Goal: Communication & Community: Answer question/provide support

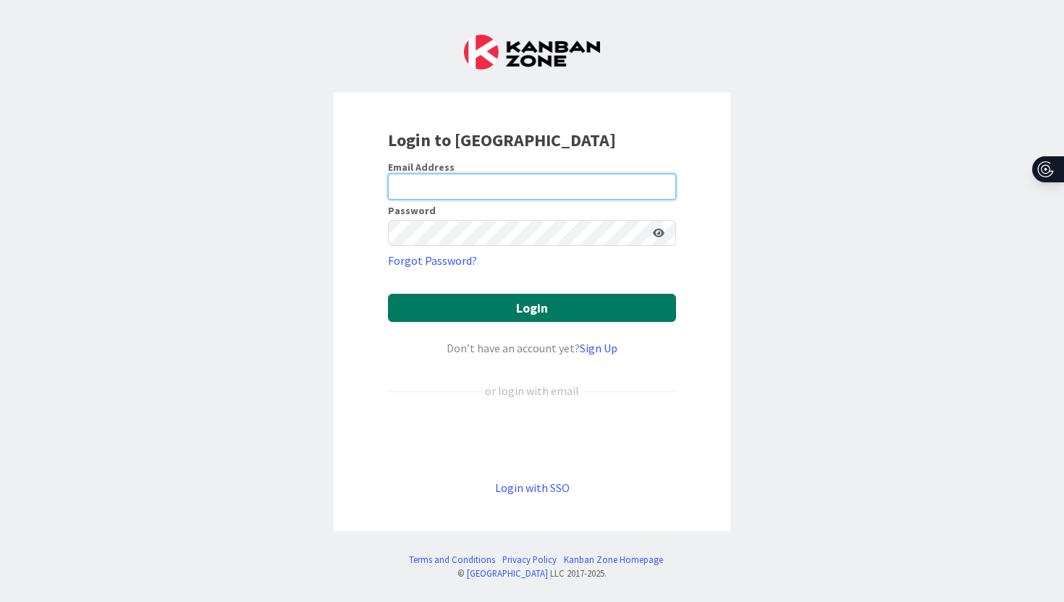
type input "[PERSON_NAME][EMAIL_ADDRESS][PERSON_NAME][DOMAIN_NAME]"
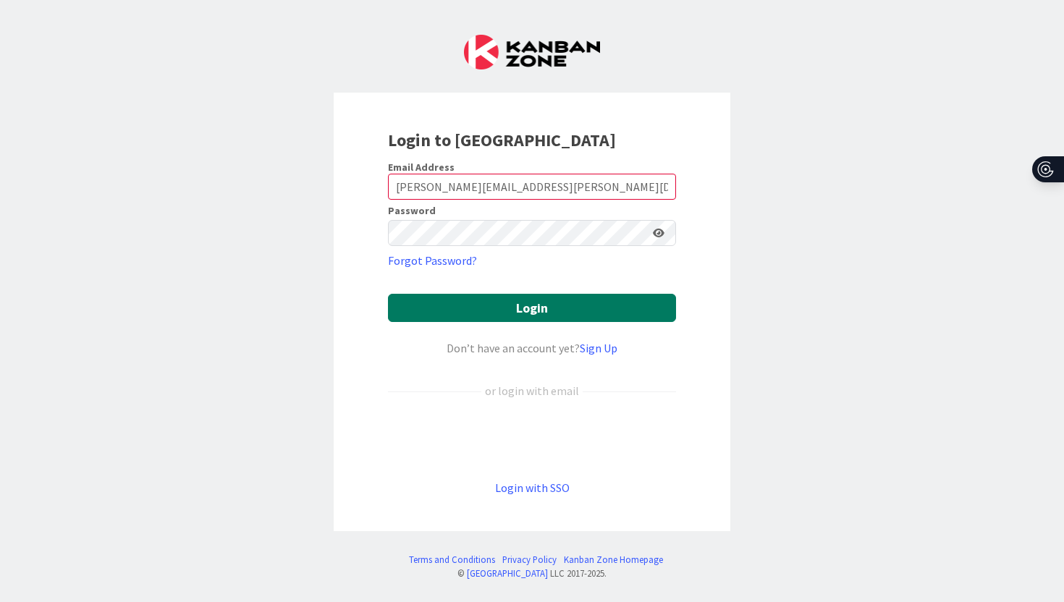
click at [504, 304] on button "Login" at bounding box center [532, 308] width 288 height 28
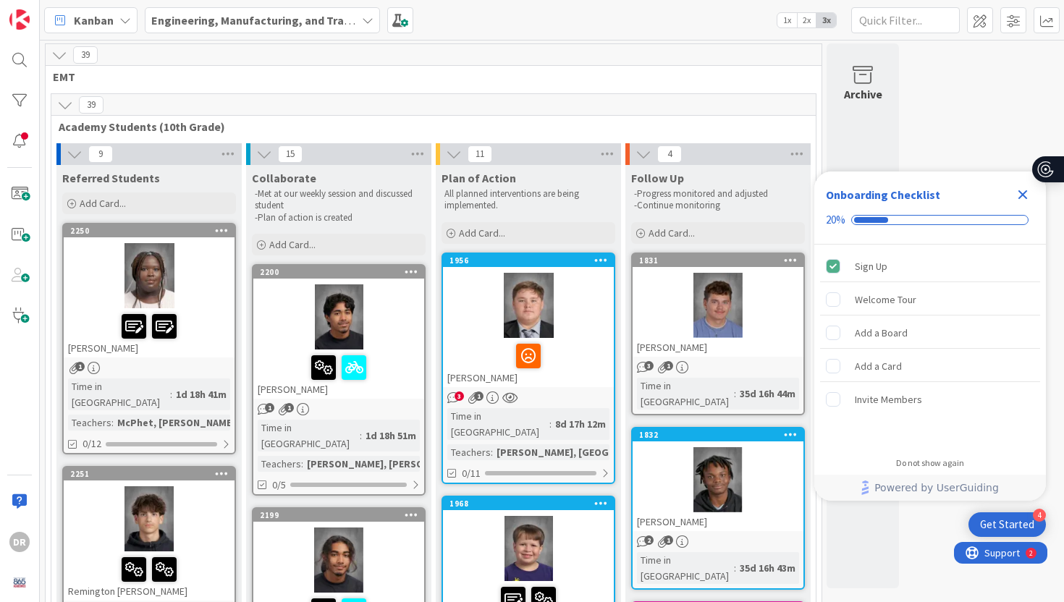
click at [1022, 190] on icon "Close Checklist" at bounding box center [1022, 194] width 17 height 17
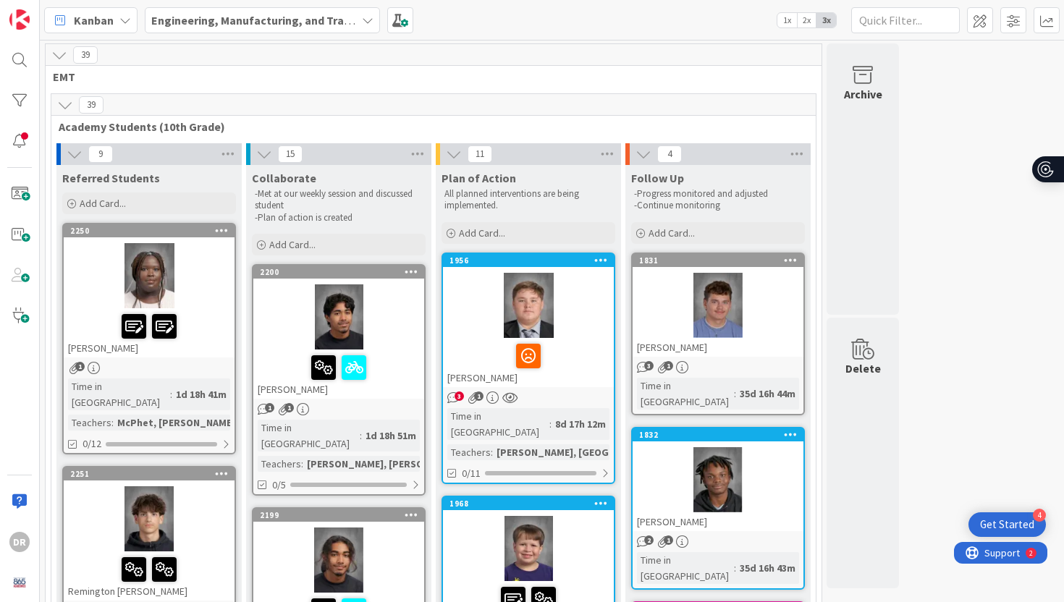
click at [767, 122] on span "Academy Students (10th Grade)" at bounding box center [428, 126] width 739 height 14
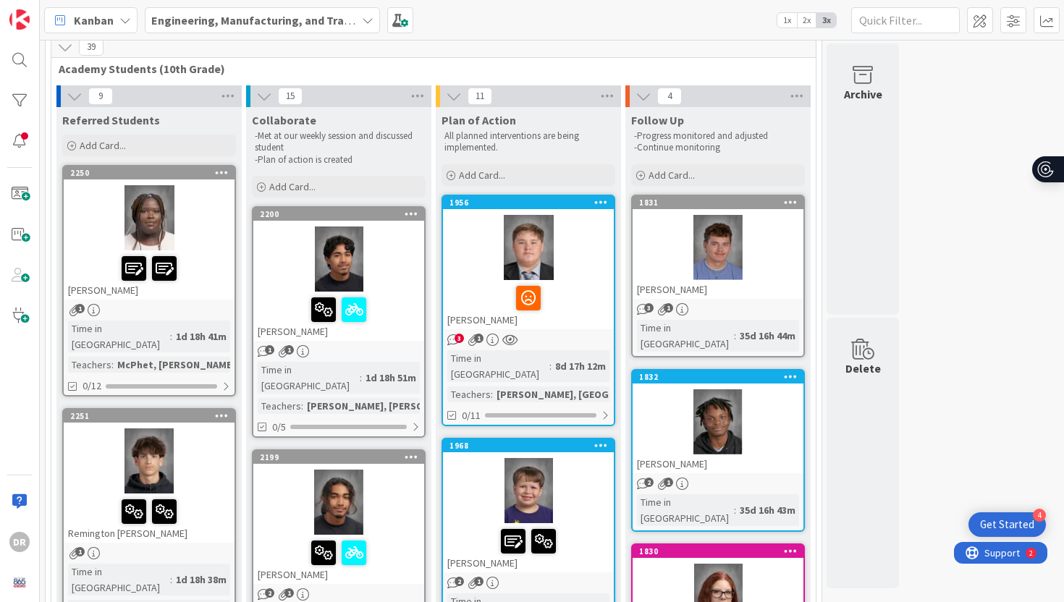
scroll to position [87, 0]
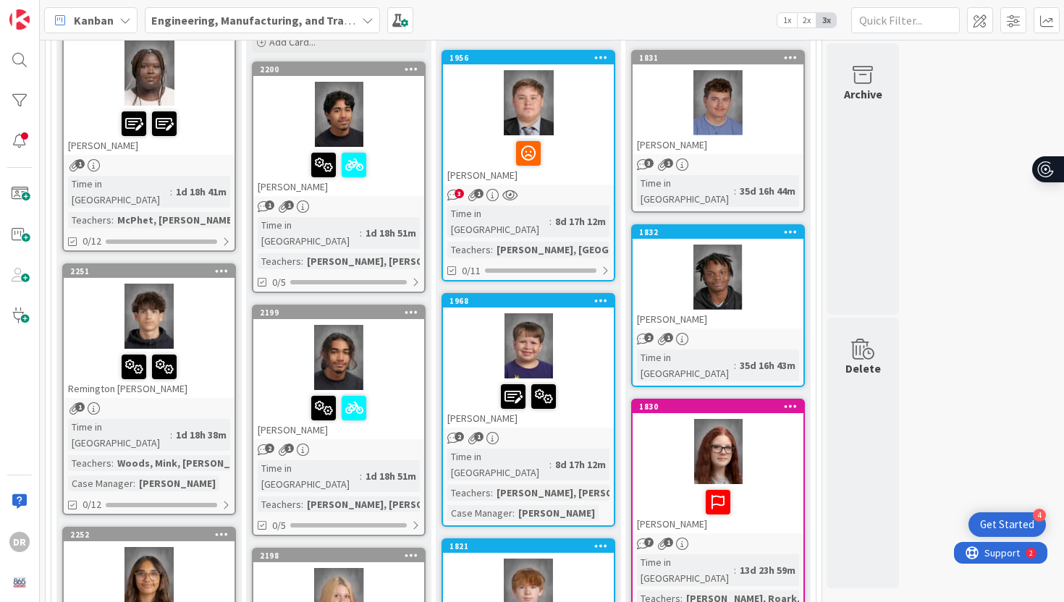
scroll to position [174, 0]
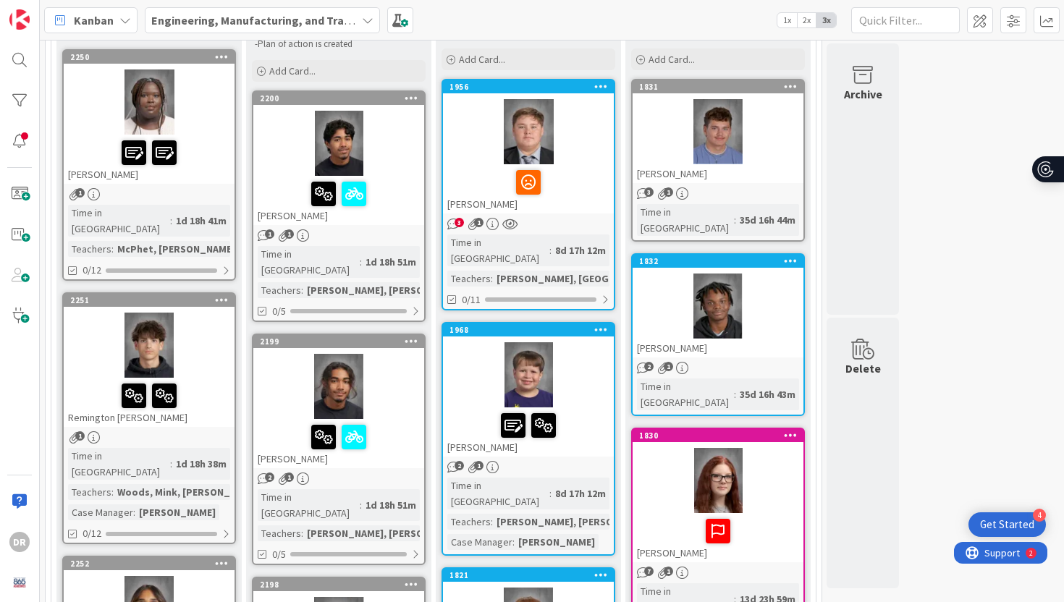
click at [210, 171] on div "[PERSON_NAME]" at bounding box center [149, 159] width 171 height 49
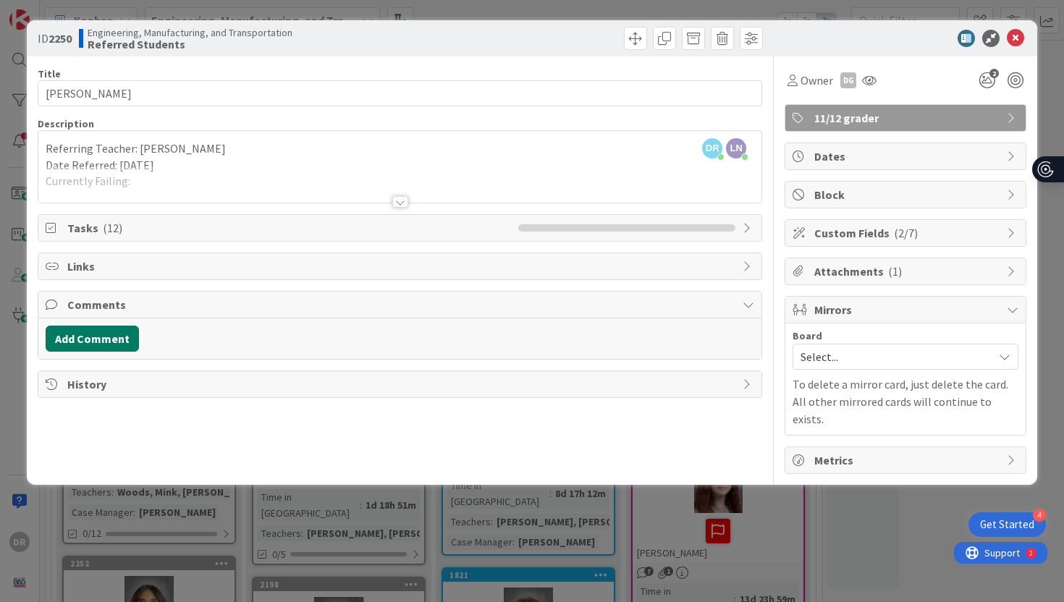
click at [124, 334] on button "Add Comment" at bounding box center [92, 339] width 93 height 26
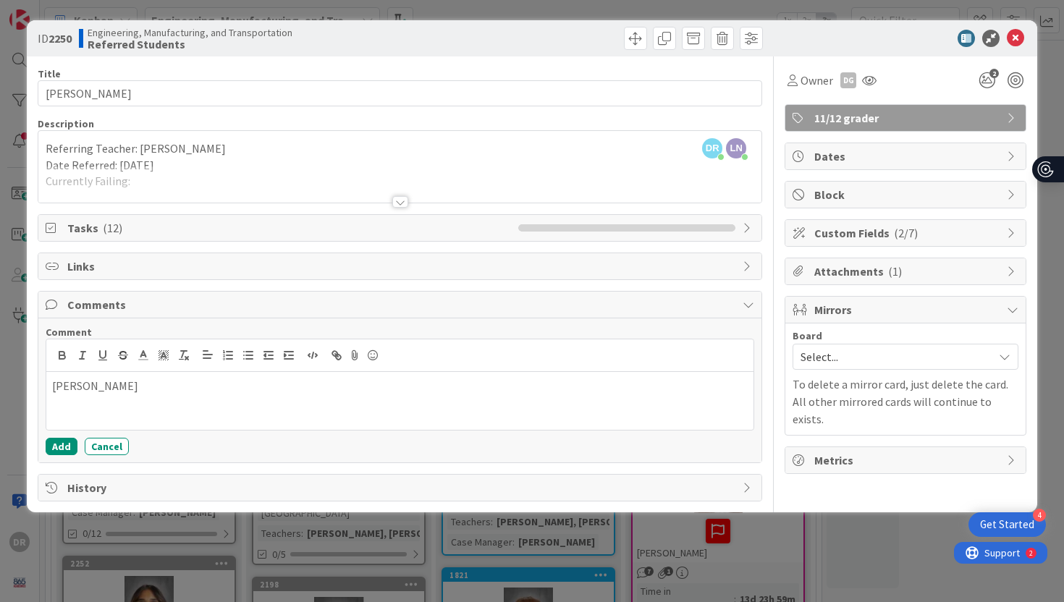
click at [400, 200] on div at bounding box center [400, 202] width 16 height 12
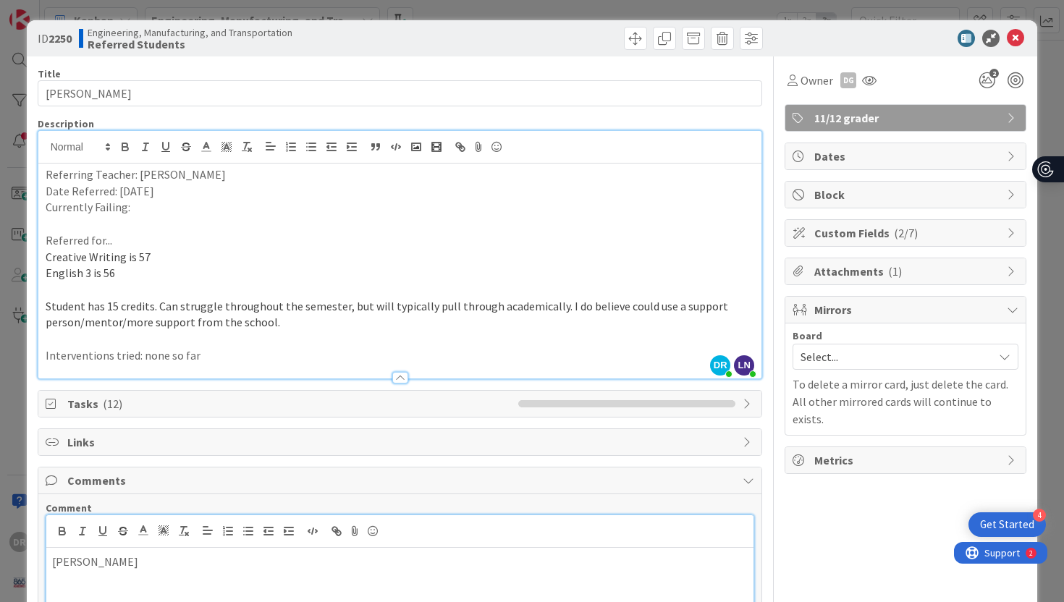
click at [287, 557] on p "[PERSON_NAME]" at bounding box center [400, 562] width 696 height 17
click at [768, 506] on div "Title 12 / 128 [PERSON_NAME] Description [PERSON_NAME] joined 2 m ago LN [PERSO…" at bounding box center [532, 366] width 989 height 621
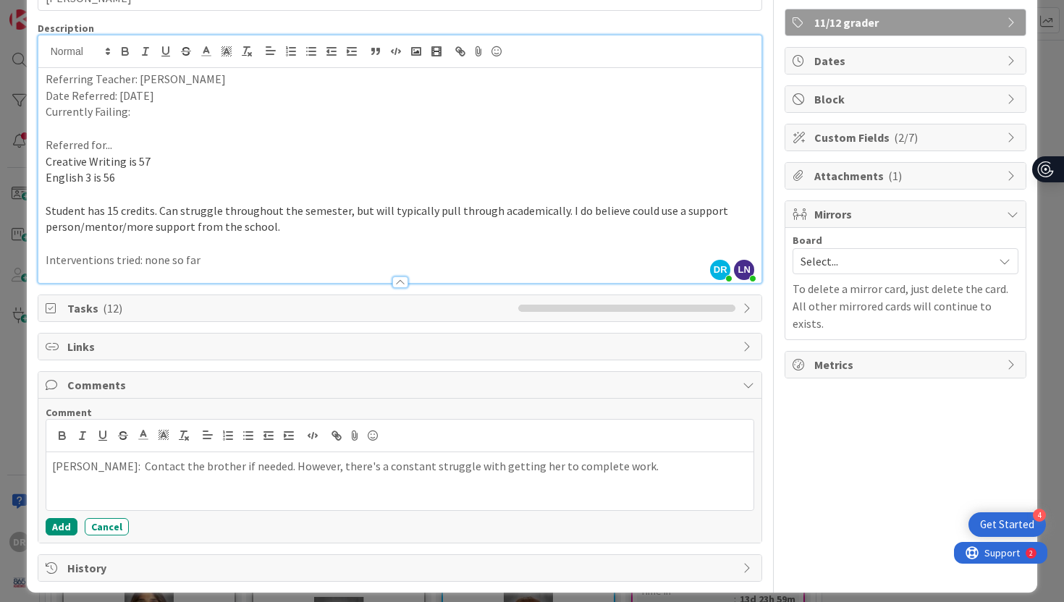
scroll to position [106, 0]
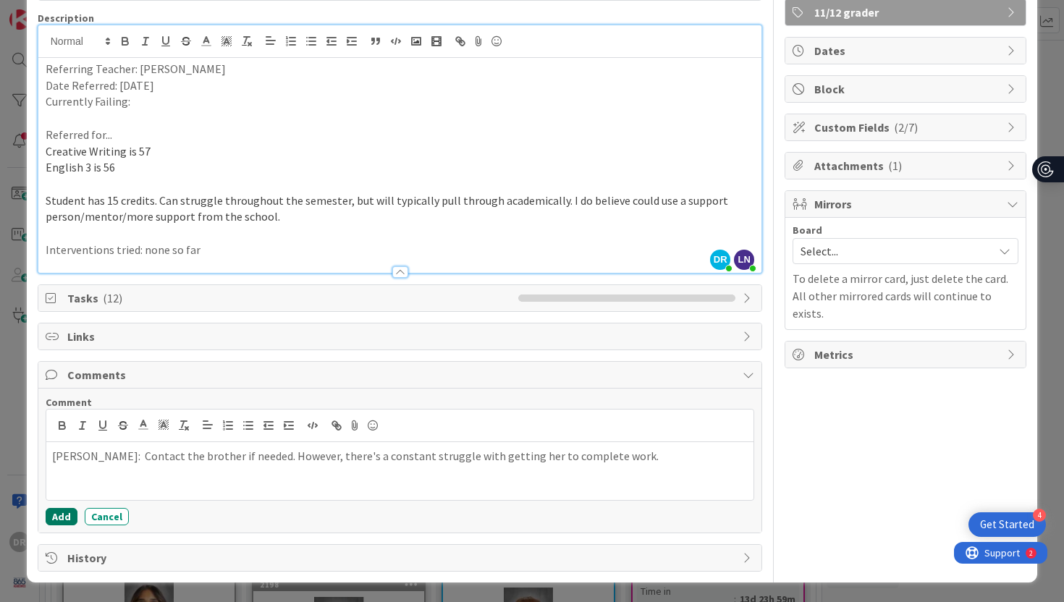
click at [48, 517] on button "Add" at bounding box center [62, 516] width 32 height 17
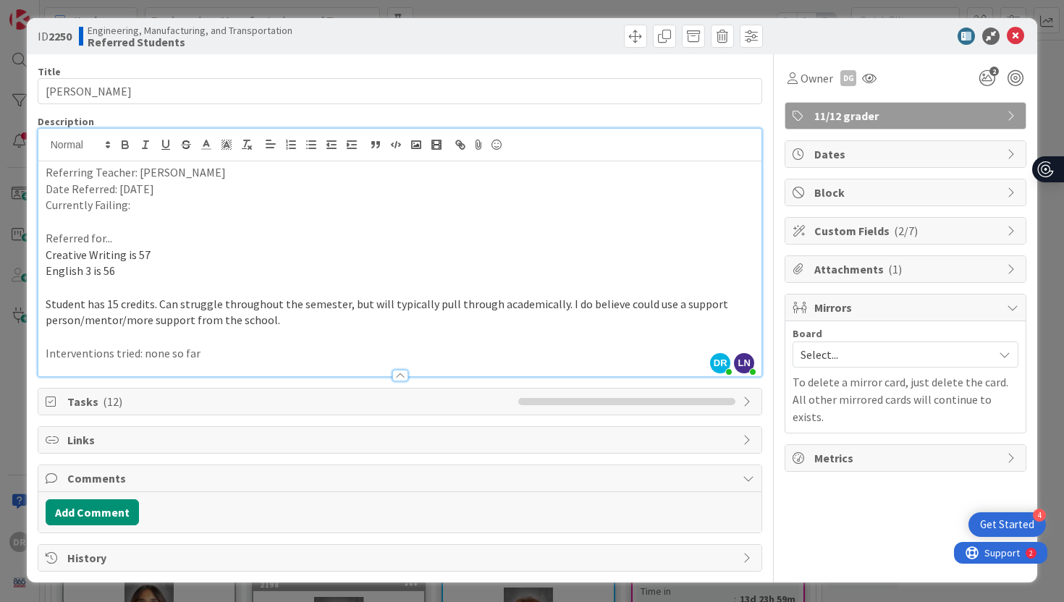
scroll to position [93, 0]
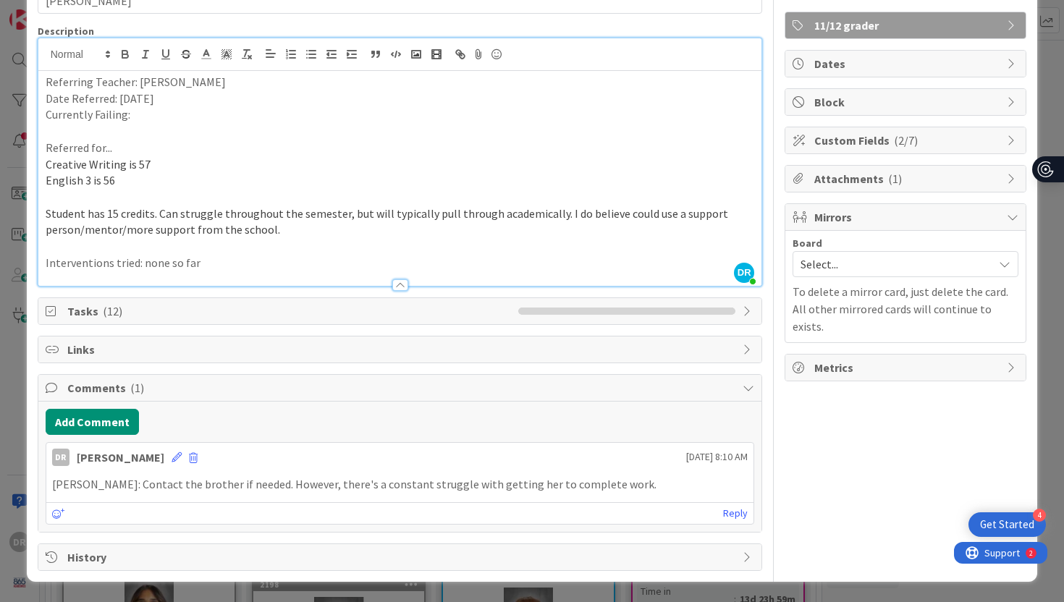
click at [1049, 300] on div "ID 2250 Engineering, Manufacturing, and Transportation Referred Students Title …" at bounding box center [532, 301] width 1064 height 602
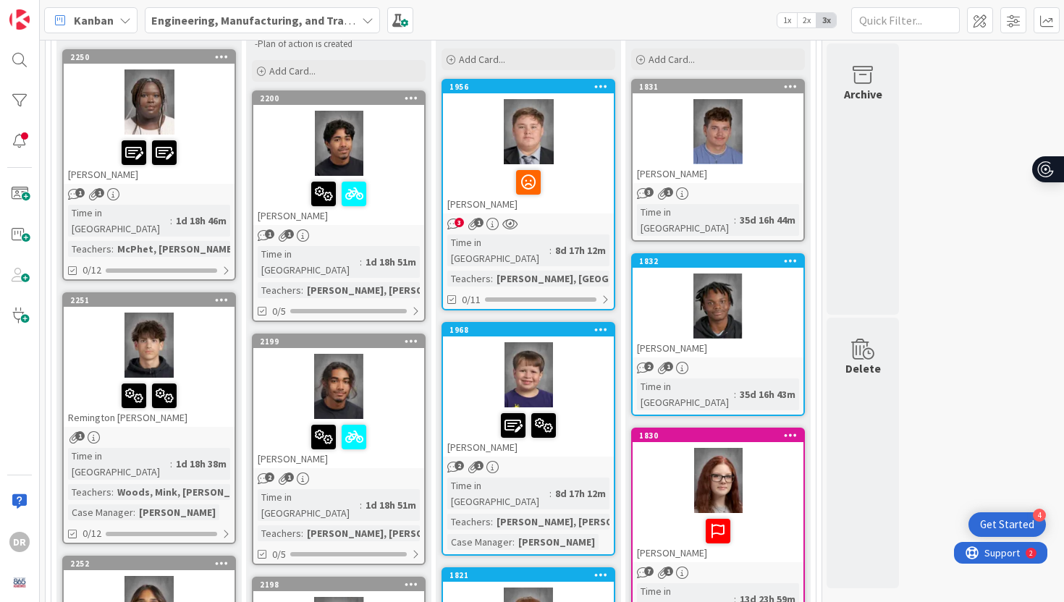
click at [199, 360] on div at bounding box center [149, 345] width 171 height 65
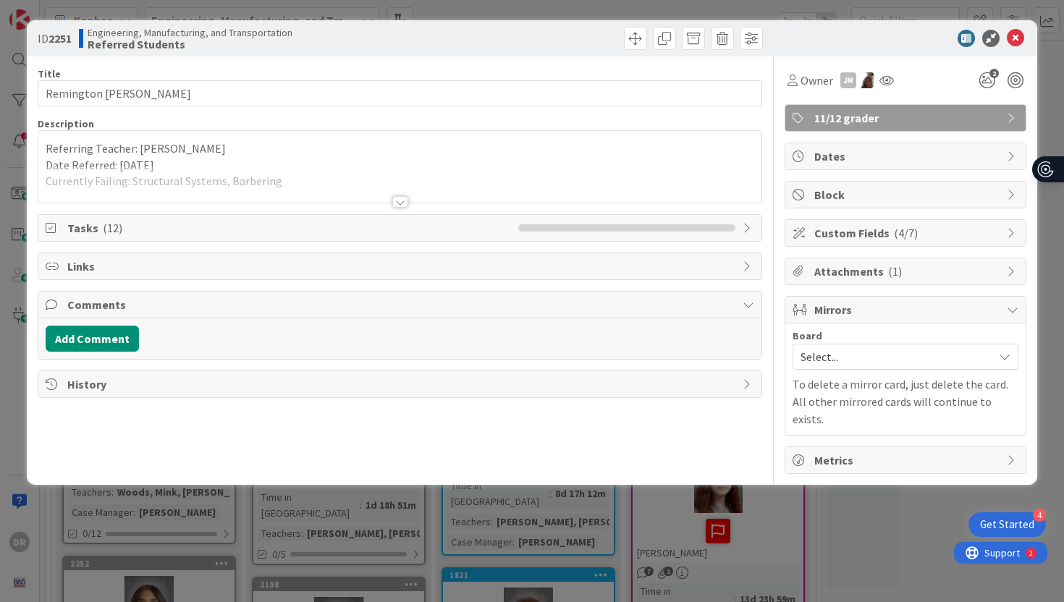
click at [403, 198] on div at bounding box center [400, 202] width 16 height 12
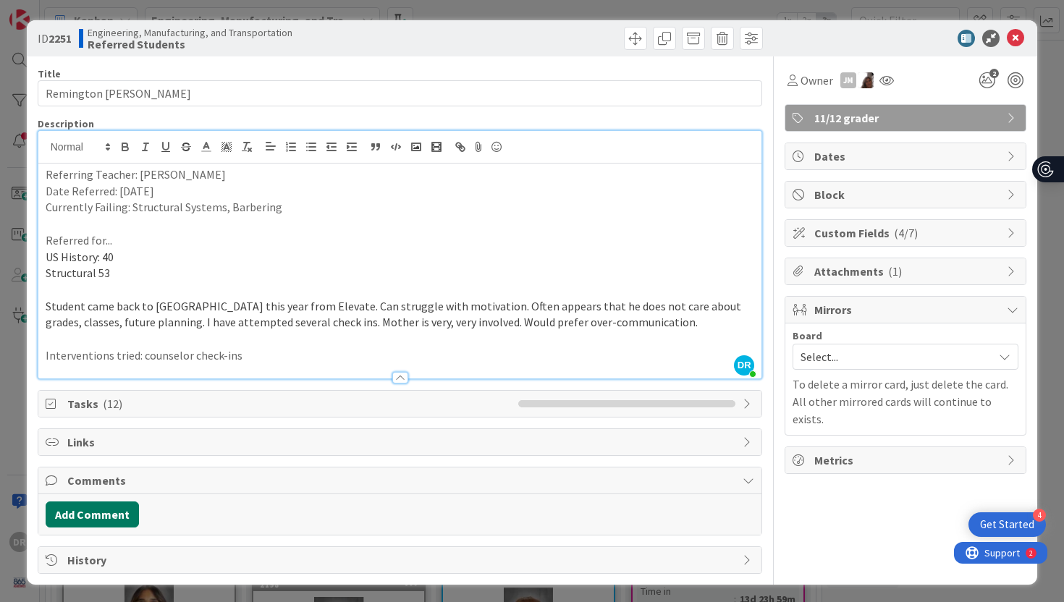
click at [119, 512] on button "Add Comment" at bounding box center [92, 515] width 93 height 26
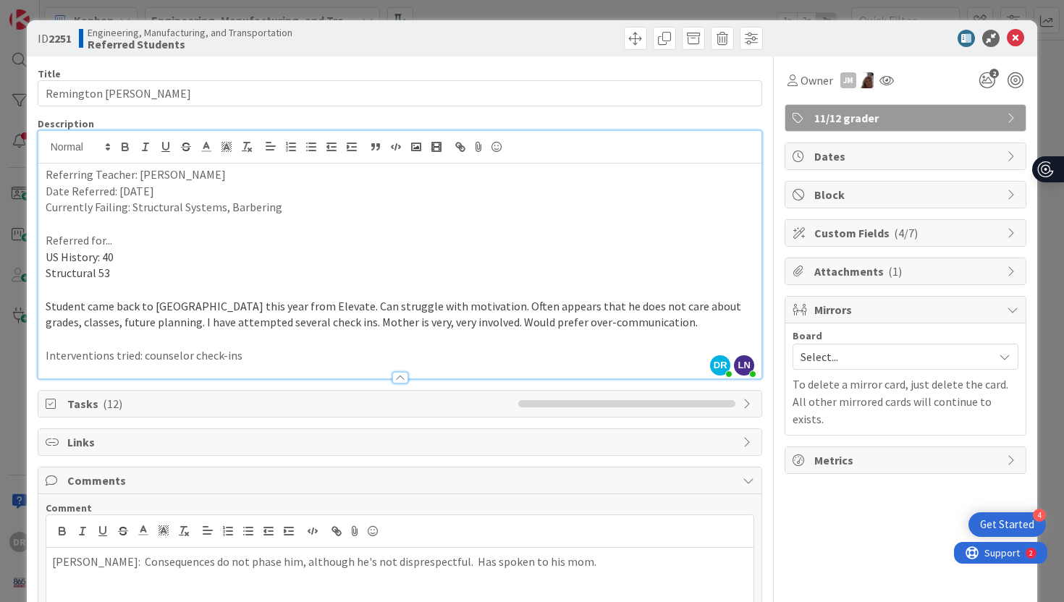
click at [377, 563] on p "[PERSON_NAME]: Consequences do not phase him, although he's not disprespectful.…" at bounding box center [400, 562] width 696 height 17
click at [768, 525] on div "Title 16 / 128 [PERSON_NAME] Description [PERSON_NAME] just joined LN [PERSON_N…" at bounding box center [532, 366] width 989 height 621
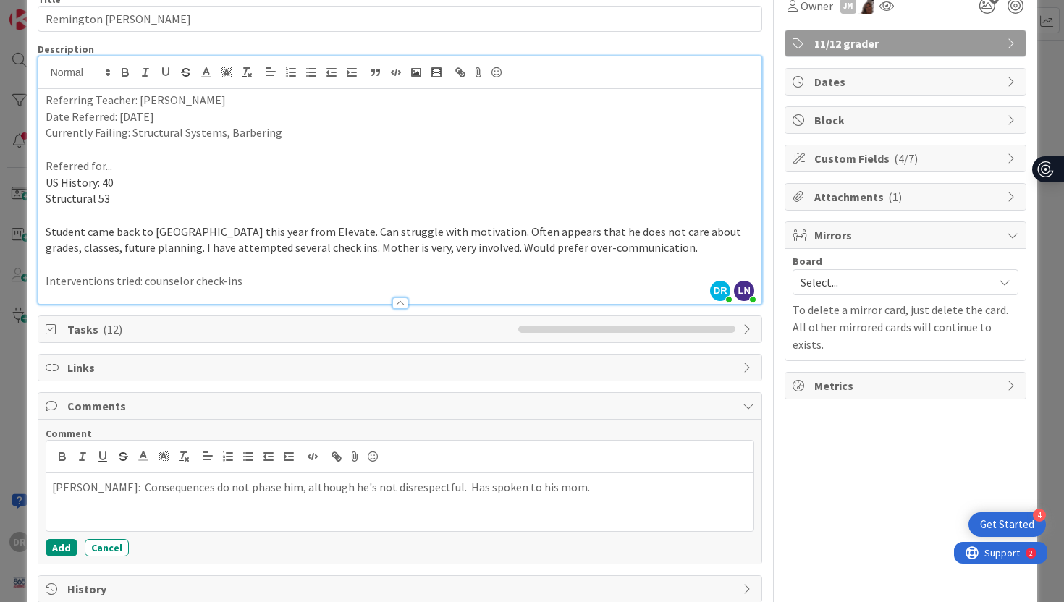
scroll to position [106, 0]
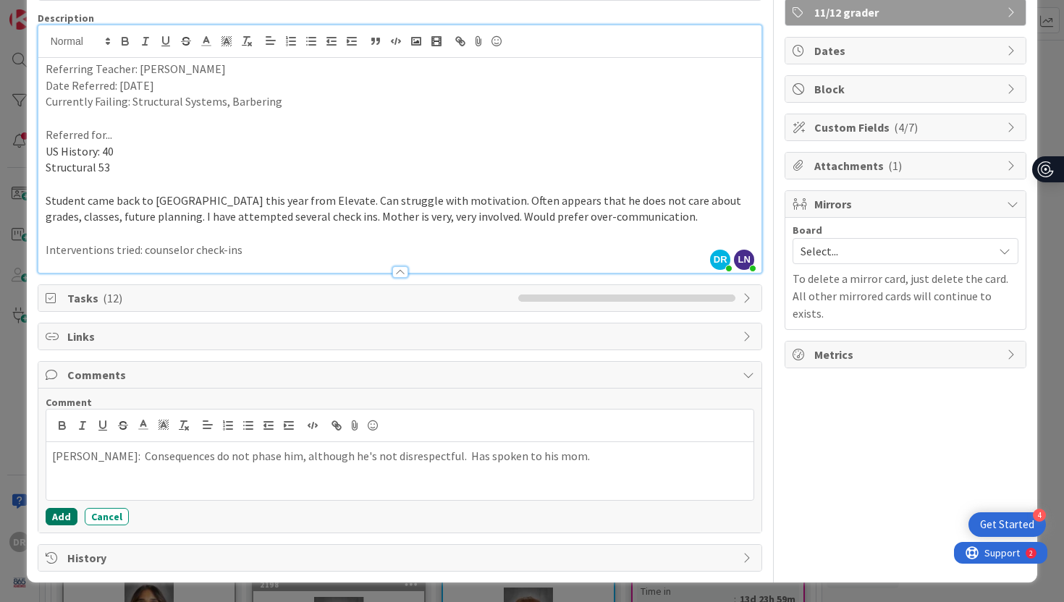
click at [58, 518] on button "Add" at bounding box center [62, 516] width 32 height 17
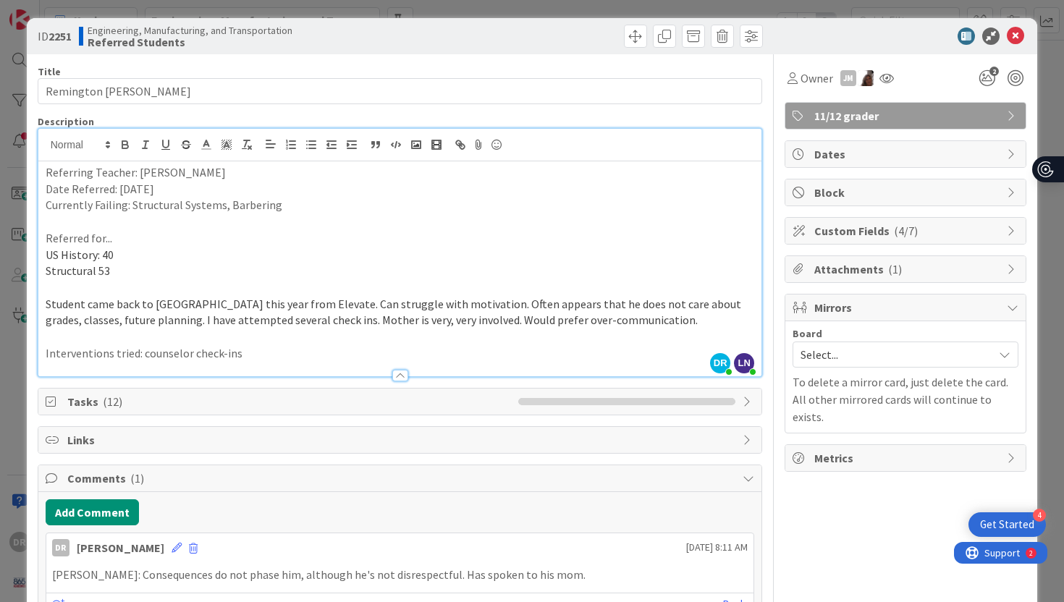
scroll to position [93, 0]
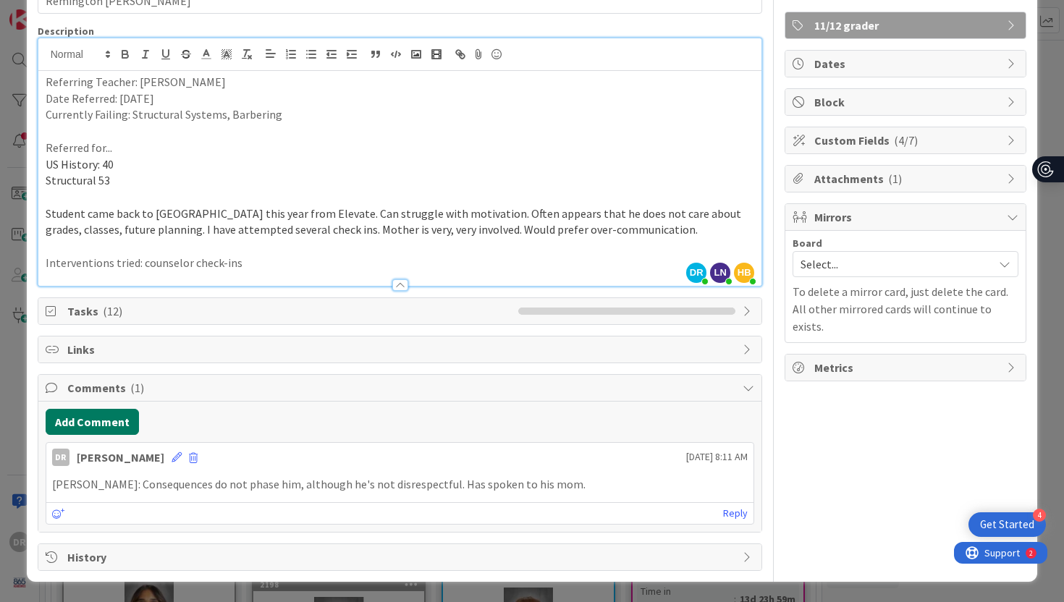
click at [126, 426] on button "Add Comment" at bounding box center [92, 422] width 93 height 26
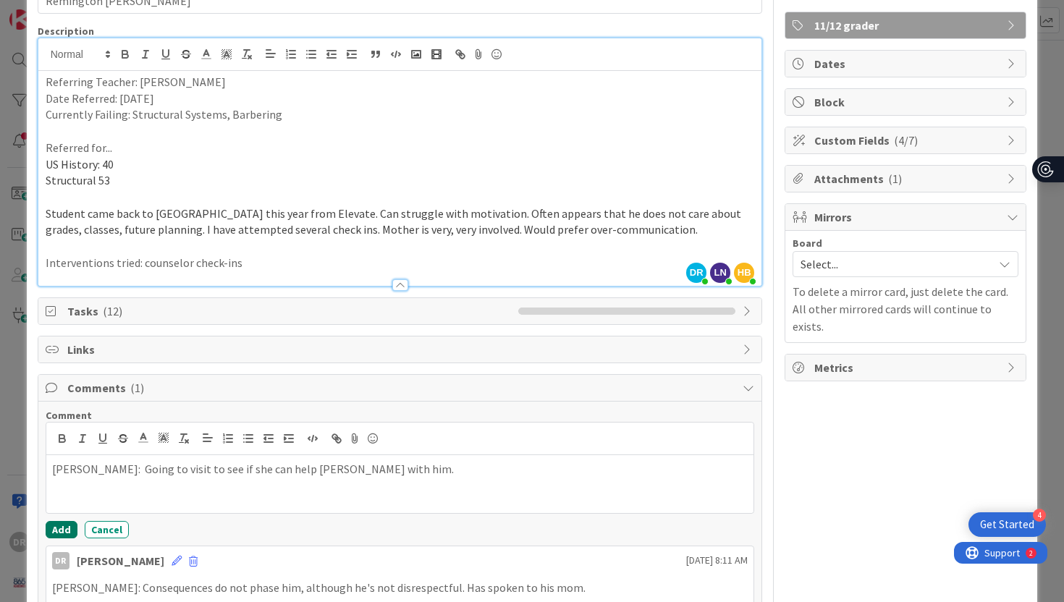
click at [62, 526] on button "Add" at bounding box center [62, 529] width 32 height 17
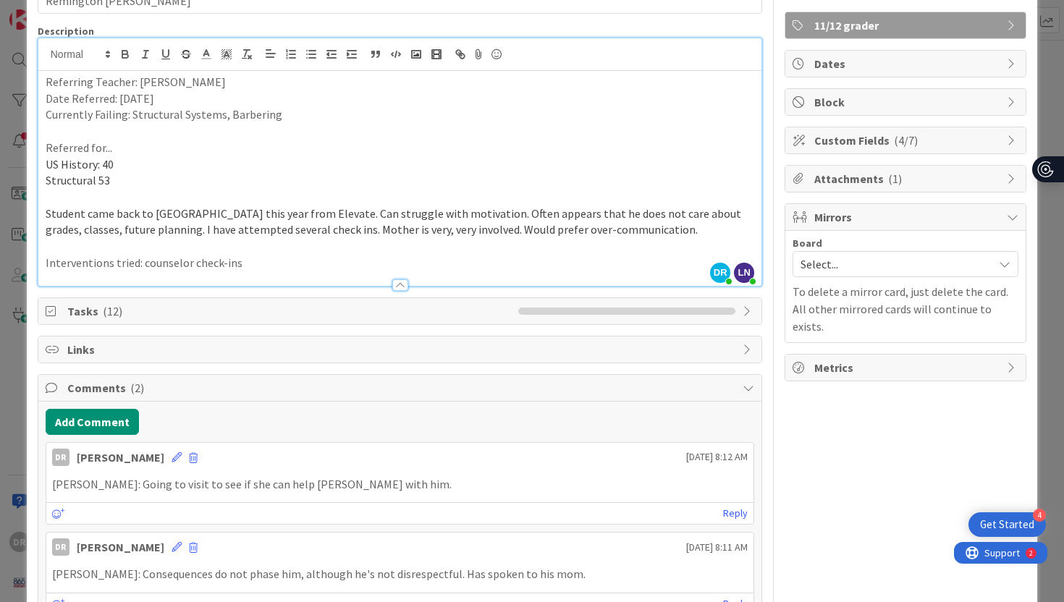
click at [1056, 203] on div "ID 2251 Engineering, Manufacturing, and Transportation Referred Students Title …" at bounding box center [532, 301] width 1064 height 602
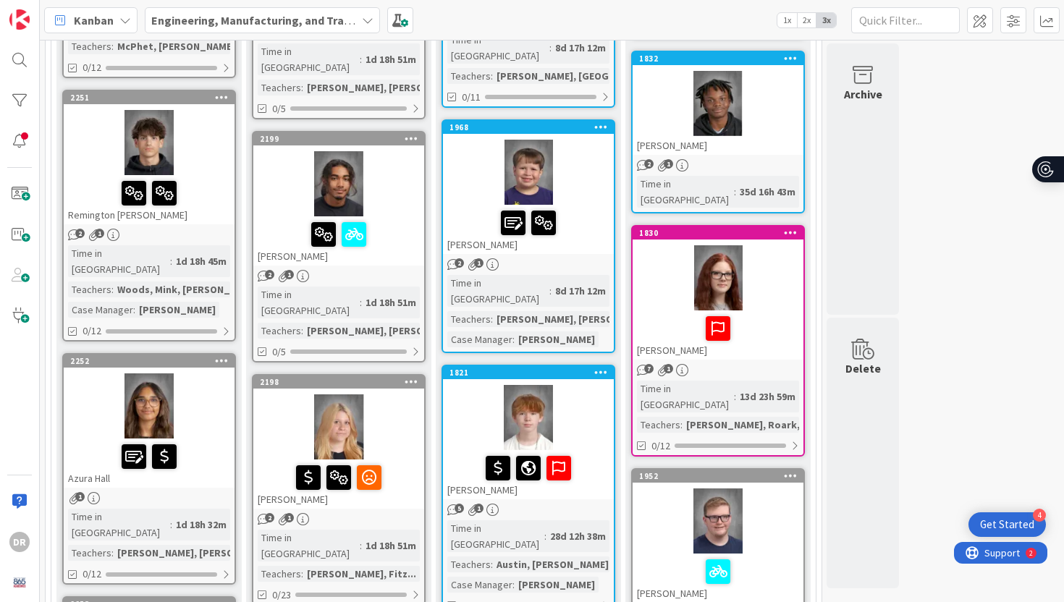
scroll to position [405, 0]
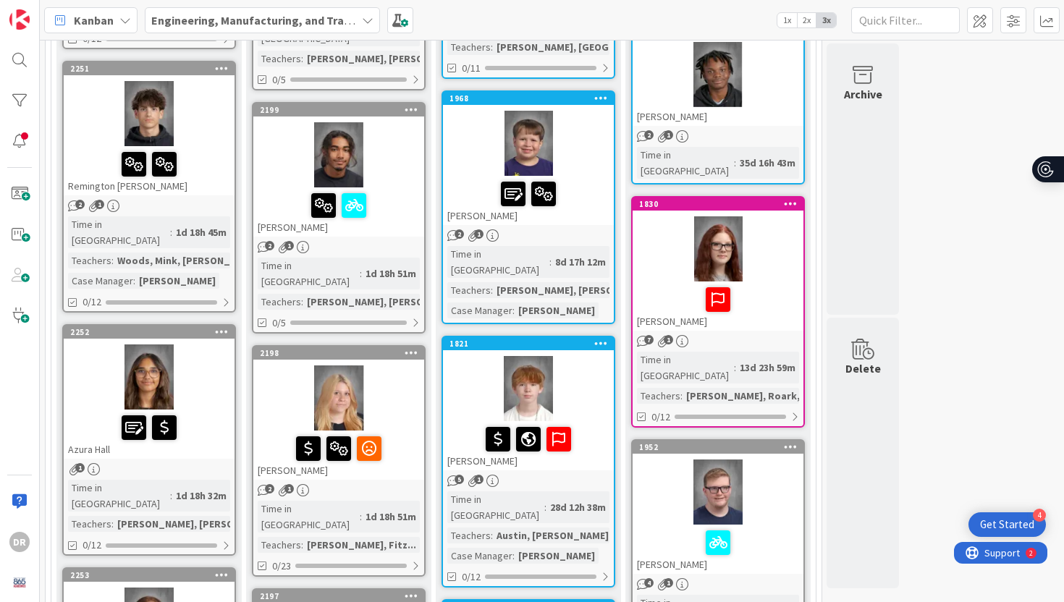
click at [214, 344] on div at bounding box center [149, 376] width 171 height 65
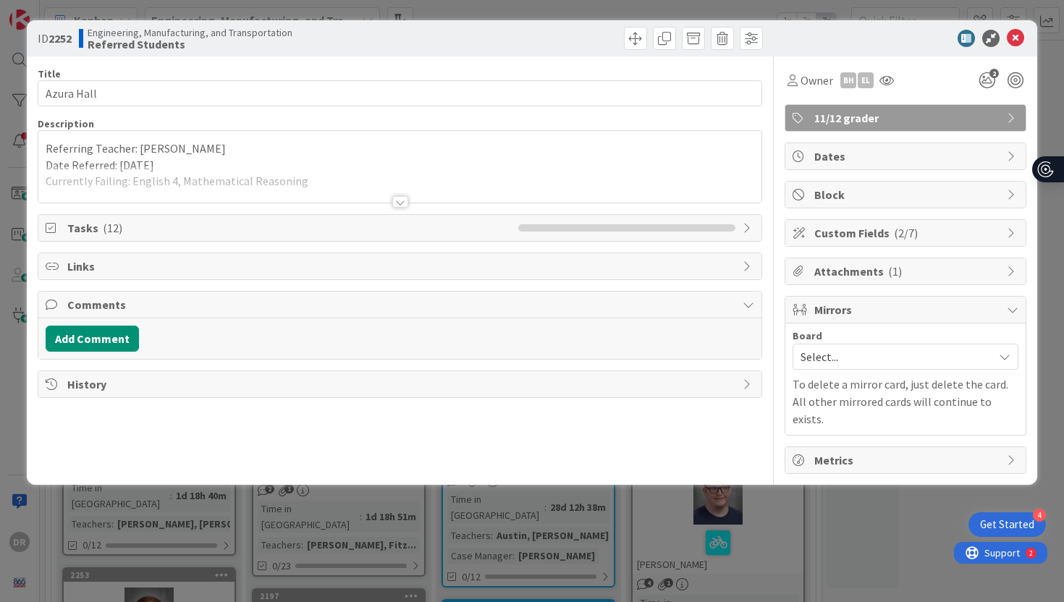
click at [407, 202] on div at bounding box center [400, 202] width 16 height 12
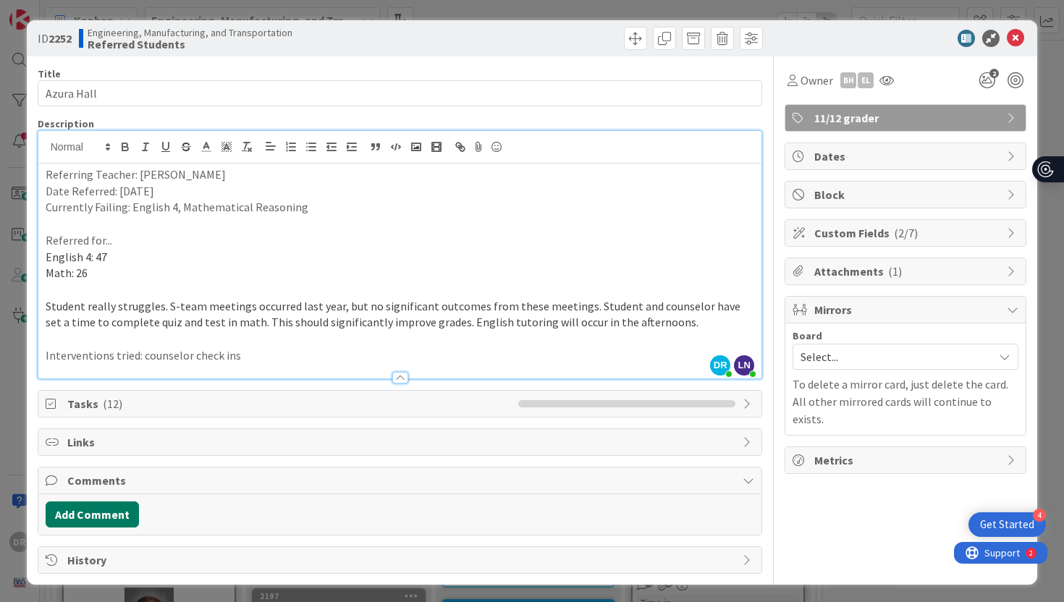
click at [124, 517] on button "Add Comment" at bounding box center [92, 515] width 93 height 26
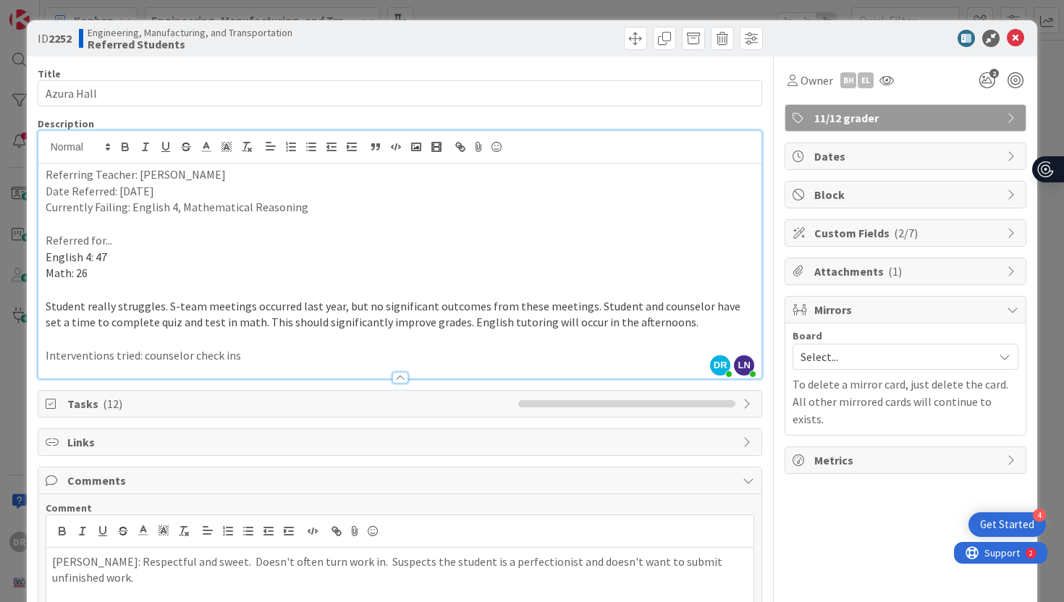
click at [769, 513] on div "Title 10 / 128 Azura Hall Description [PERSON_NAME] just joined LN [PERSON_NAME…" at bounding box center [532, 366] width 989 height 621
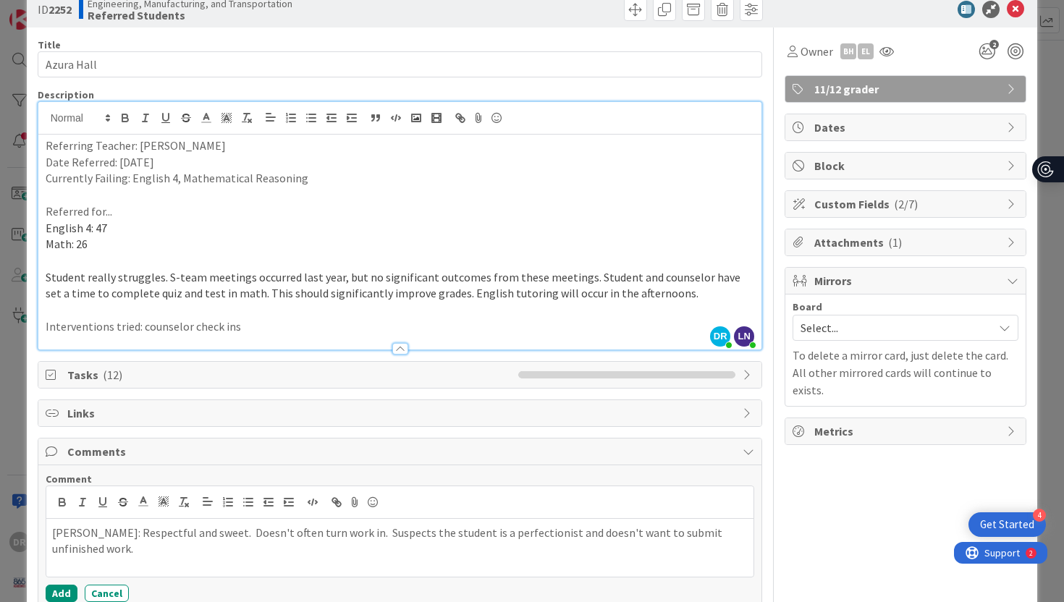
scroll to position [58, 0]
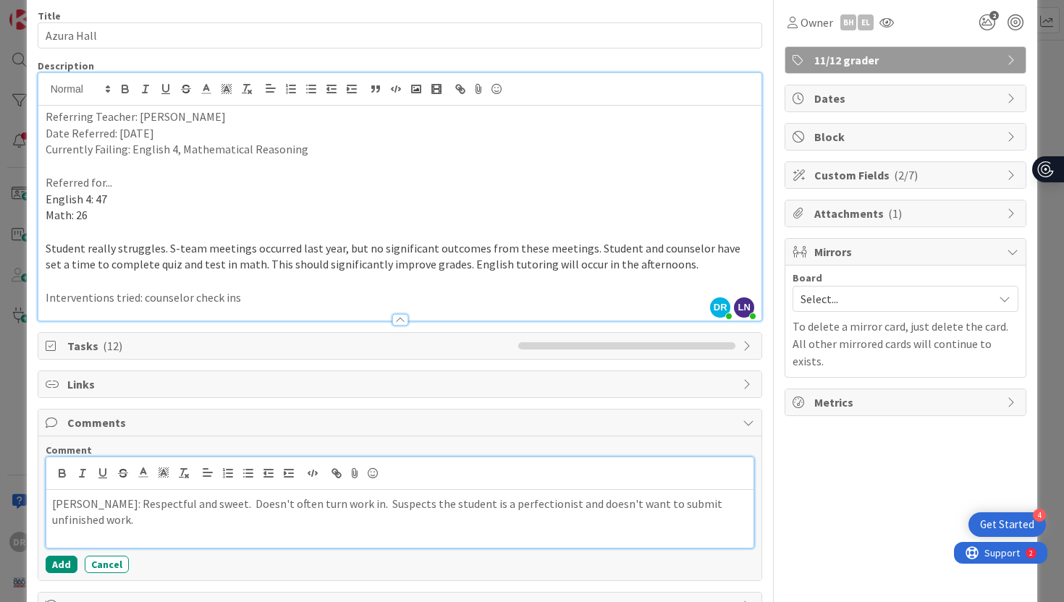
click at [744, 505] on p "[PERSON_NAME]: Respectful and sweet. Doesn't often turn work in. Suspects the s…" at bounding box center [400, 512] width 696 height 33
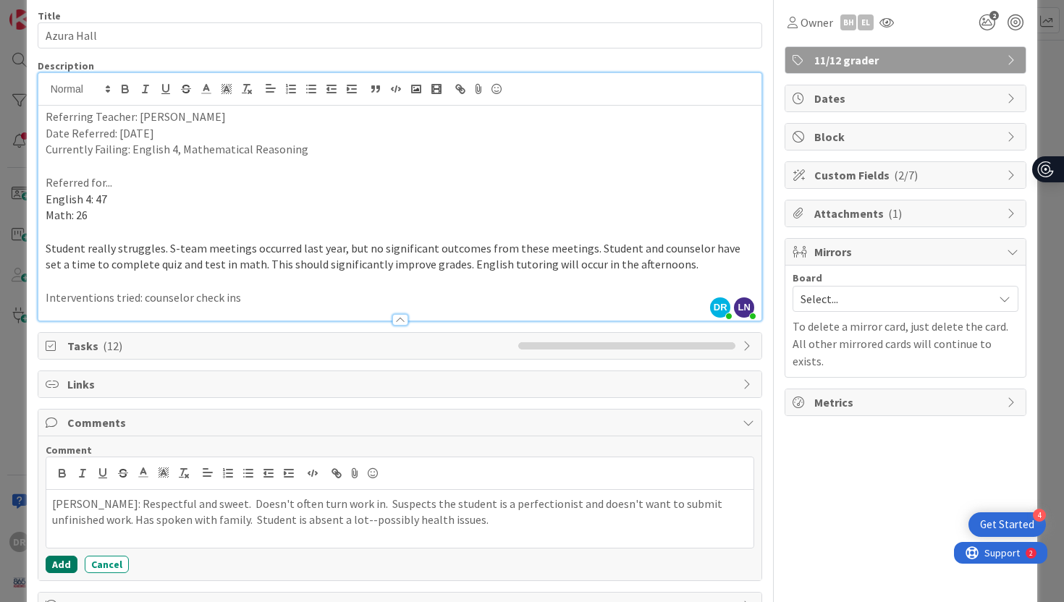
click at [63, 559] on button "Add" at bounding box center [62, 564] width 32 height 17
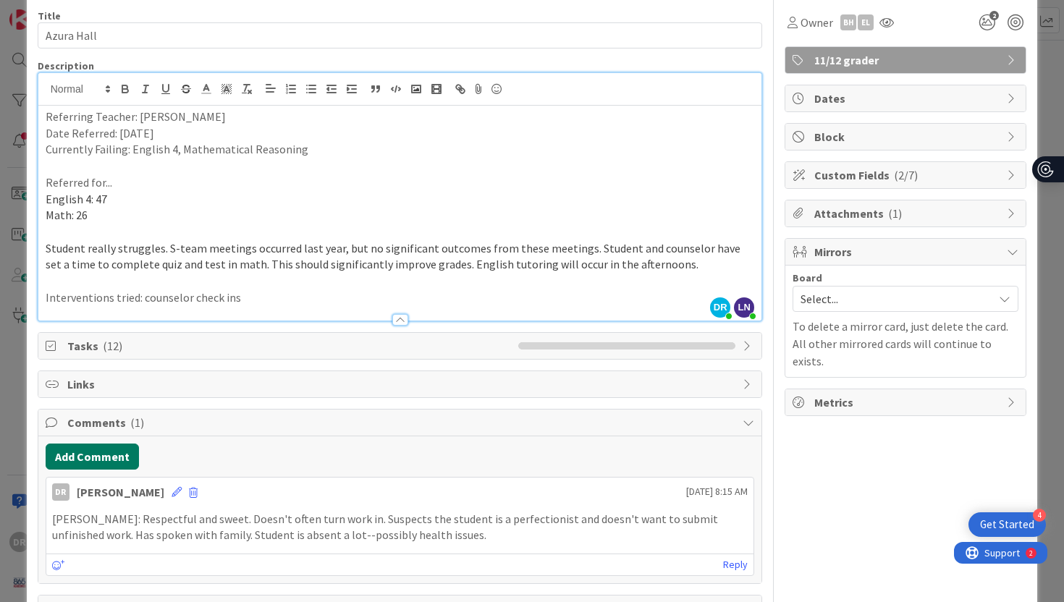
click at [128, 457] on button "Add Comment" at bounding box center [92, 457] width 93 height 26
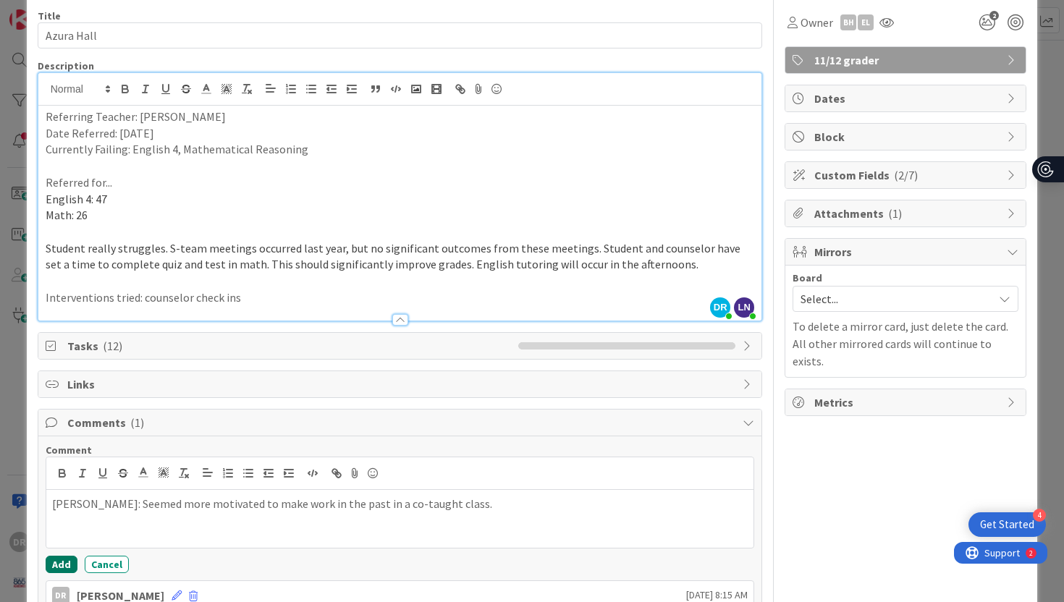
click at [62, 561] on button "Add" at bounding box center [62, 564] width 32 height 17
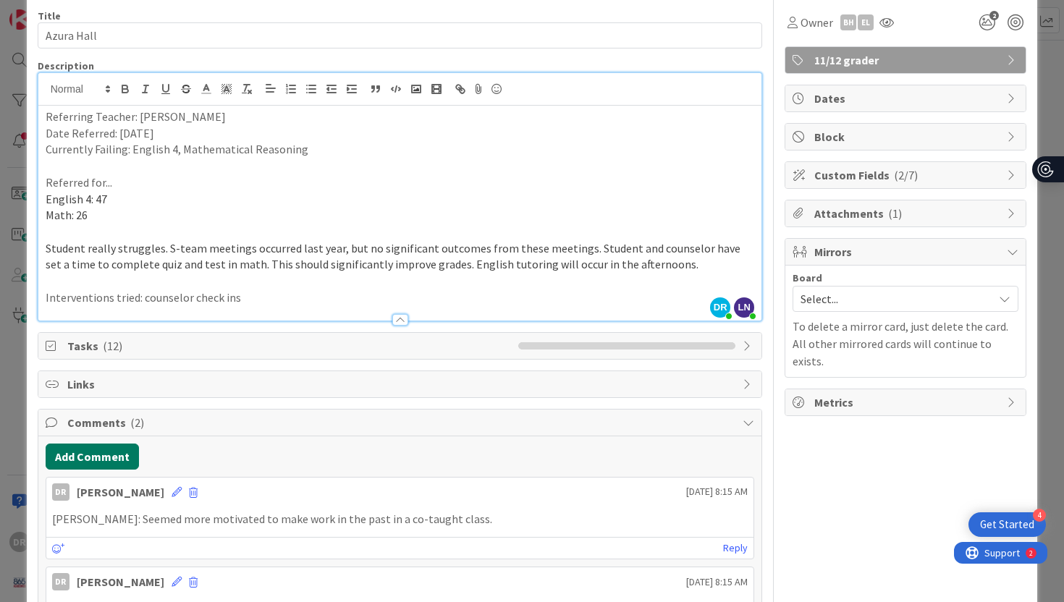
click at [109, 457] on button "Add Comment" at bounding box center [92, 457] width 93 height 26
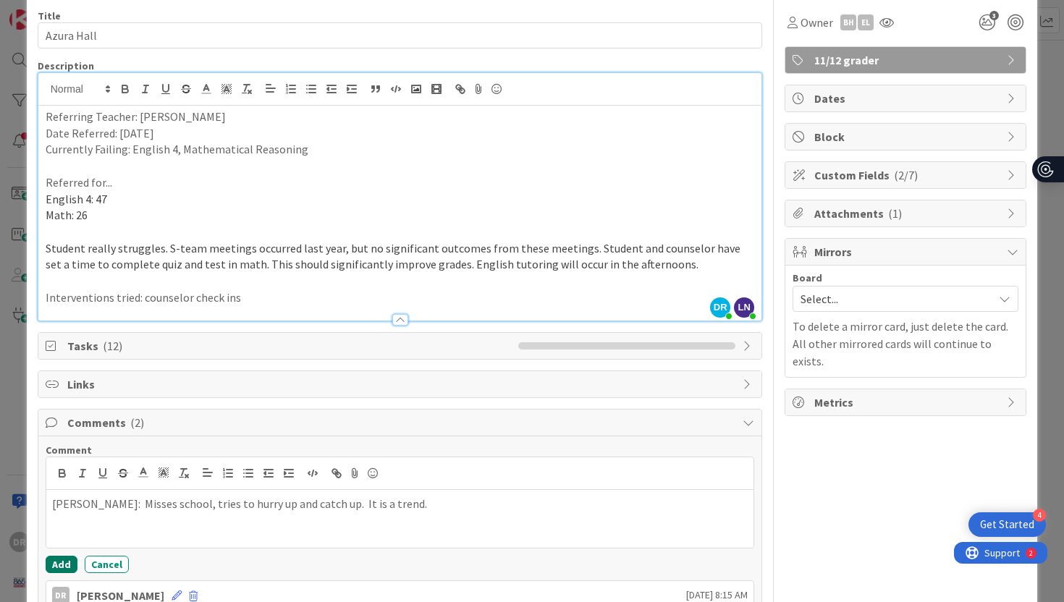
click at [62, 564] on button "Add" at bounding box center [62, 564] width 32 height 17
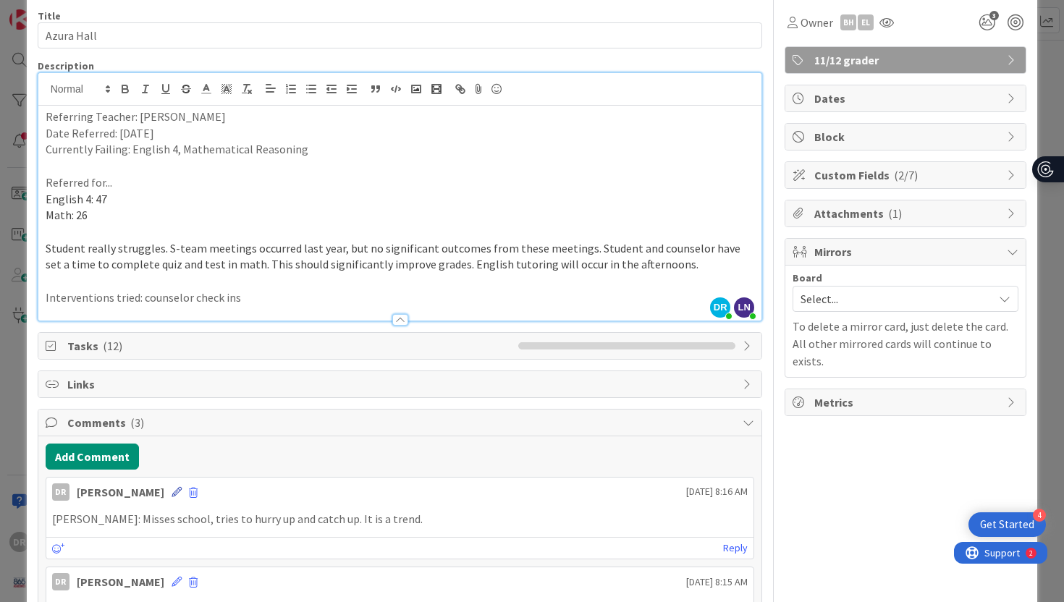
click at [172, 494] on icon at bounding box center [177, 492] width 10 height 10
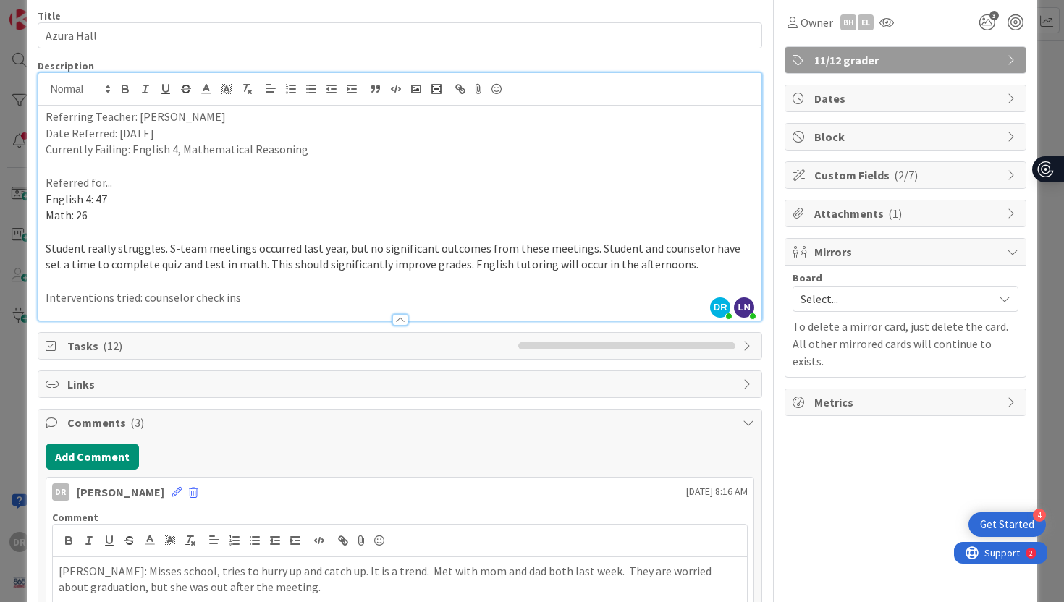
click at [266, 458] on div "Add Comment" at bounding box center [400, 457] width 709 height 26
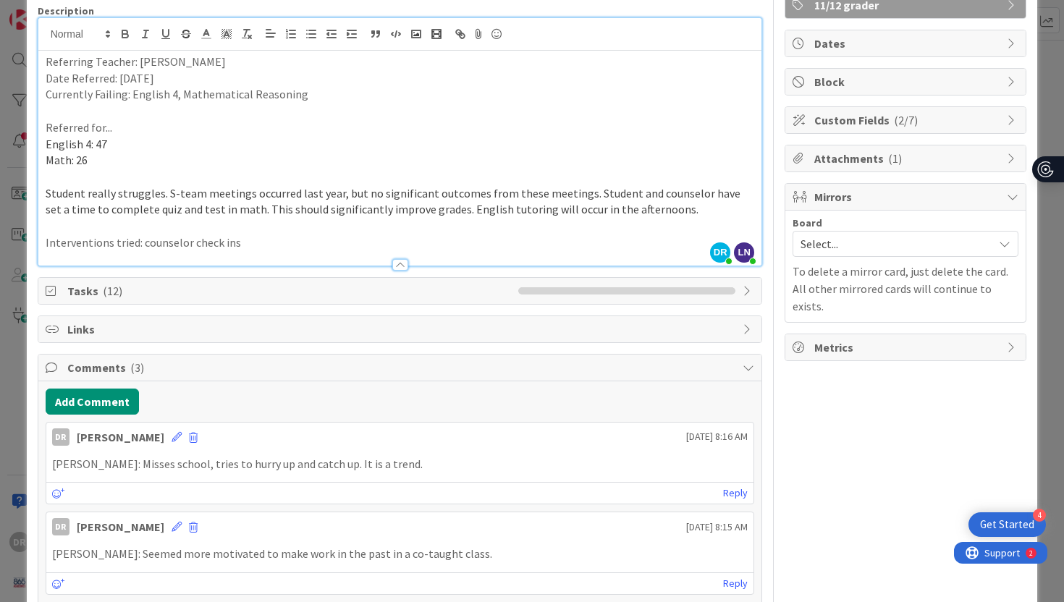
scroll to position [116, 0]
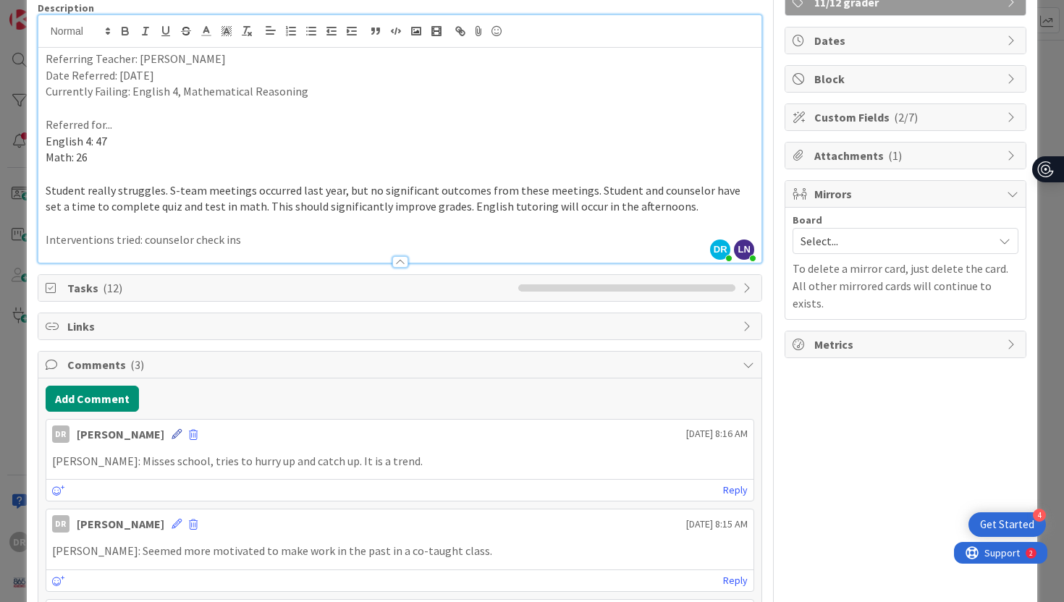
click at [172, 433] on icon at bounding box center [177, 434] width 10 height 10
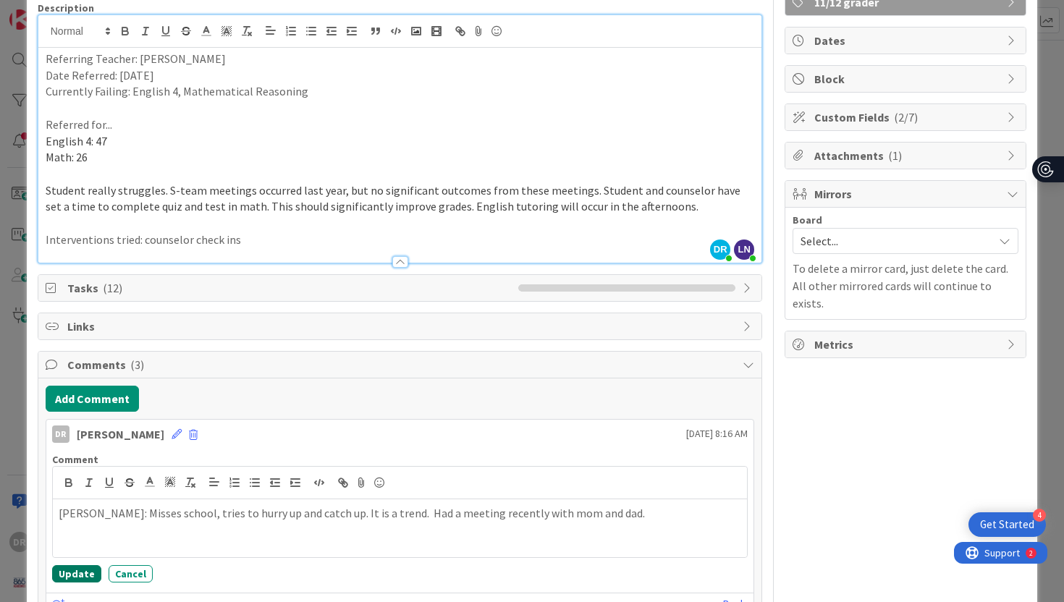
click at [80, 573] on button "Update" at bounding box center [76, 573] width 49 height 17
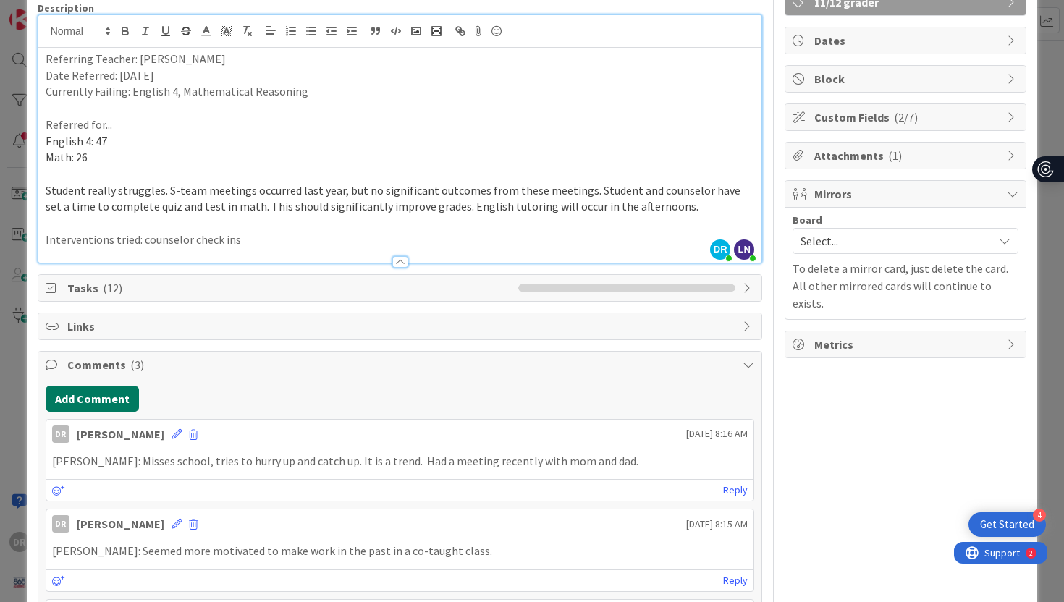
click at [123, 396] on button "Add Comment" at bounding box center [92, 399] width 93 height 26
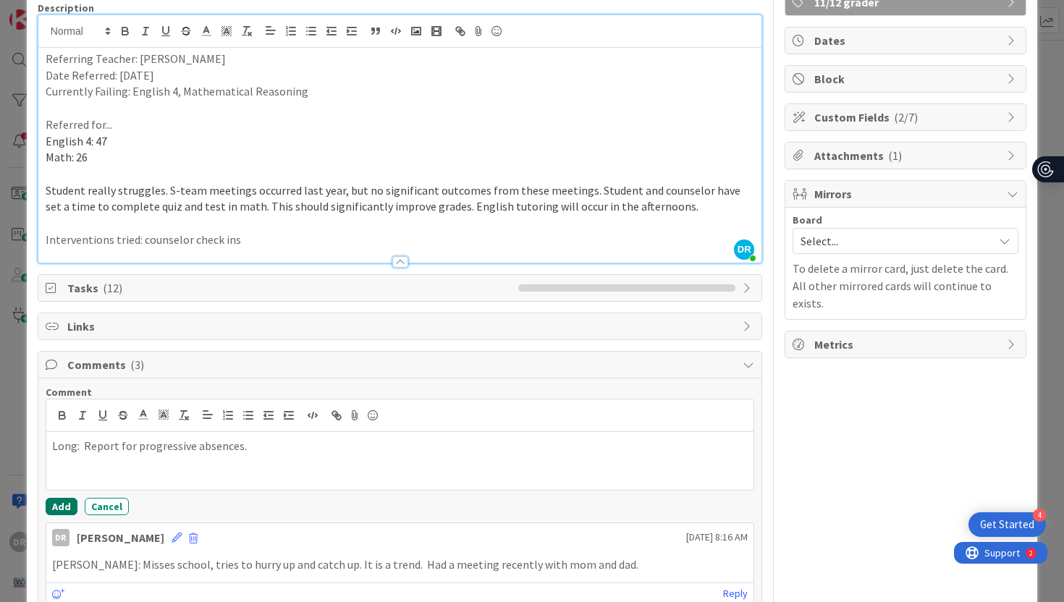
click at [68, 501] on button "Add" at bounding box center [62, 506] width 32 height 17
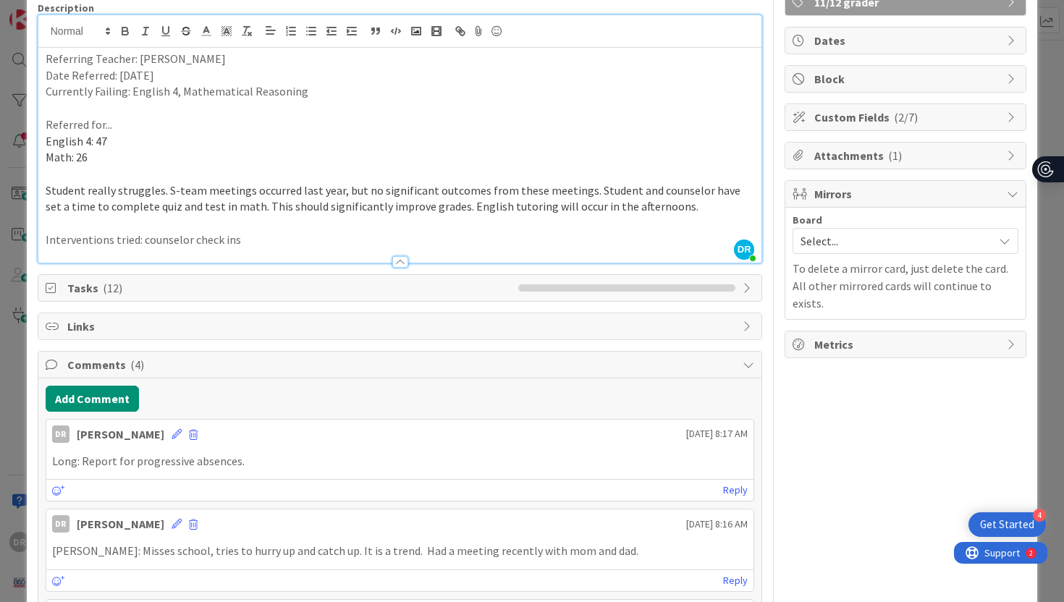
click at [1047, 242] on div "ID 2252 Engineering, Manufacturing, and Transportation Referred Students Title …" at bounding box center [532, 301] width 1064 height 602
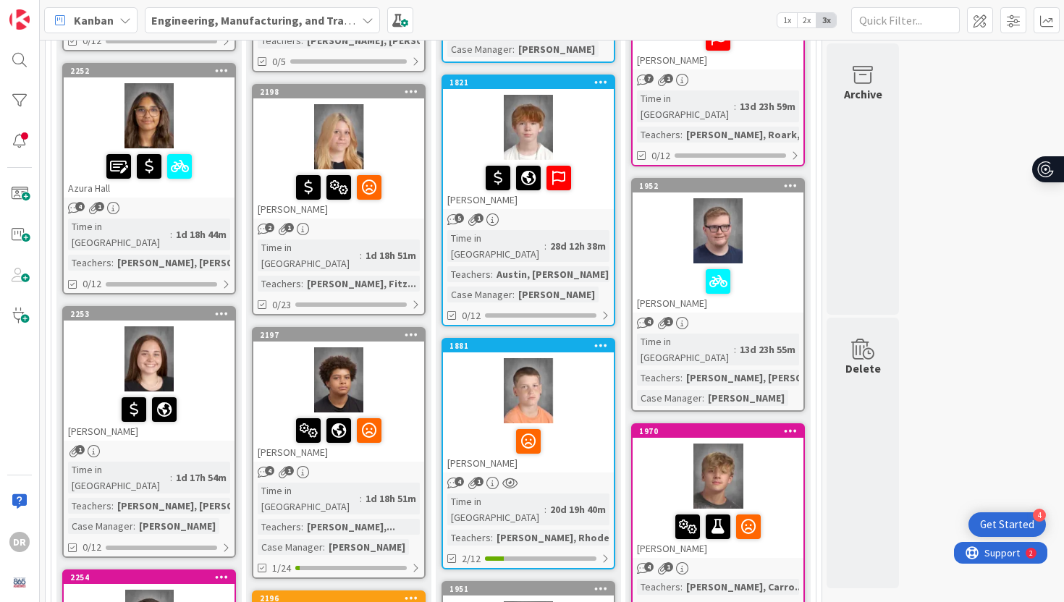
scroll to position [695, 0]
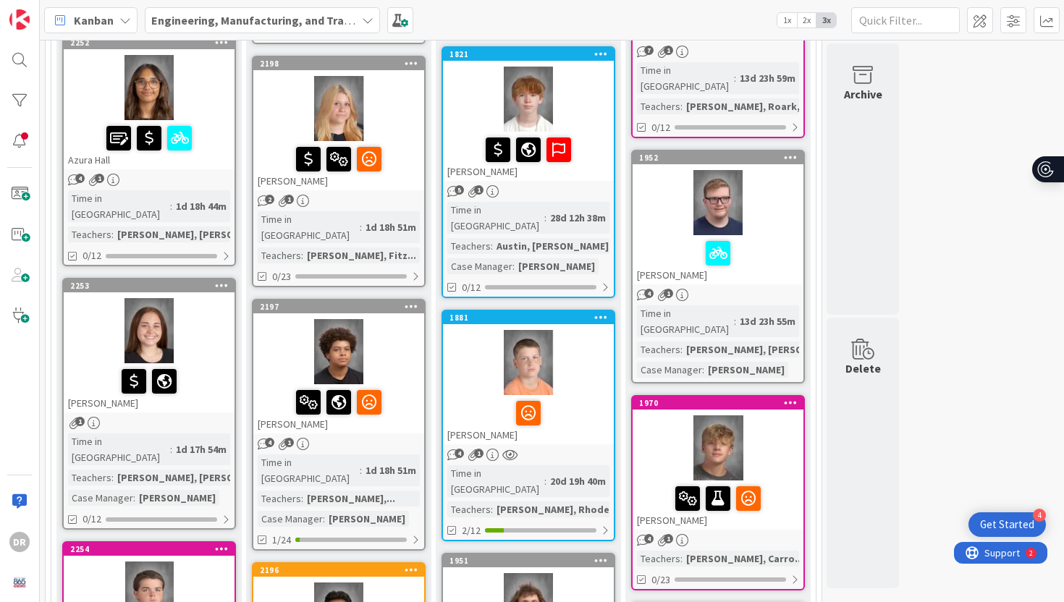
click at [196, 363] on div "[PERSON_NAME]" at bounding box center [149, 387] width 171 height 49
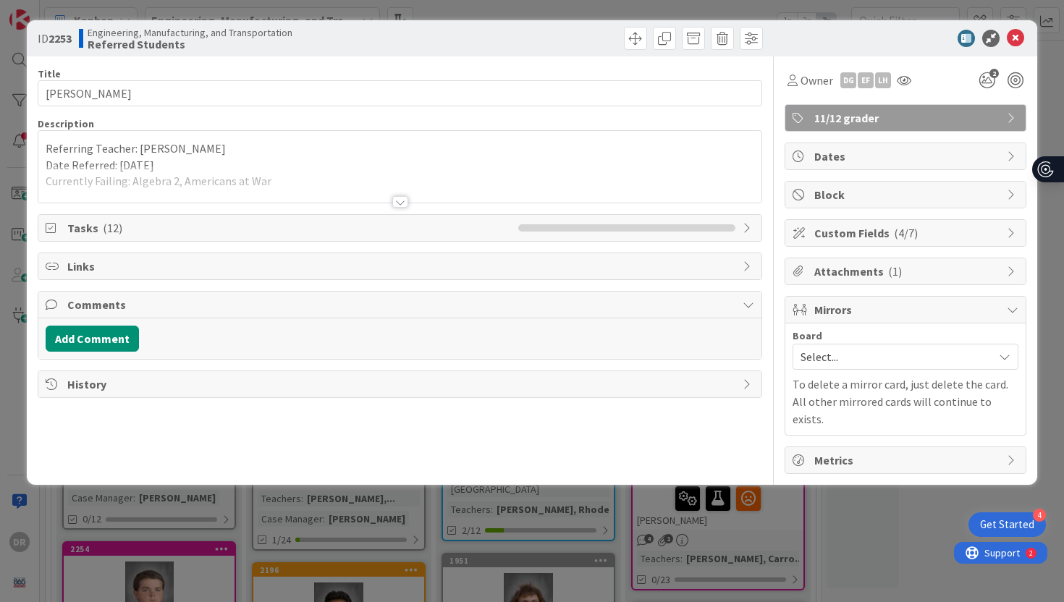
click at [400, 201] on div at bounding box center [400, 202] width 16 height 12
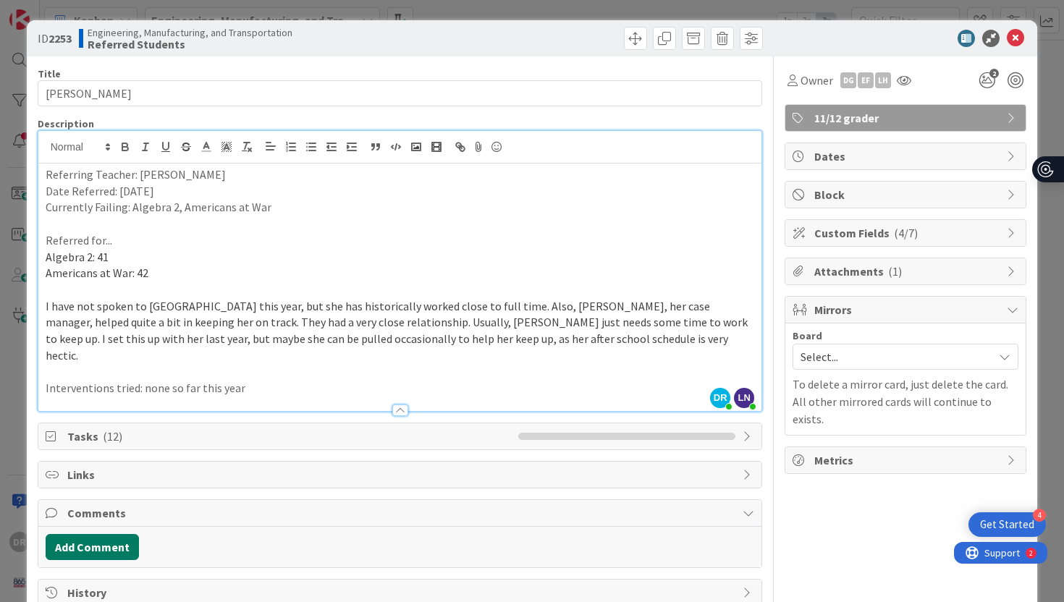
click at [111, 534] on button "Add Comment" at bounding box center [92, 547] width 93 height 26
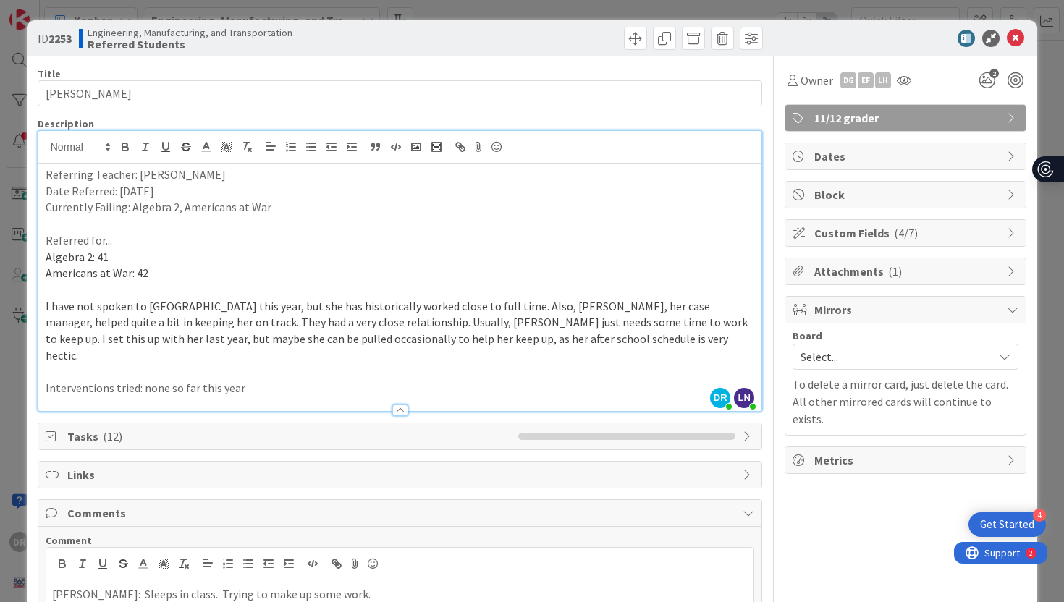
click at [772, 475] on div "Title 10 / 128 [PERSON_NAME] Description [PERSON_NAME] just joined LN [PERSON_N…" at bounding box center [532, 383] width 989 height 654
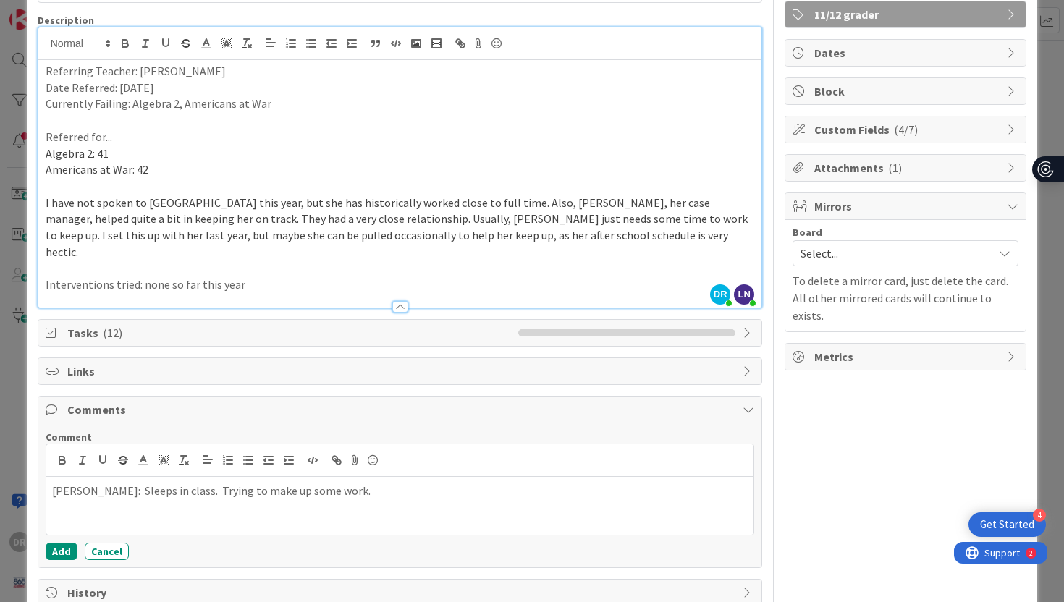
scroll to position [116, 0]
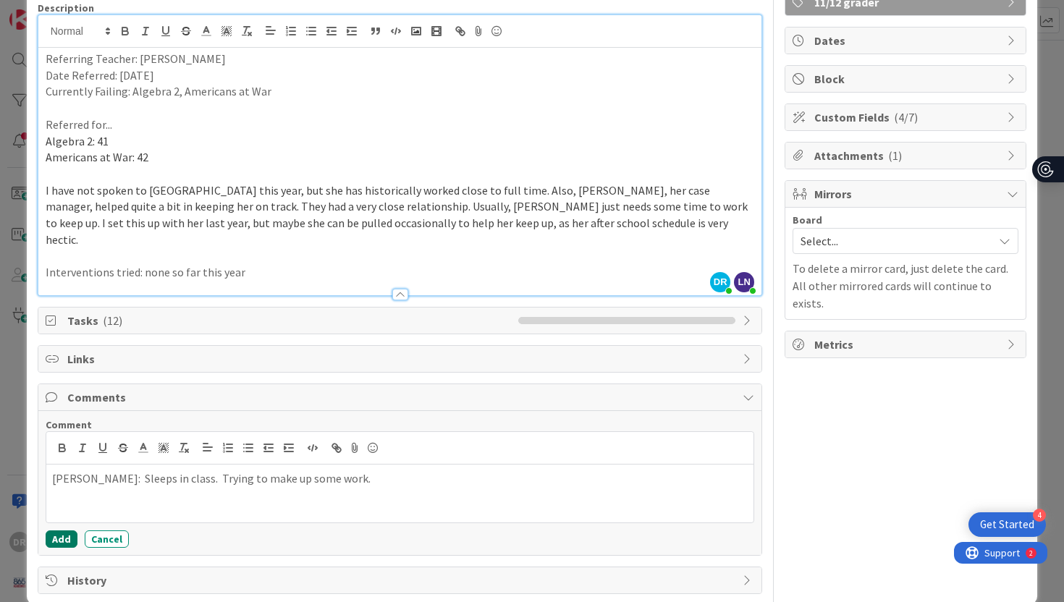
click at [60, 530] on button "Add" at bounding box center [62, 538] width 32 height 17
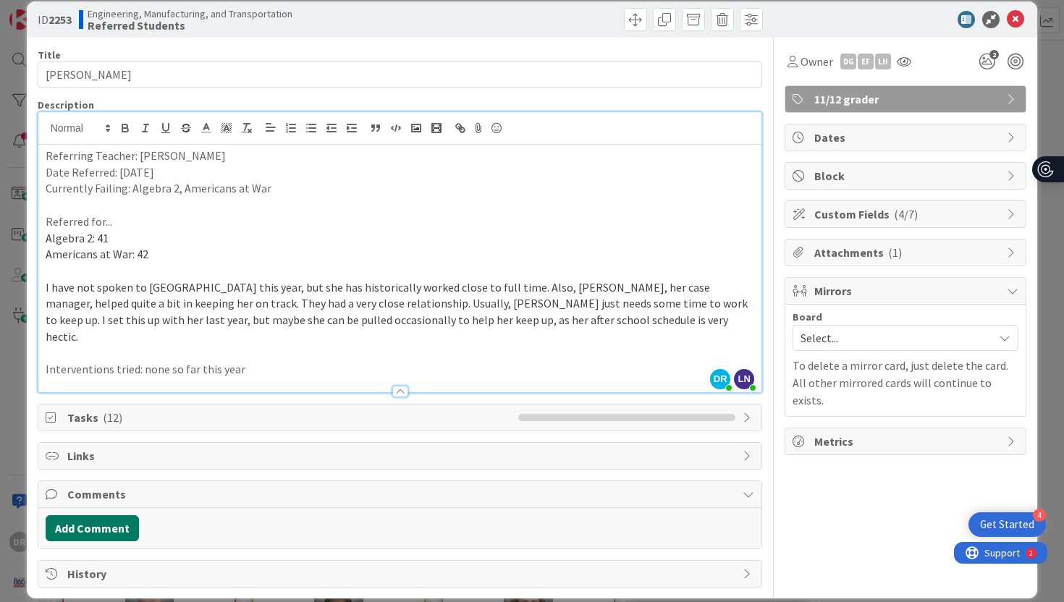
scroll to position [109, 0]
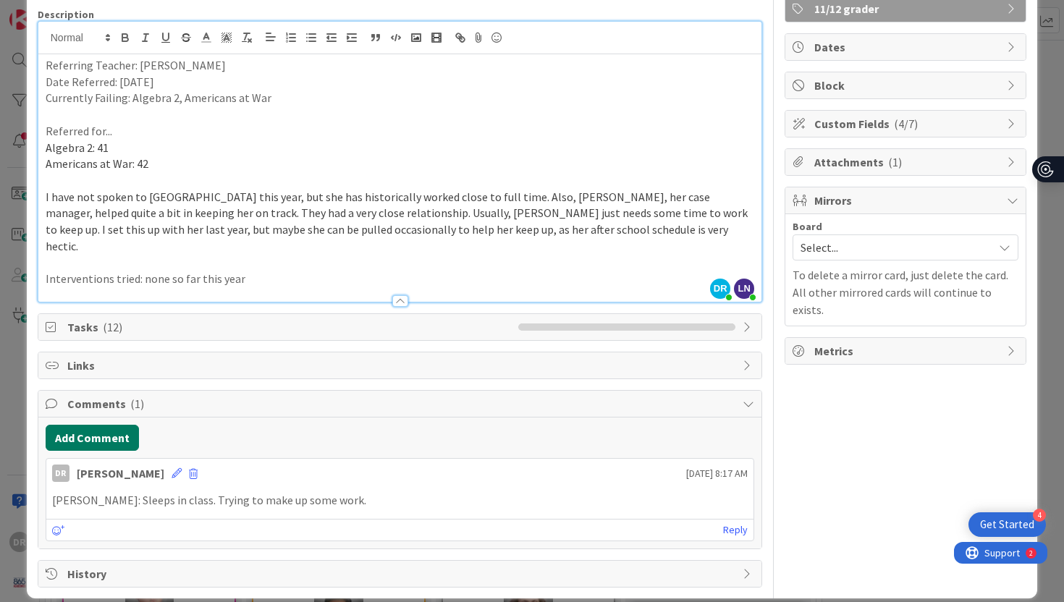
click at [99, 425] on button "Add Comment" at bounding box center [92, 438] width 93 height 26
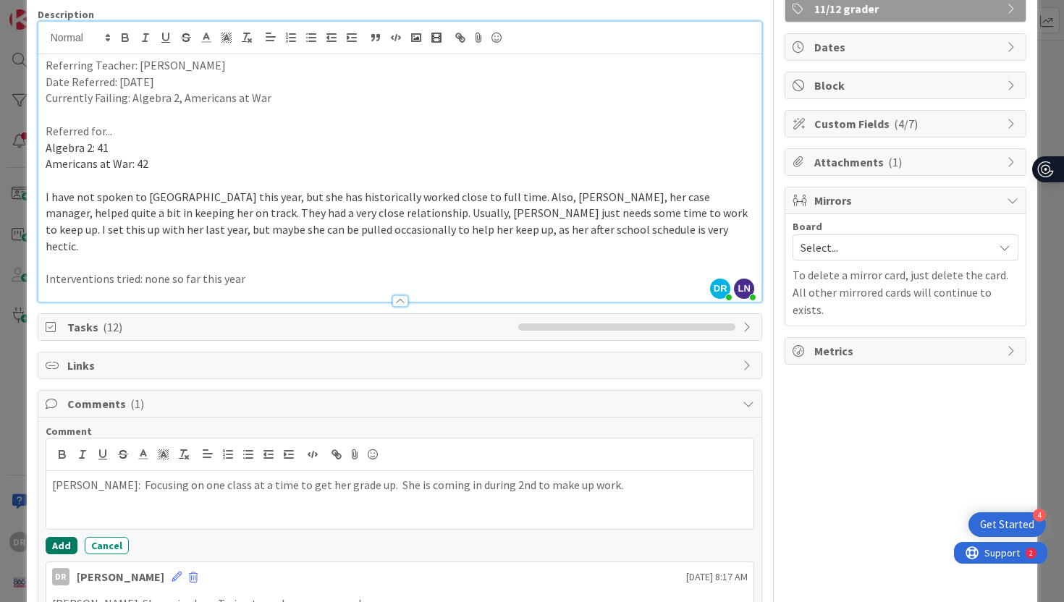
click at [58, 537] on button "Add" at bounding box center [62, 545] width 32 height 17
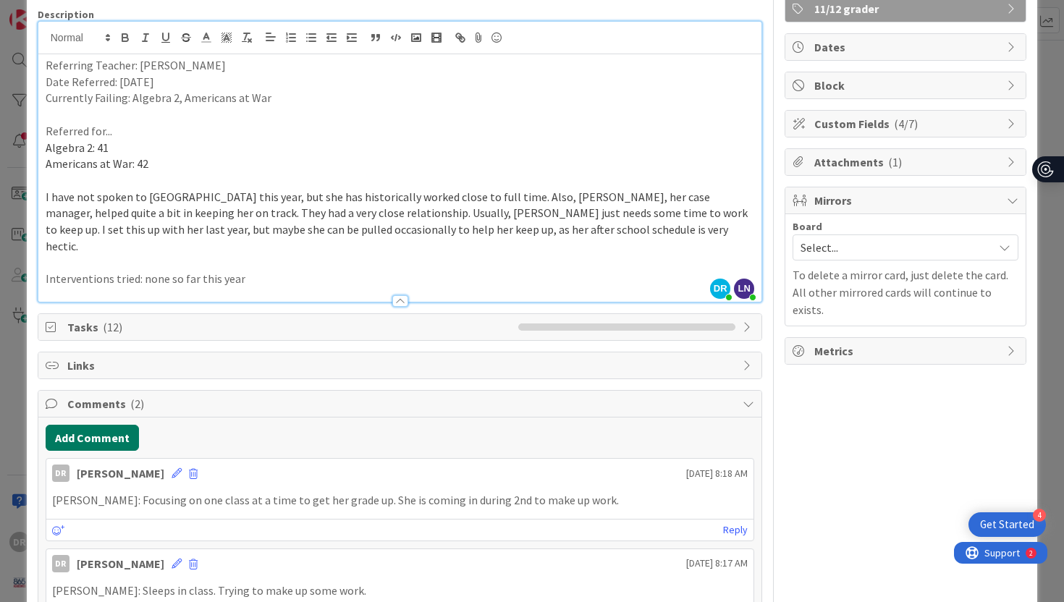
click at [103, 425] on button "Add Comment" at bounding box center [92, 438] width 93 height 26
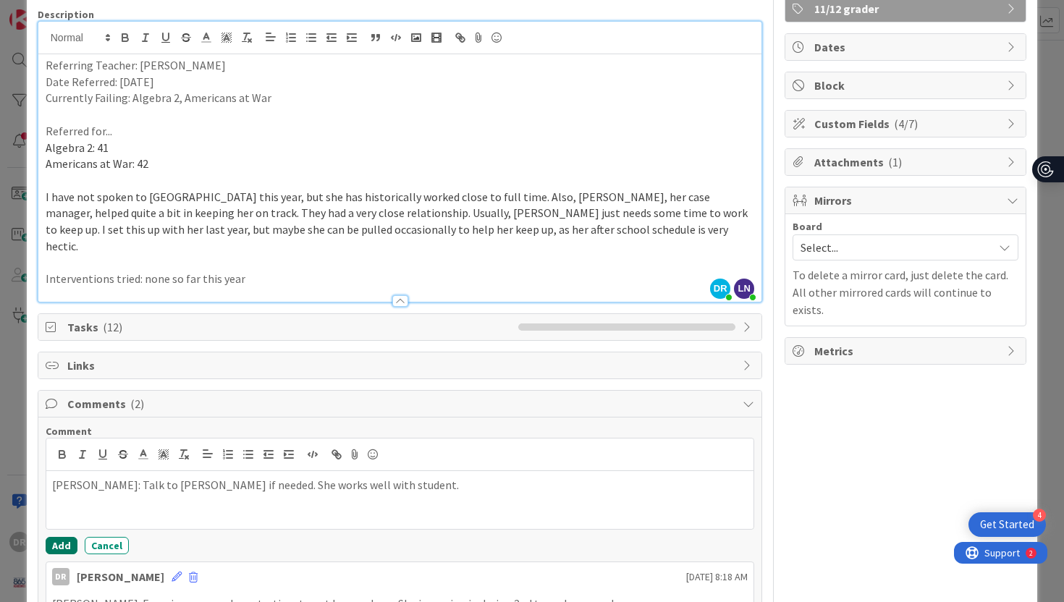
click at [56, 537] on button "Add" at bounding box center [62, 545] width 32 height 17
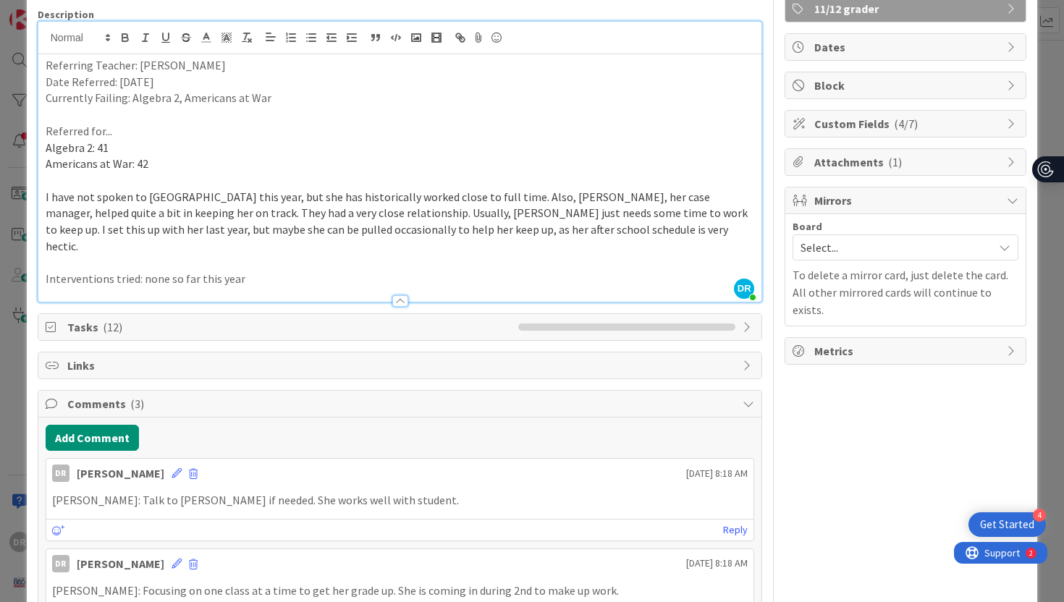
click at [830, 450] on div "Owner DG EF LH 2 11/12 grader Dates Block Custom Fields ( 4/7 ) Attachments ( 1…" at bounding box center [906, 357] width 242 height 821
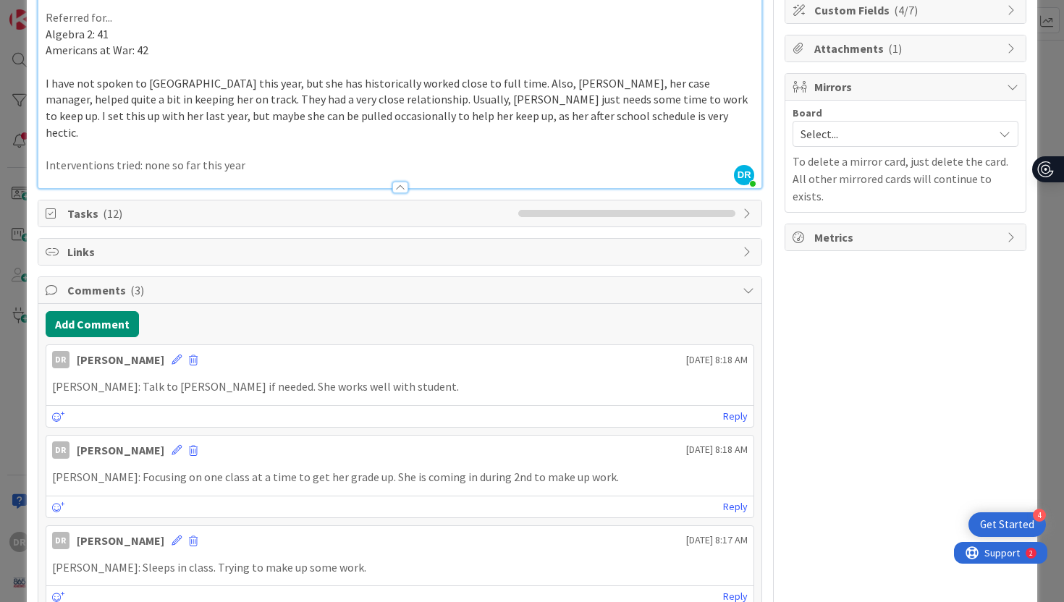
scroll to position [225, 0]
click at [172, 443] on icon at bounding box center [177, 448] width 10 height 10
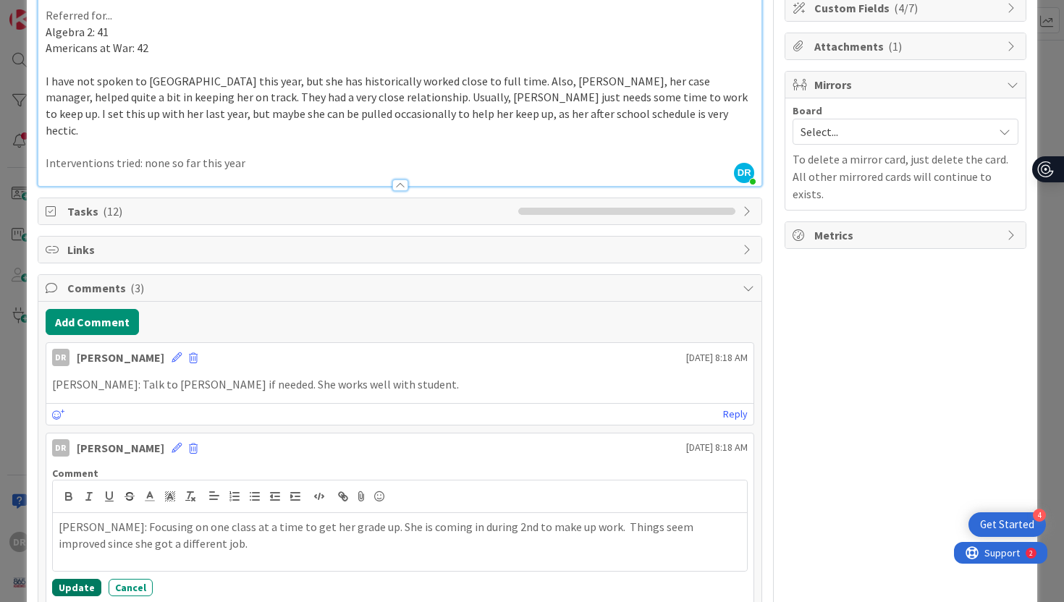
click at [76, 579] on button "Update" at bounding box center [76, 587] width 49 height 17
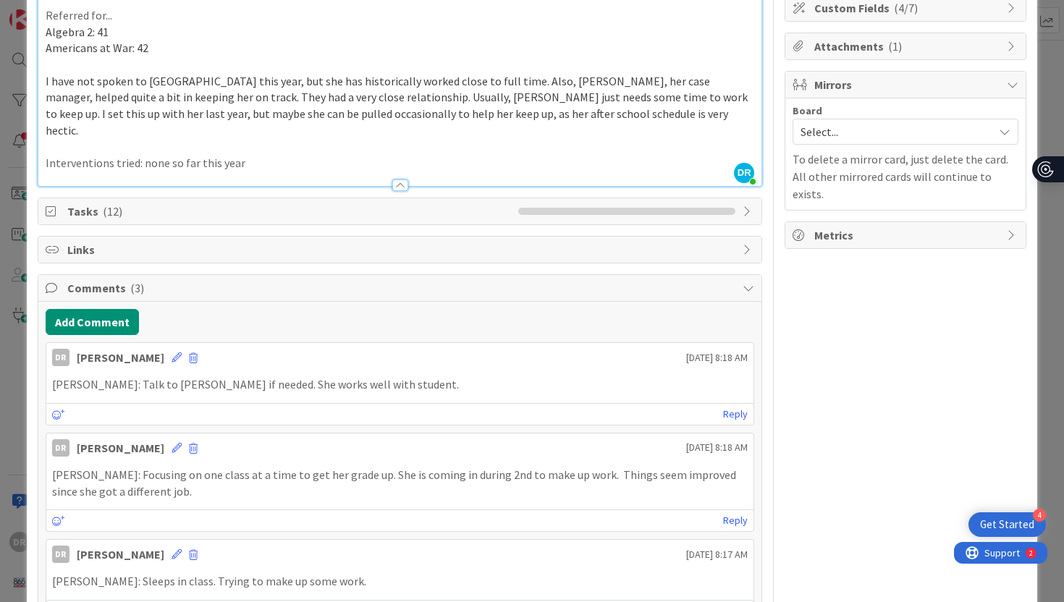
click at [1054, 216] on div "ID 2253 Engineering, Manufacturing, and Transportation Referred Students Title …" at bounding box center [532, 301] width 1064 height 602
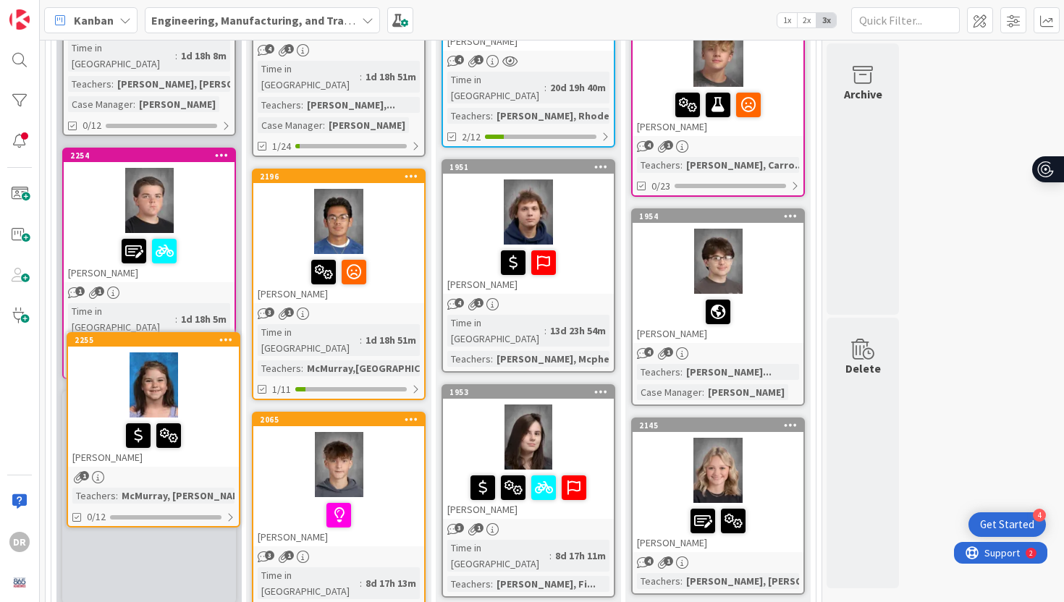
scroll to position [1102, 0]
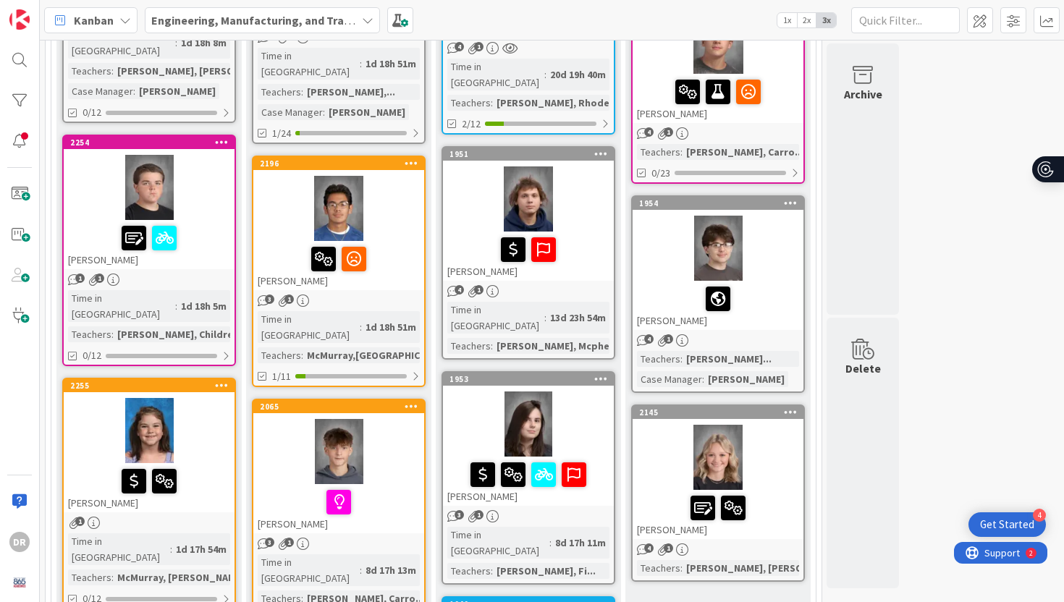
click at [199, 220] on div "[PERSON_NAME]" at bounding box center [149, 244] width 171 height 49
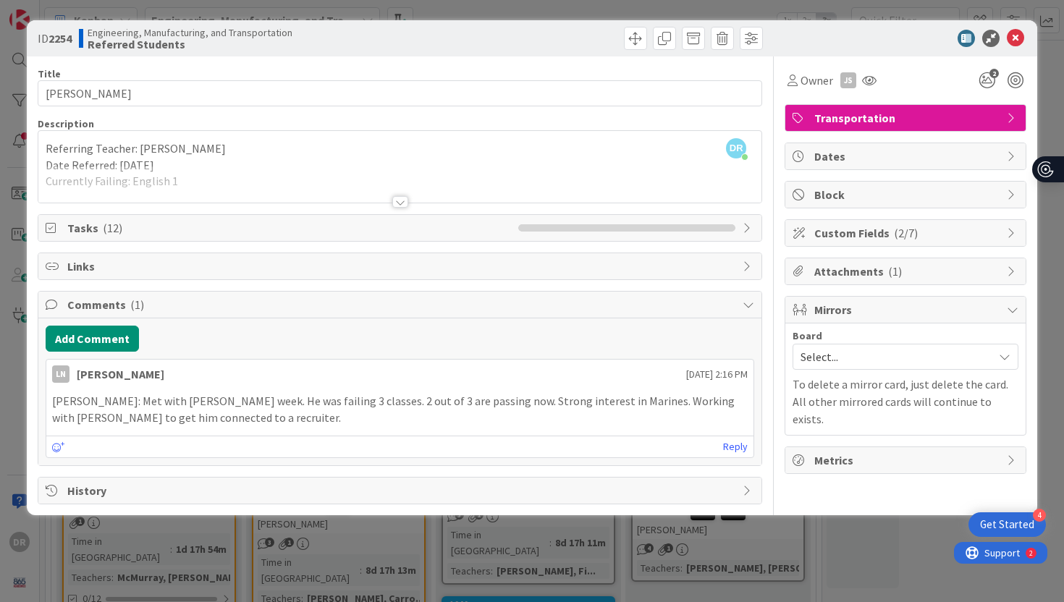
click at [396, 198] on div at bounding box center [400, 202] width 16 height 12
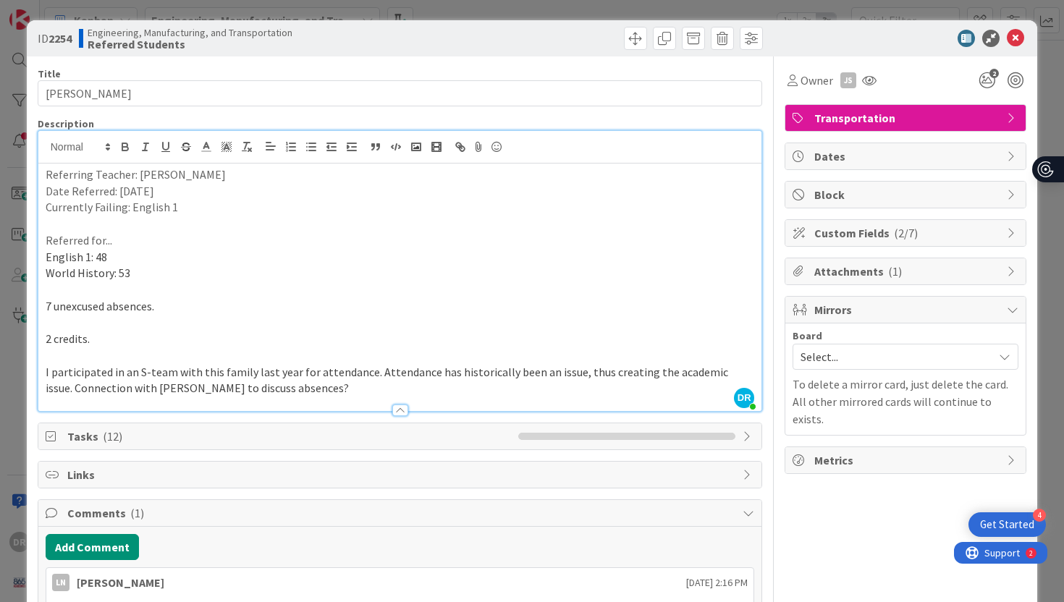
click at [1044, 303] on div "ID 2254 Engineering, Manufacturing, and Transportation Referred Students Title …" at bounding box center [532, 301] width 1064 height 602
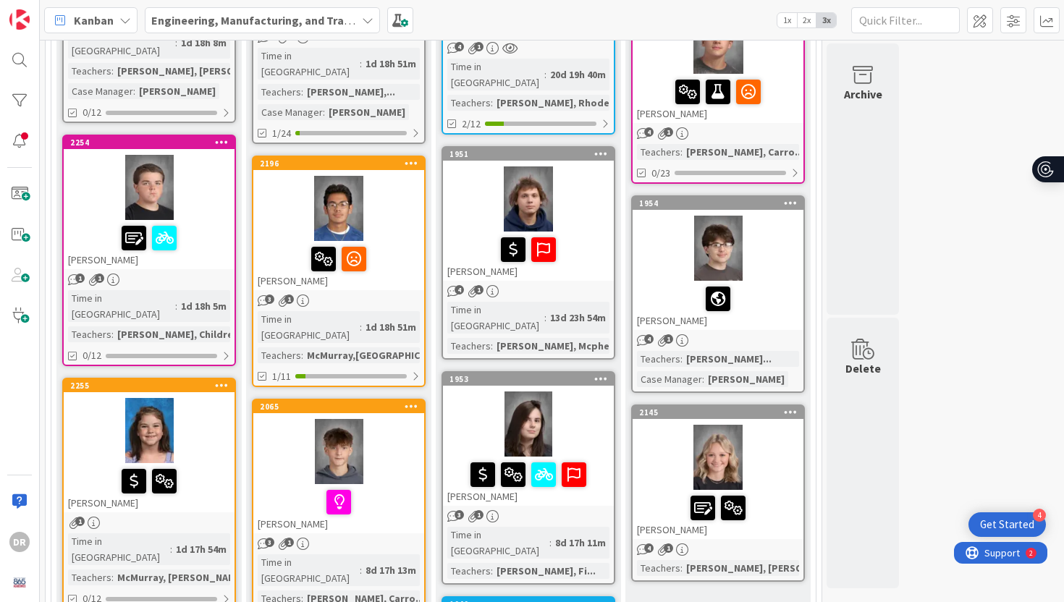
click at [187, 220] on div "[PERSON_NAME]" at bounding box center [149, 244] width 171 height 49
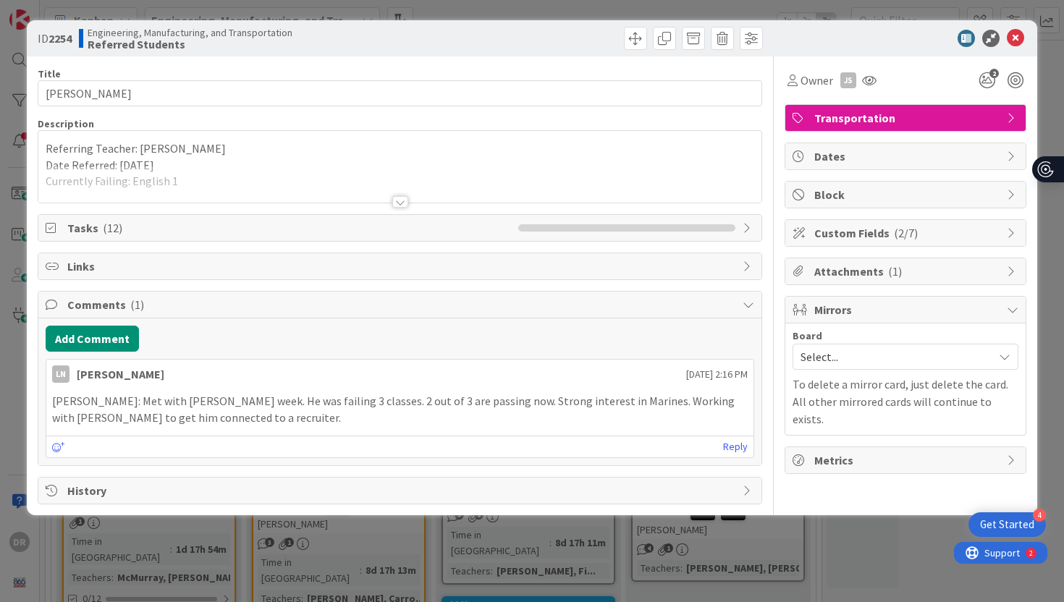
click at [402, 201] on div at bounding box center [400, 202] width 16 height 12
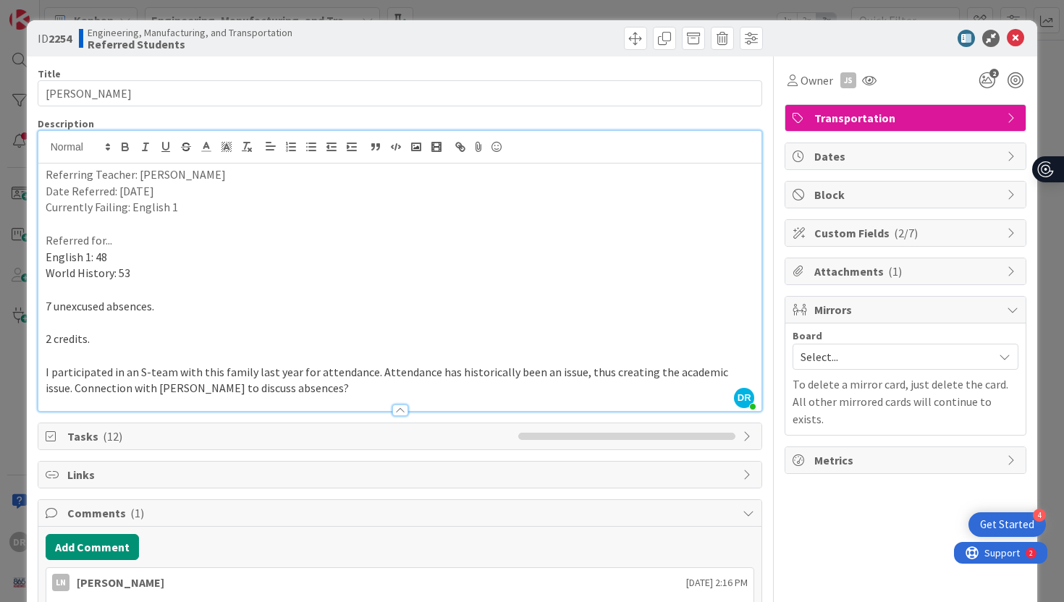
click at [327, 454] on div "Title 13 / 128 [PERSON_NAME] Description [PERSON_NAME] just joined Referring Te…" at bounding box center [400, 384] width 725 height 657
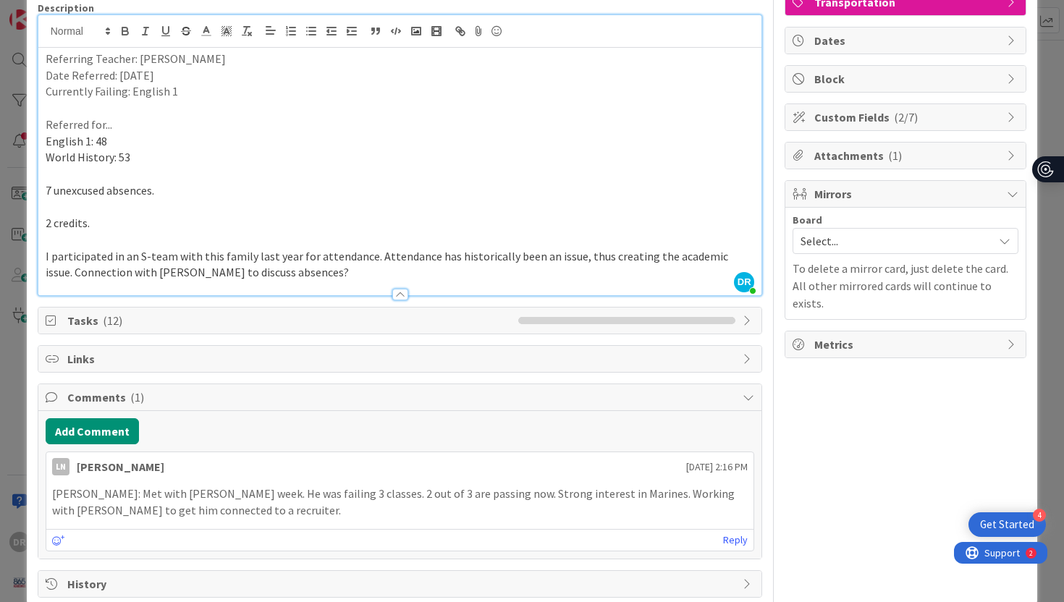
scroll to position [142, 0]
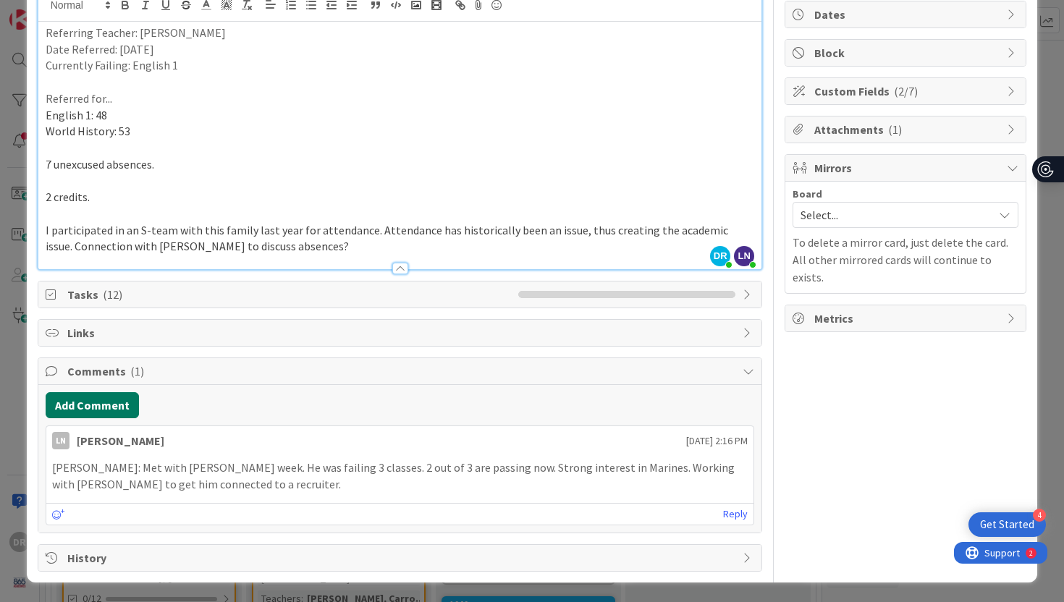
click at [114, 407] on button "Add Comment" at bounding box center [92, 405] width 93 height 26
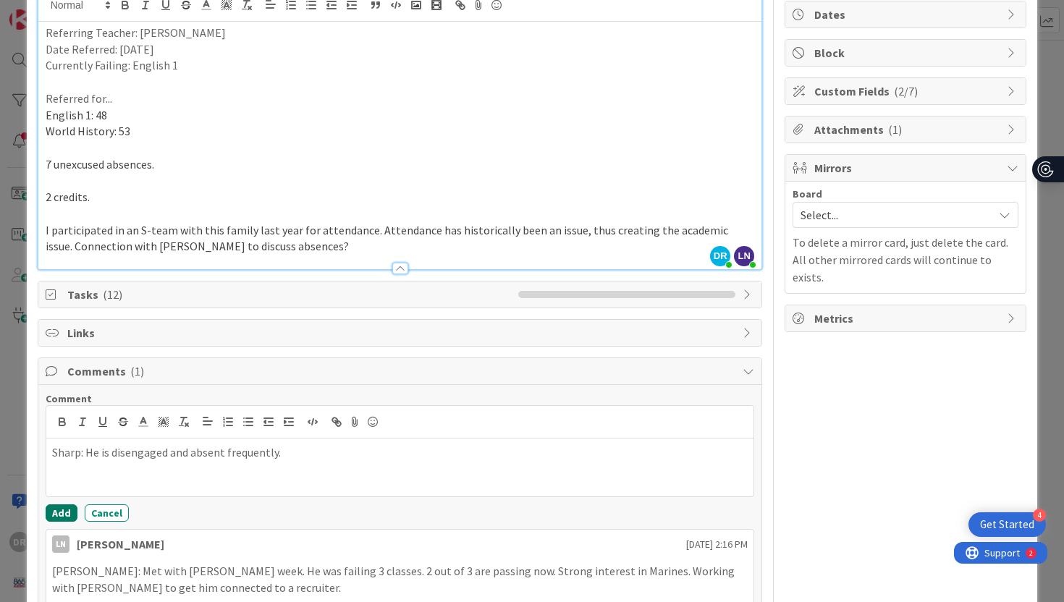
click at [54, 507] on button "Add" at bounding box center [62, 512] width 32 height 17
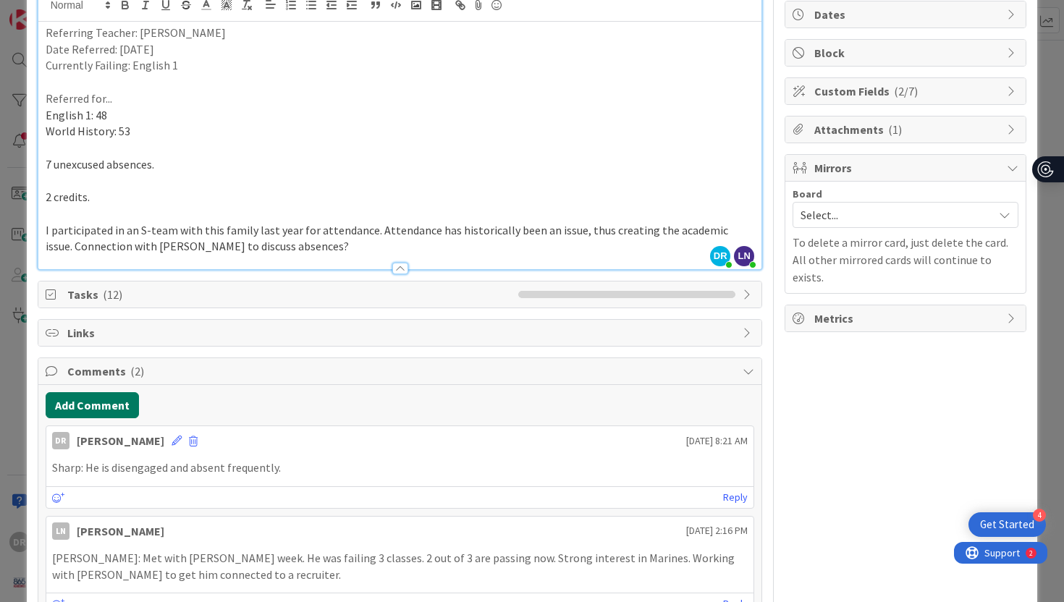
click at [101, 407] on button "Add Comment" at bounding box center [92, 405] width 93 height 26
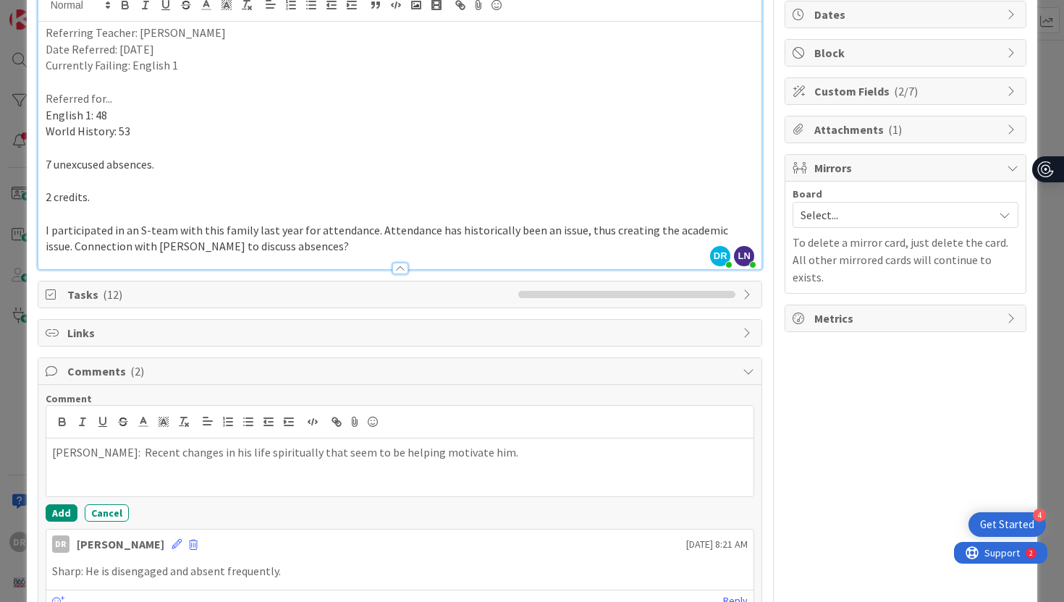
click at [94, 455] on p "[PERSON_NAME]: Recent changes in his life spiritually that seem to be helping m…" at bounding box center [400, 452] width 696 height 17
click at [68, 507] on button "Add" at bounding box center [62, 512] width 32 height 17
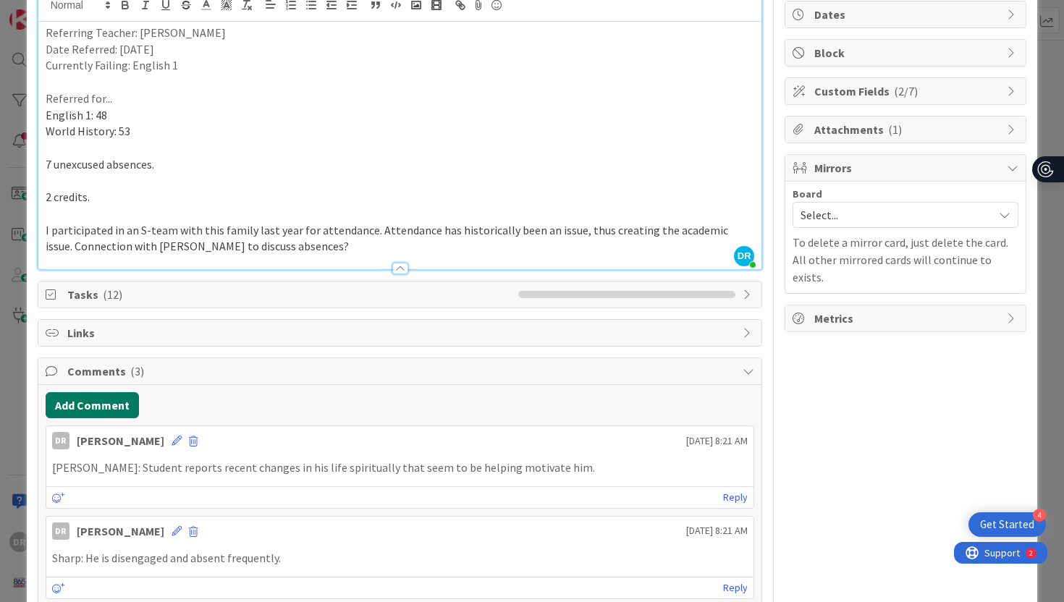
click at [110, 412] on button "Add Comment" at bounding box center [92, 405] width 93 height 26
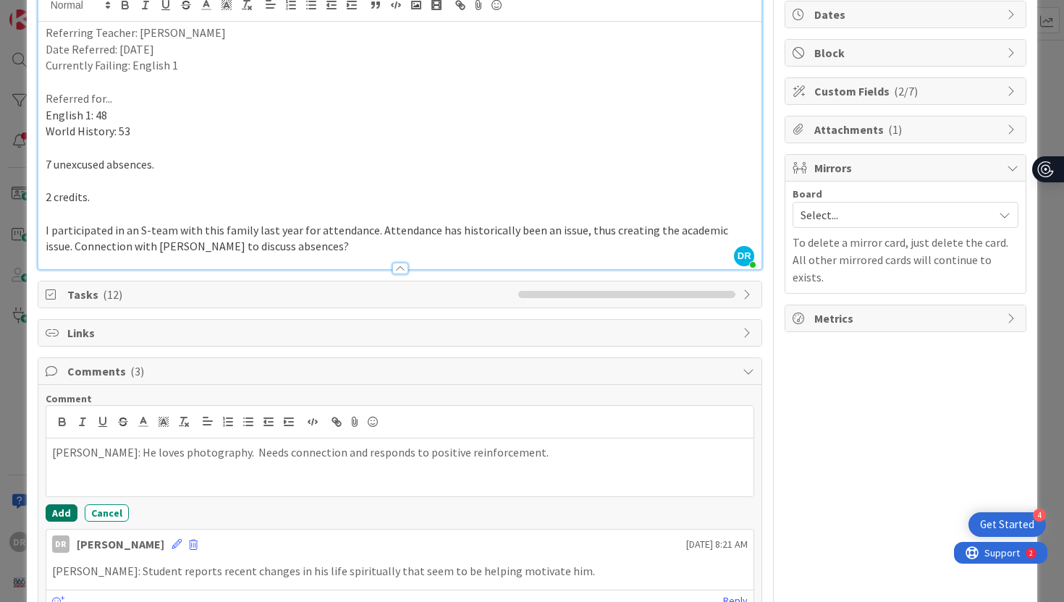
click at [56, 507] on button "Add" at bounding box center [62, 512] width 32 height 17
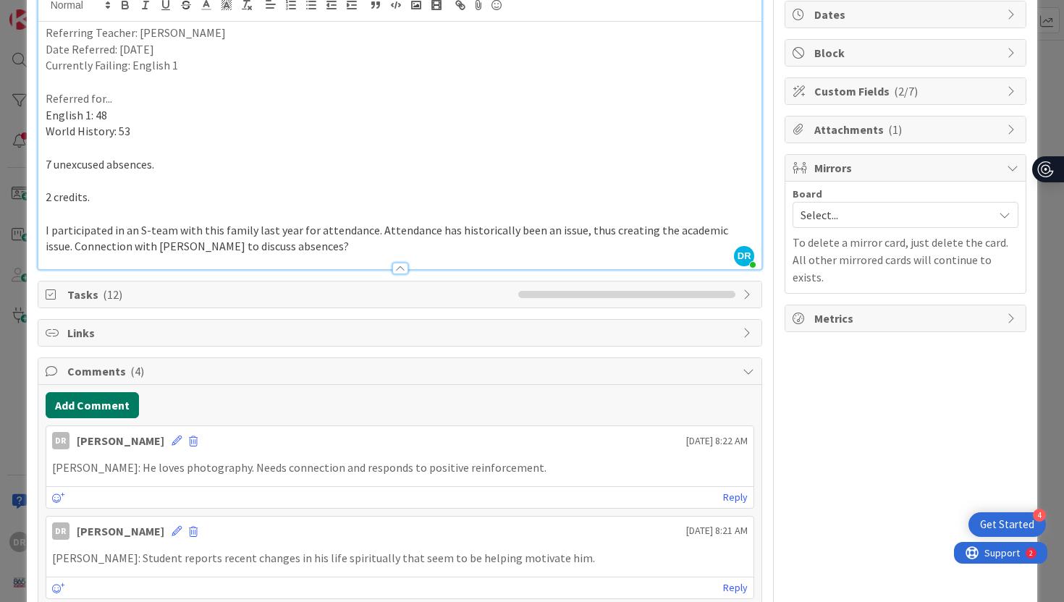
click at [98, 405] on button "Add Comment" at bounding box center [92, 405] width 93 height 26
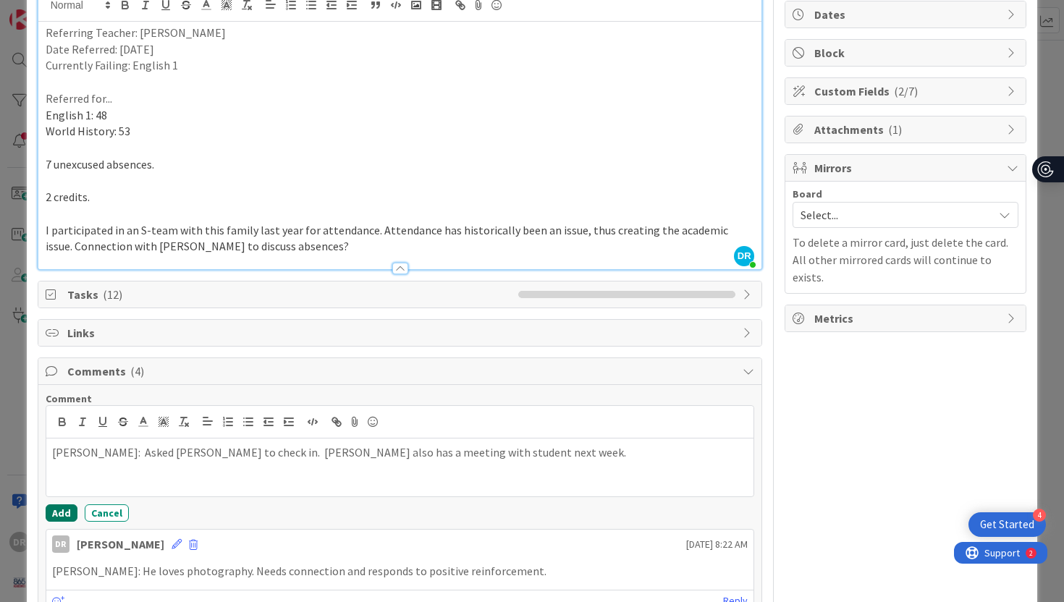
click at [62, 509] on button "Add" at bounding box center [62, 512] width 32 height 17
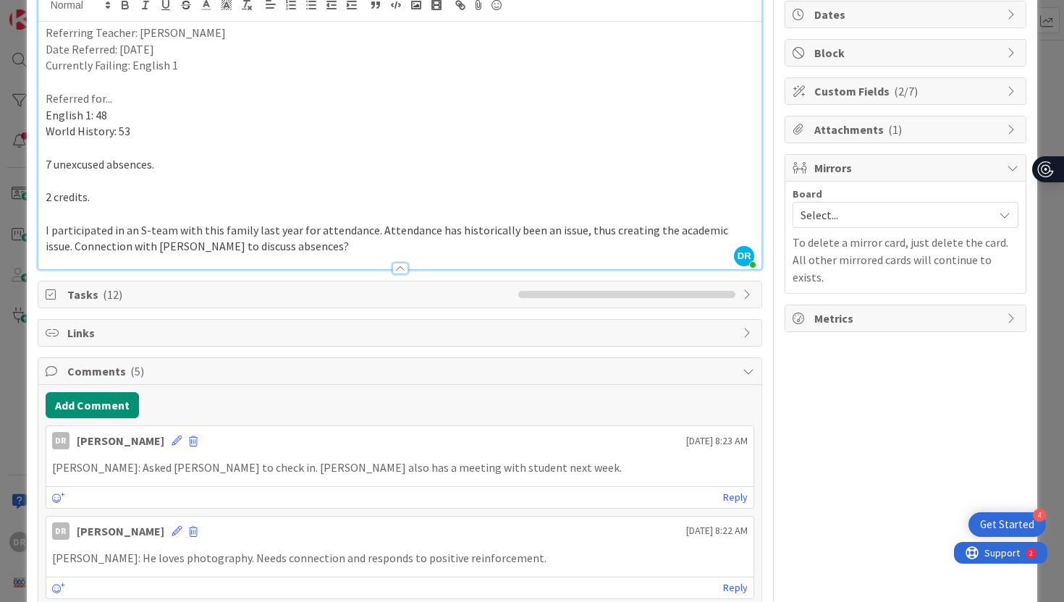
click at [1056, 103] on div "ID 2254 Engineering, Manufacturing, and Transportation Referred Students Title …" at bounding box center [532, 301] width 1064 height 602
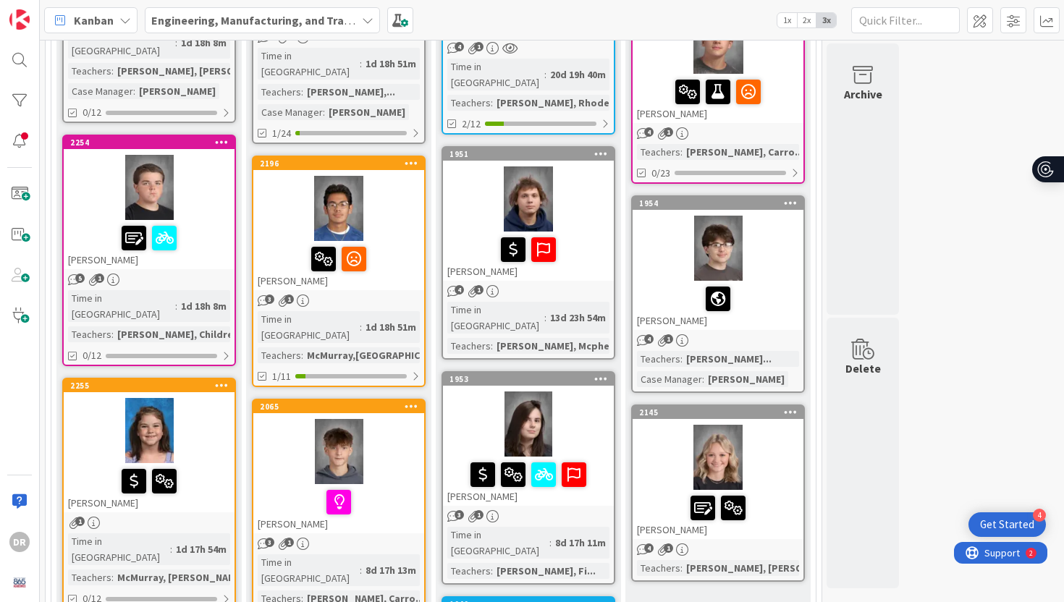
click at [205, 463] on div "[PERSON_NAME]" at bounding box center [149, 487] width 171 height 49
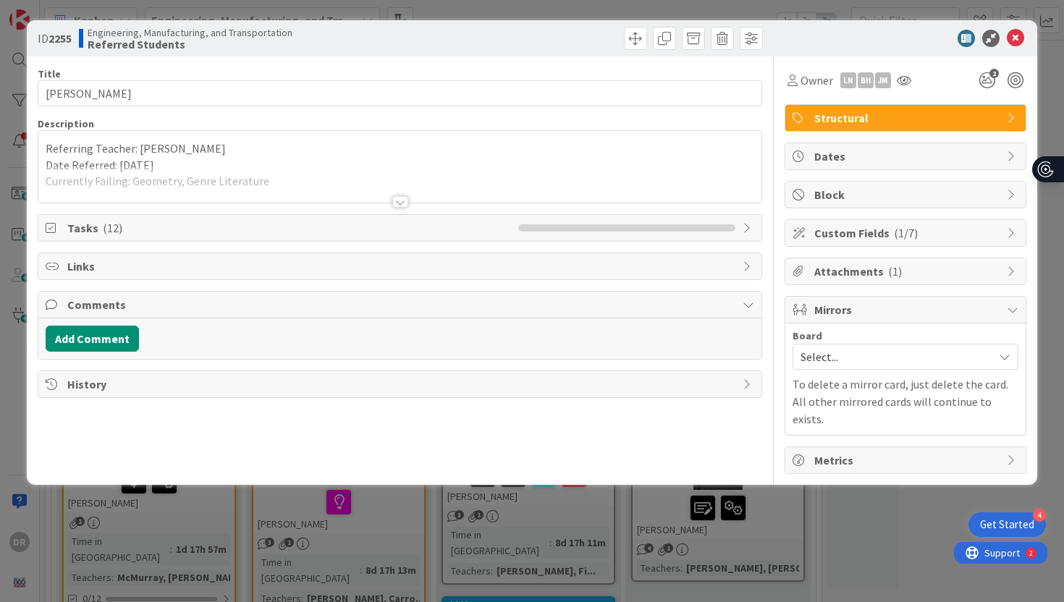
click at [404, 200] on div at bounding box center [400, 202] width 16 height 12
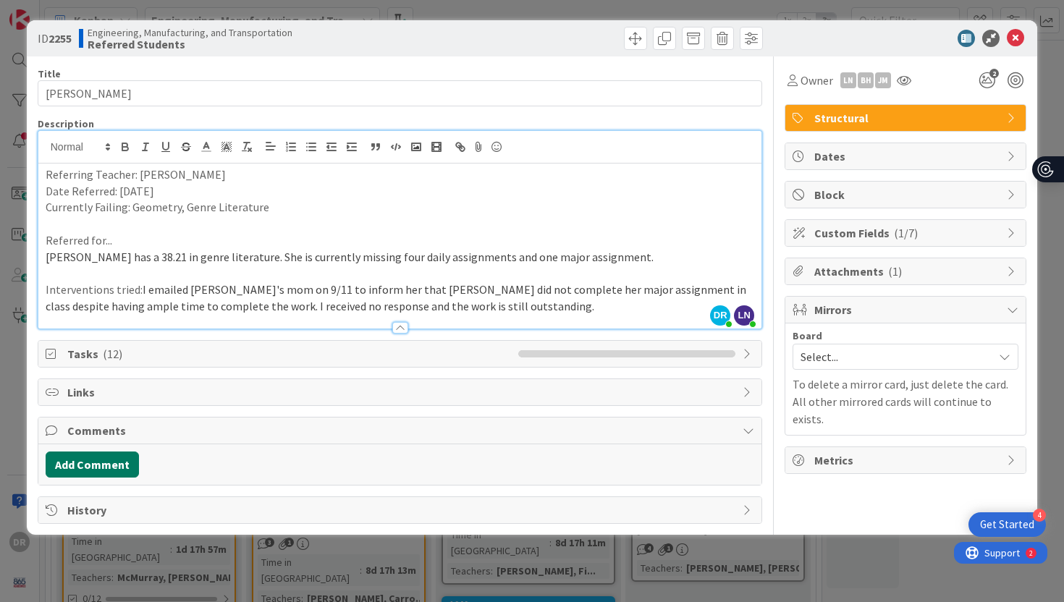
click at [111, 467] on button "Add Comment" at bounding box center [92, 465] width 93 height 26
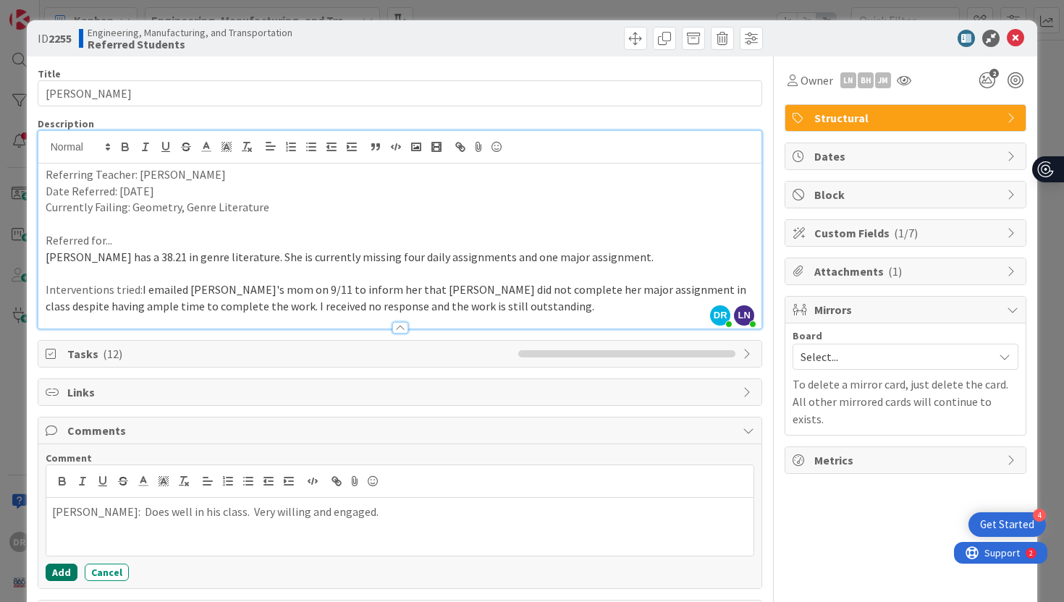
click at [62, 570] on button "Add" at bounding box center [62, 572] width 32 height 17
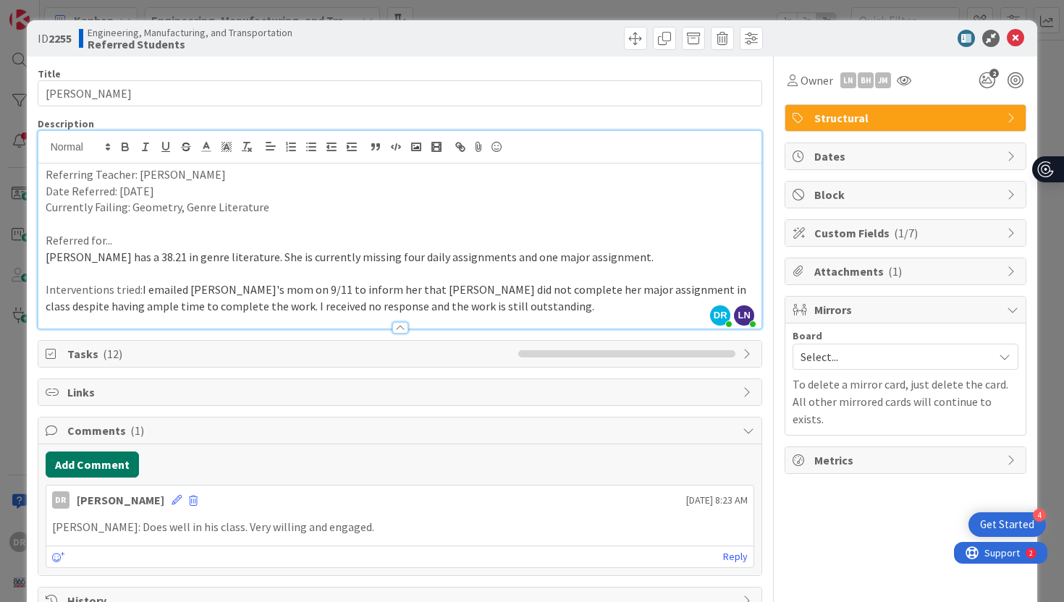
click at [122, 465] on button "Add Comment" at bounding box center [92, 465] width 93 height 26
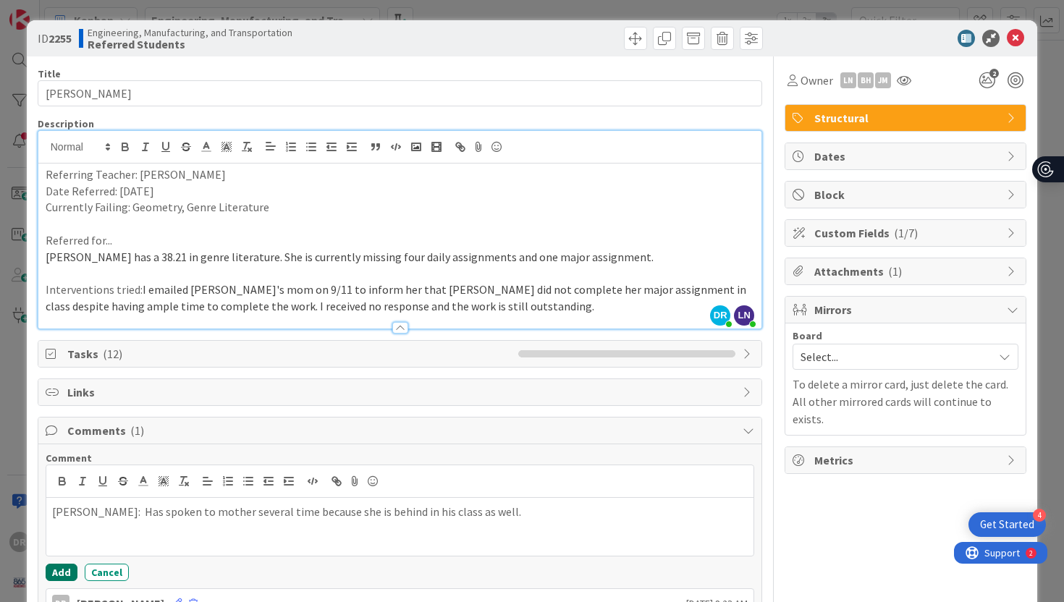
click at [65, 567] on button "Add" at bounding box center [62, 572] width 32 height 17
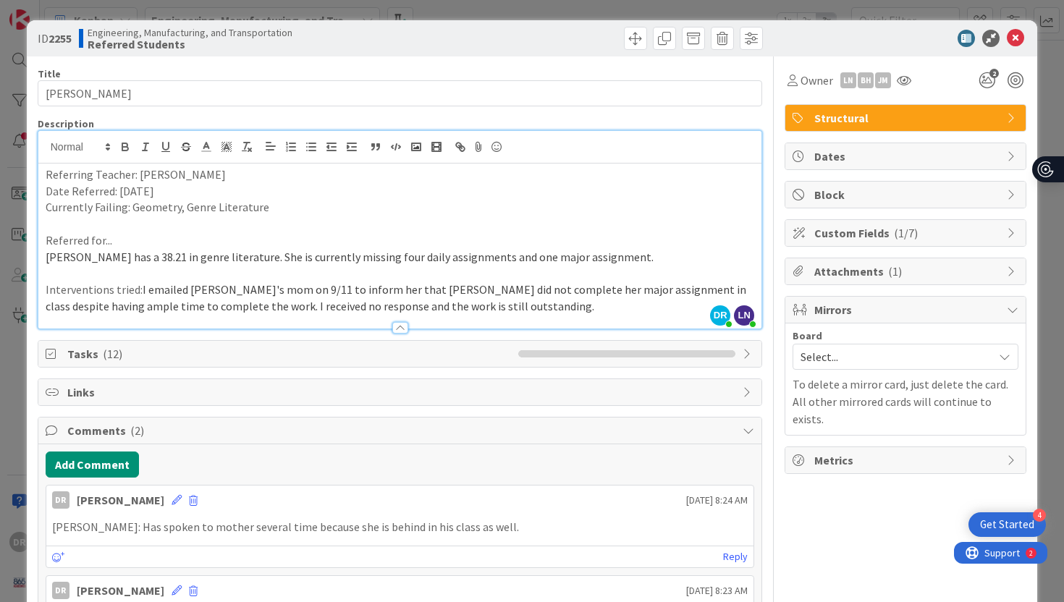
click at [764, 523] on div "Title 13 / 128 [PERSON_NAME] Description [PERSON_NAME] just joined LN [PERSON_N…" at bounding box center [532, 380] width 989 height 648
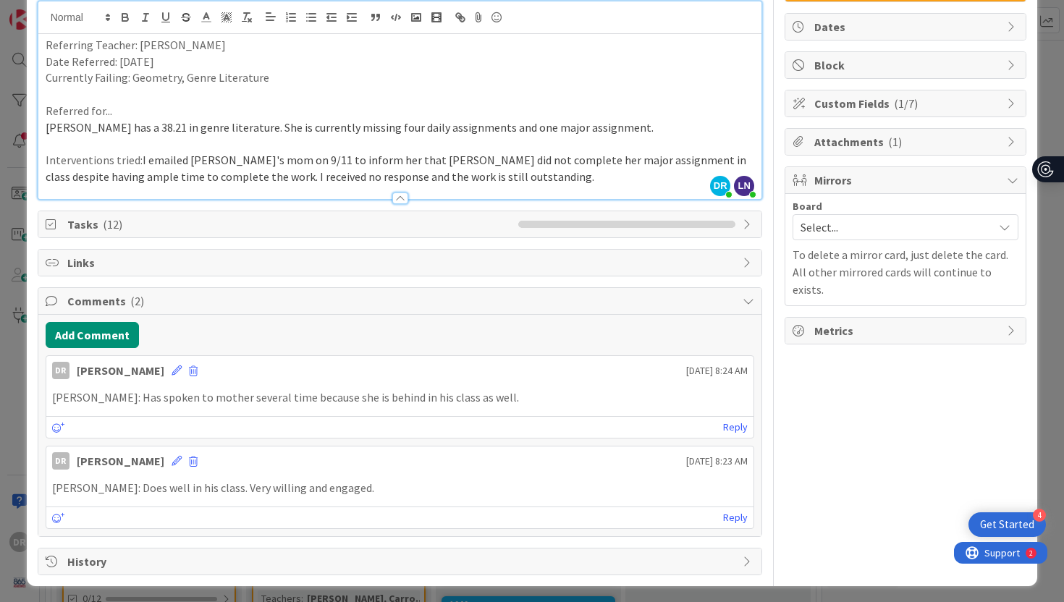
scroll to position [134, 0]
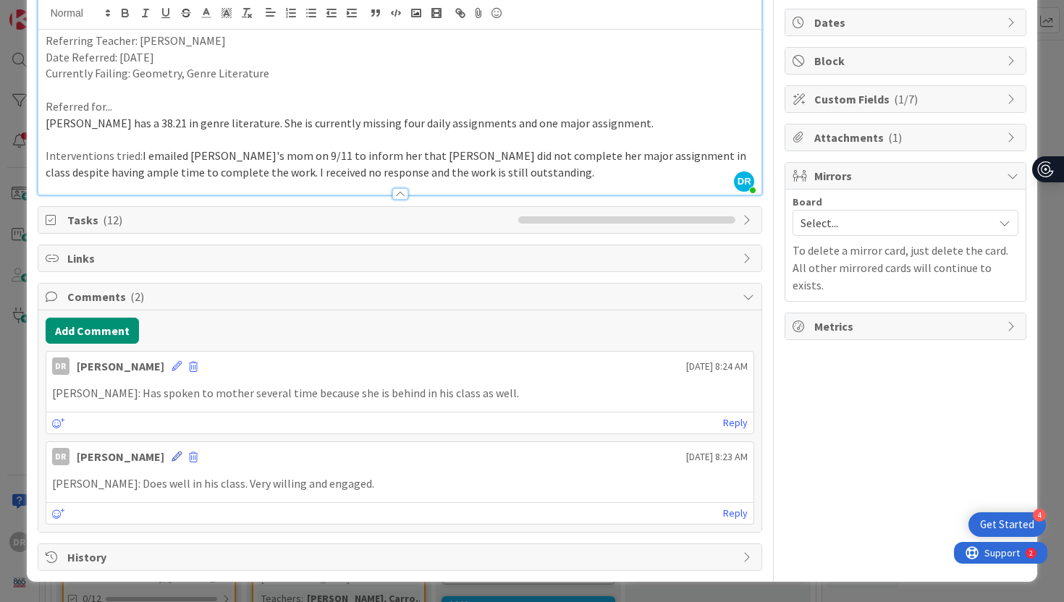
click at [172, 456] on icon at bounding box center [177, 457] width 10 height 10
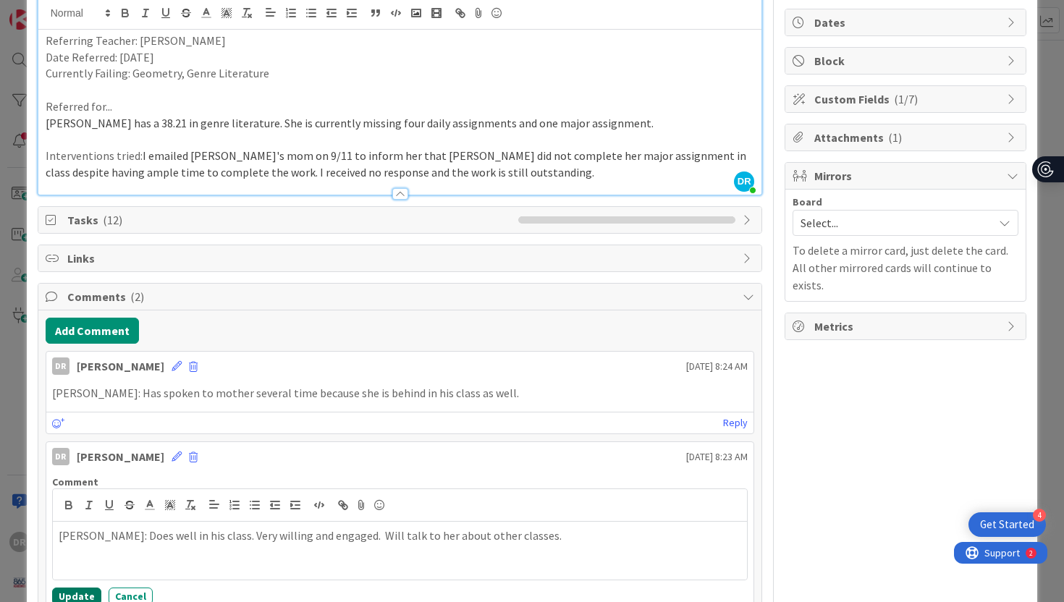
click at [73, 599] on button "Update" at bounding box center [76, 596] width 49 height 17
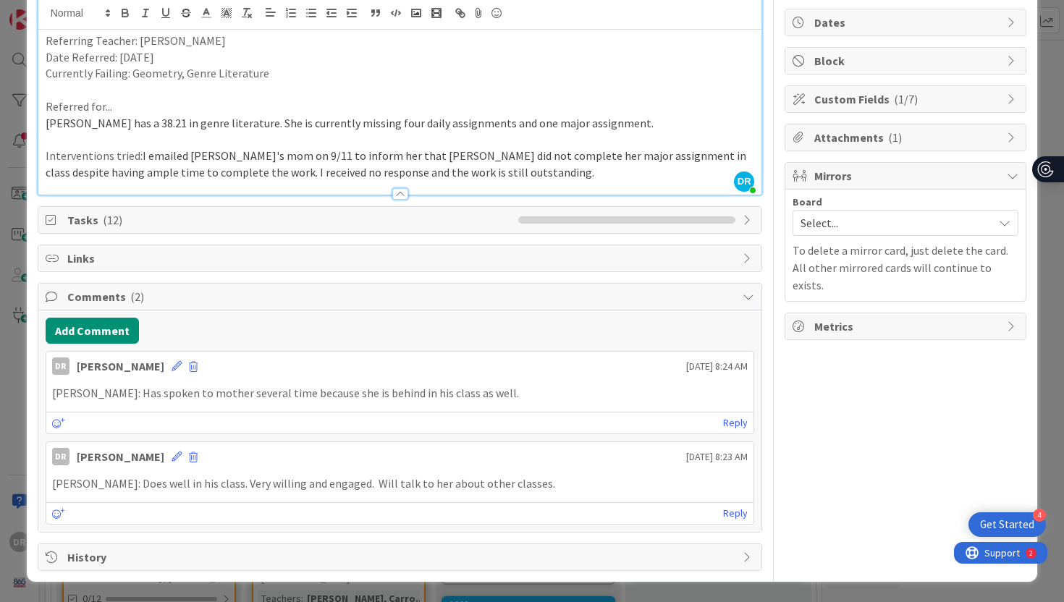
click at [1048, 318] on div "ID 2255 Engineering, Manufacturing, and Transportation Referred Students Title …" at bounding box center [532, 301] width 1064 height 602
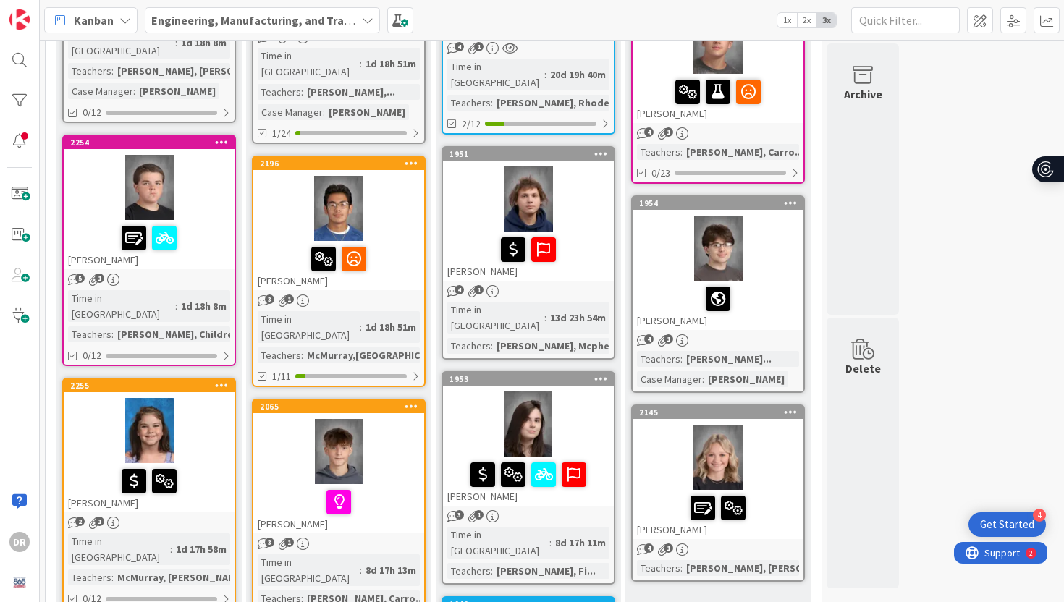
click at [239, 347] on div "Referred Students Add Card... 2250 Iteng Lohure 1 1 Time in [GEOGRAPHIC_DATA] :…" at bounding box center [148, 339] width 185 height 2552
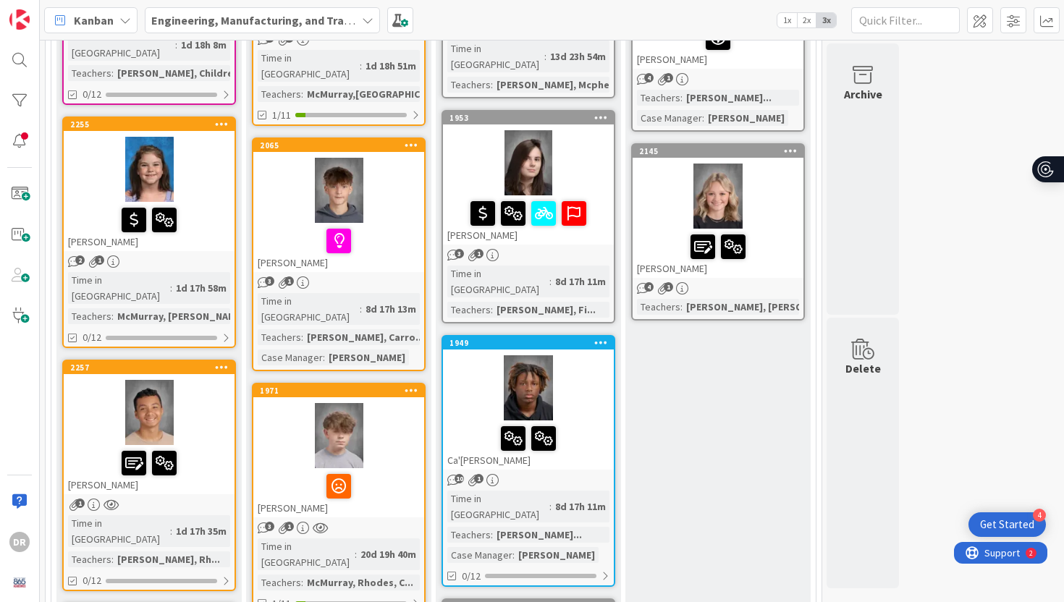
scroll to position [1391, 0]
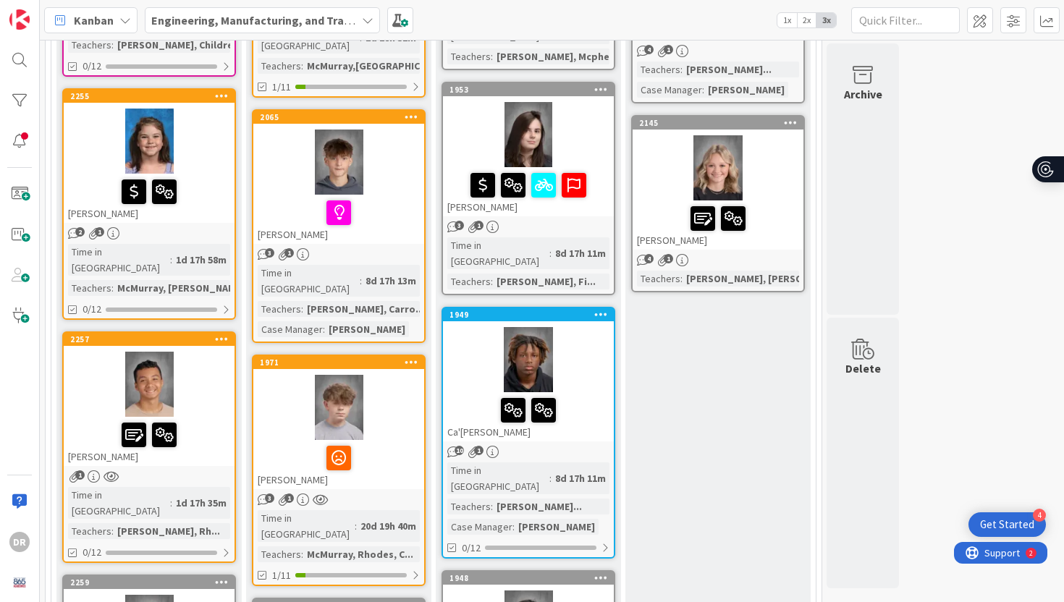
click at [180, 470] on div "1" at bounding box center [149, 476] width 171 height 12
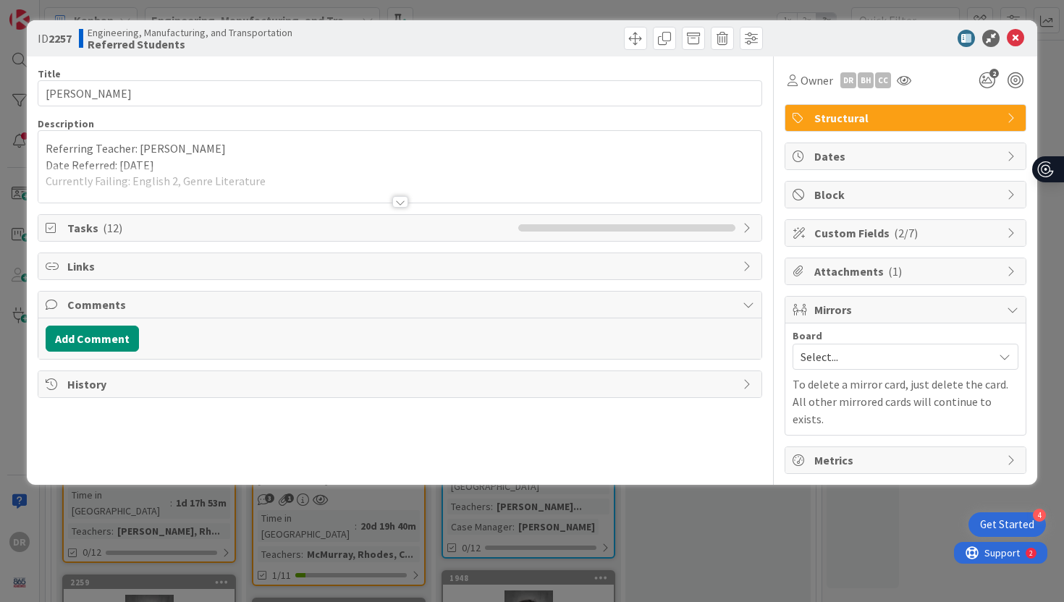
click at [404, 199] on div at bounding box center [400, 202] width 16 height 12
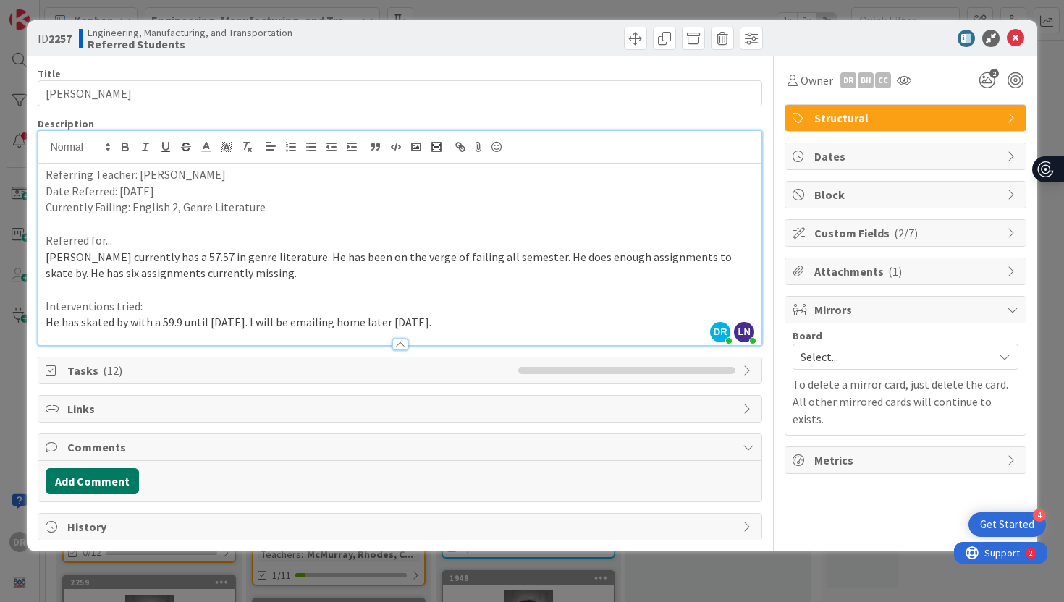
click at [115, 479] on button "Add Comment" at bounding box center [92, 481] width 93 height 26
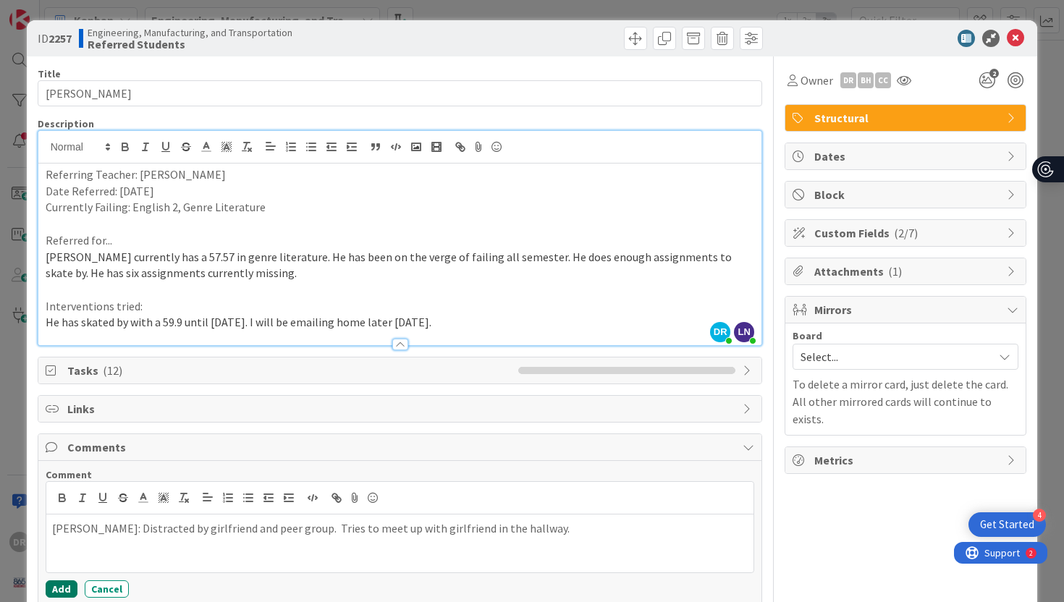
click at [69, 587] on button "Add" at bounding box center [62, 588] width 32 height 17
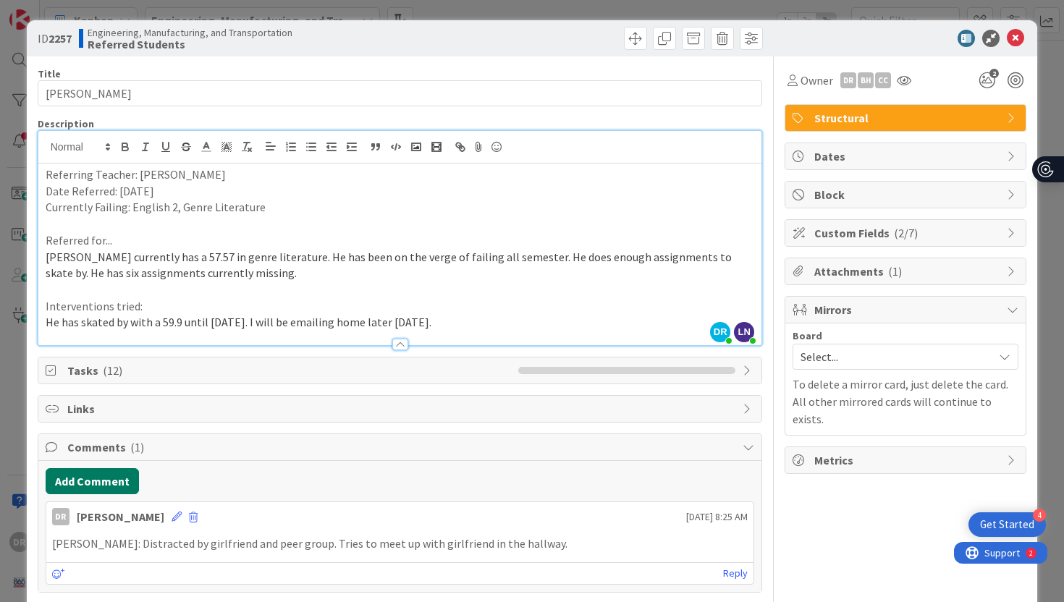
click at [120, 475] on button "Add Comment" at bounding box center [92, 481] width 93 height 26
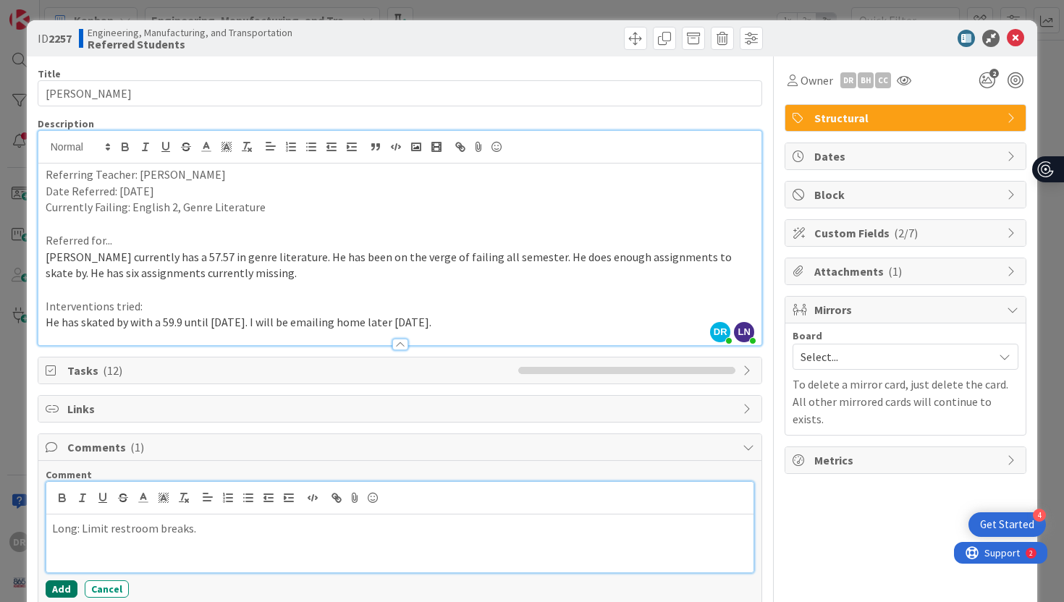
click at [59, 587] on button "Add" at bounding box center [62, 588] width 32 height 17
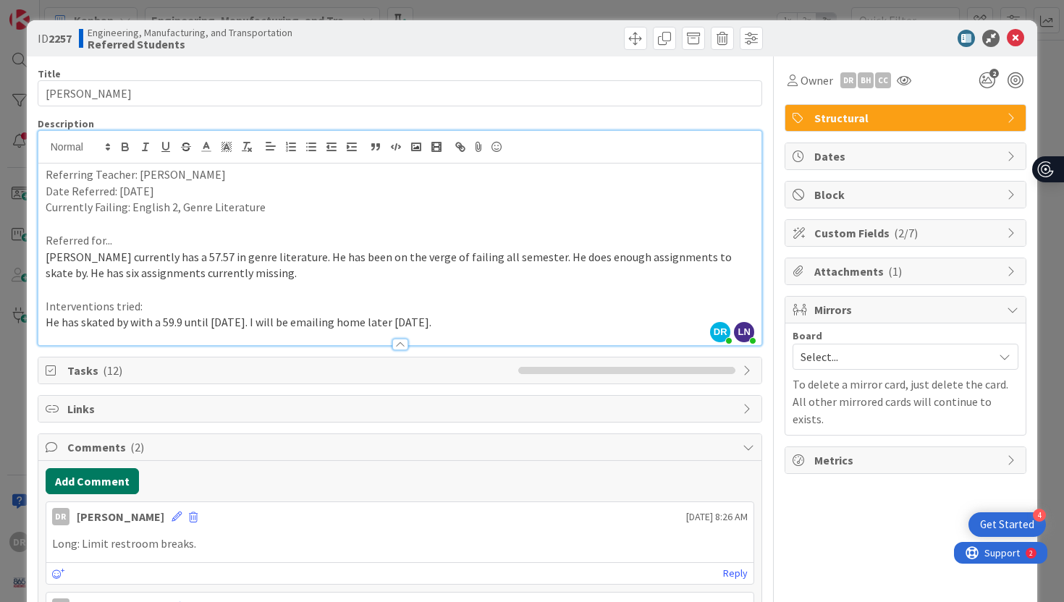
click at [109, 483] on button "Add Comment" at bounding box center [92, 481] width 93 height 26
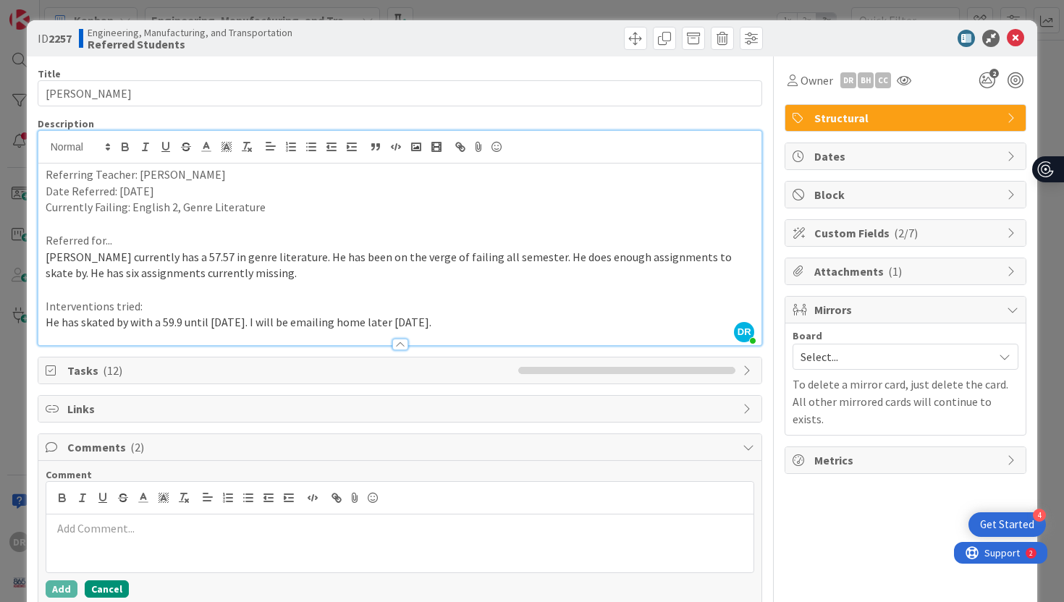
click at [114, 586] on button "Cancel" at bounding box center [107, 588] width 44 height 17
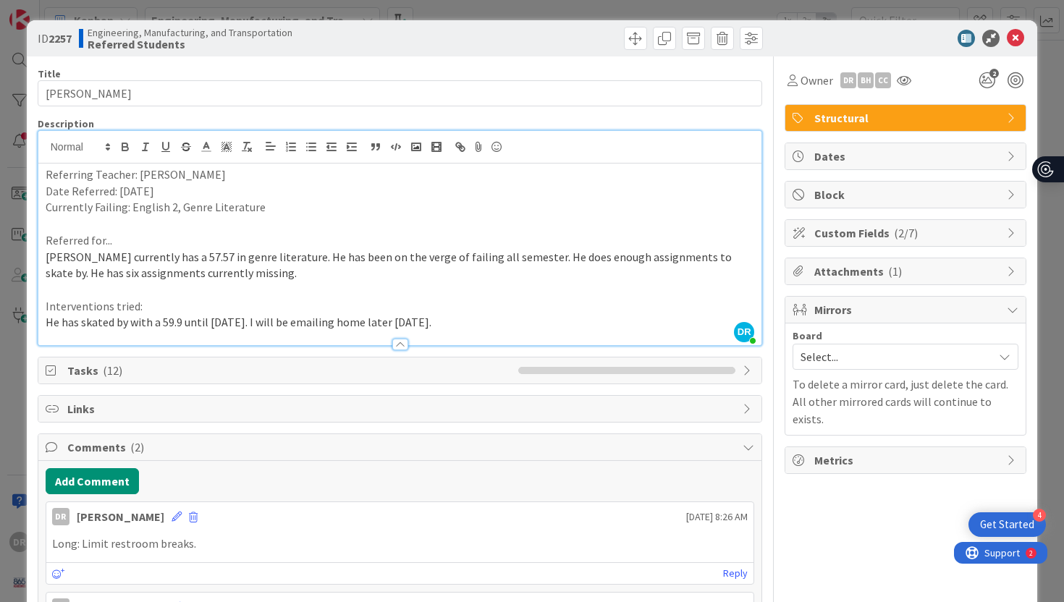
click at [769, 436] on div "Title 16 / 128 [PERSON_NAME] Description [PERSON_NAME] joined 2 m ago Referring…" at bounding box center [532, 388] width 989 height 665
click at [1060, 261] on div "ID 2257 Engineering, Manufacturing, and Transportation Referred Students Title …" at bounding box center [532, 301] width 1064 height 602
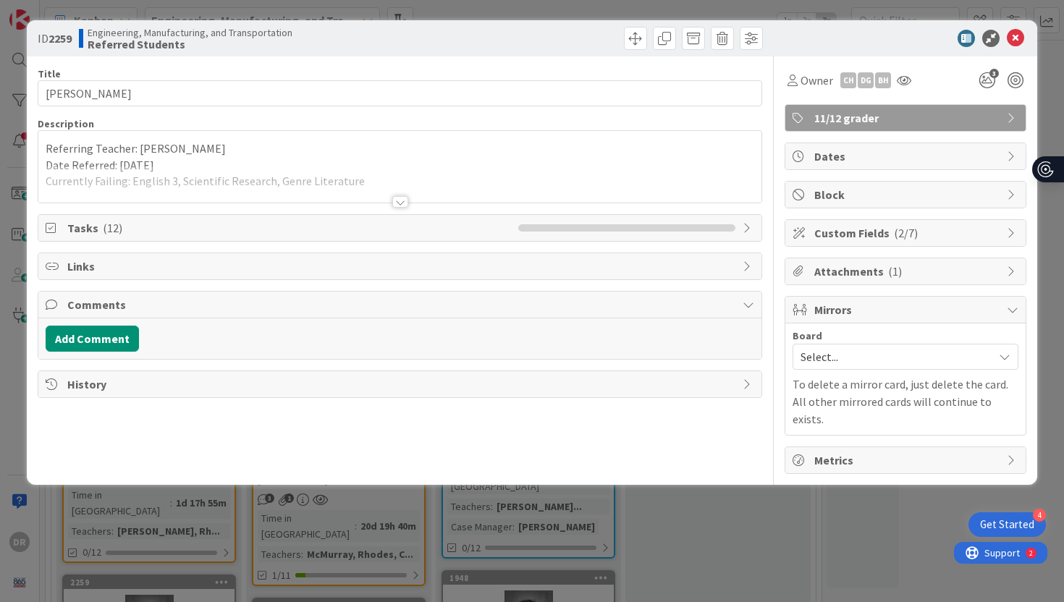
click at [399, 200] on div at bounding box center [400, 202] width 16 height 12
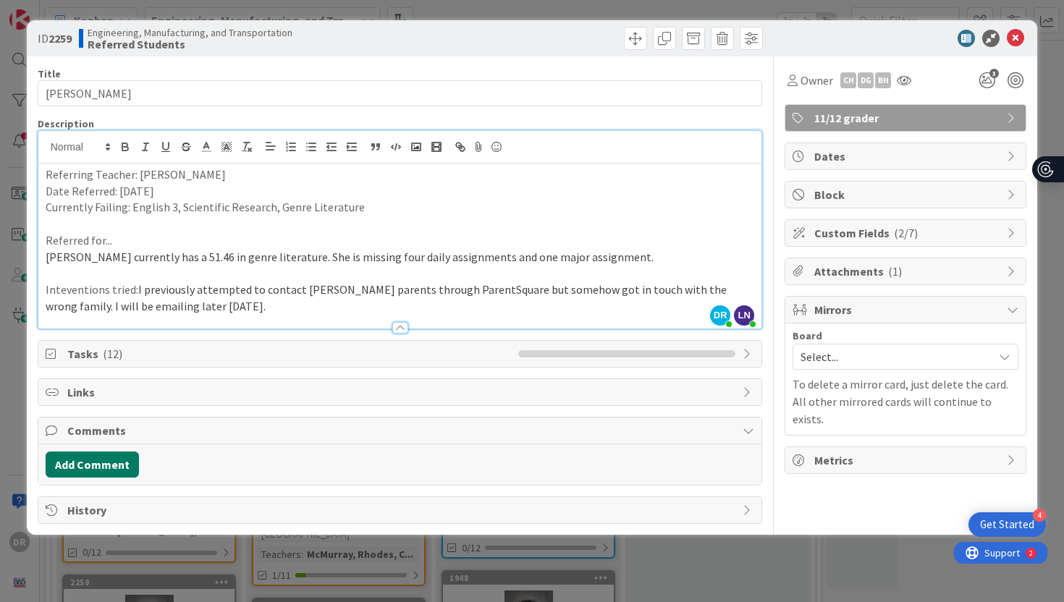
click at [122, 466] on button "Add Comment" at bounding box center [92, 465] width 93 height 26
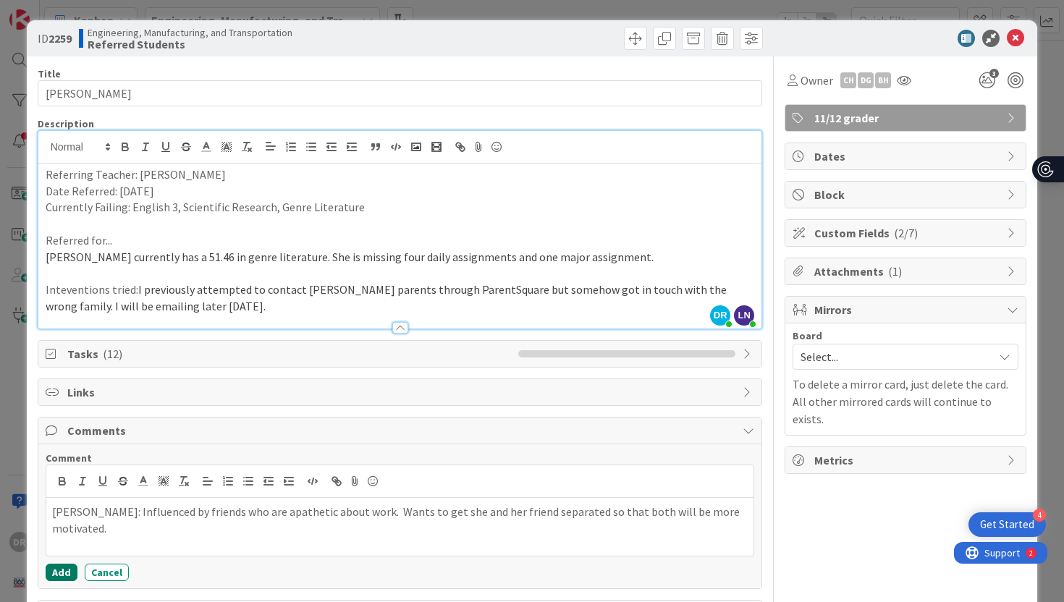
click at [64, 573] on button "Add" at bounding box center [62, 572] width 32 height 17
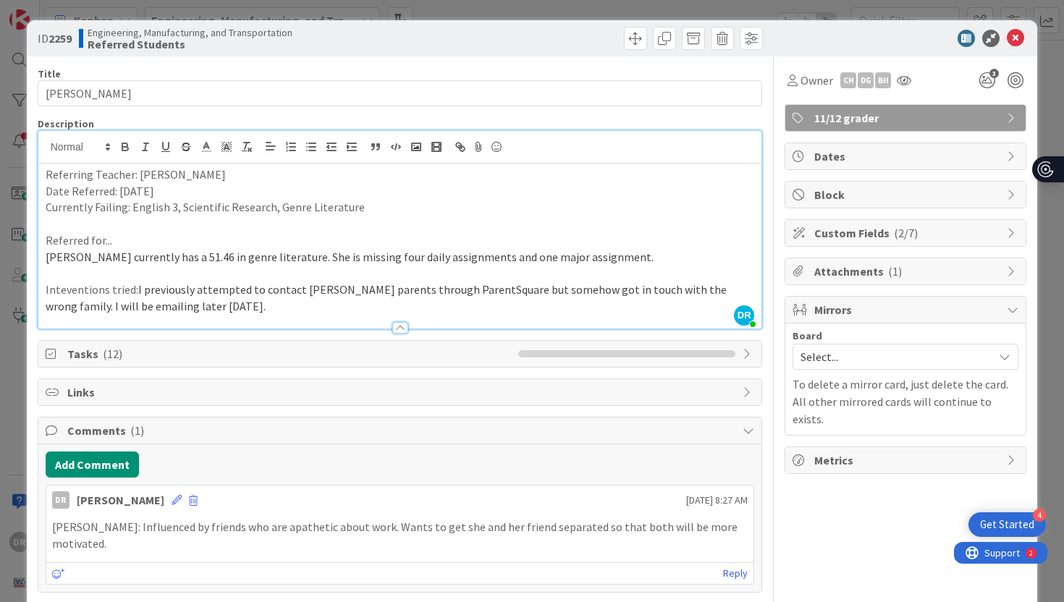
click at [1045, 432] on div "ID 2259 Engineering, Manufacturing, and Transportation Referred Students Title …" at bounding box center [532, 301] width 1064 height 602
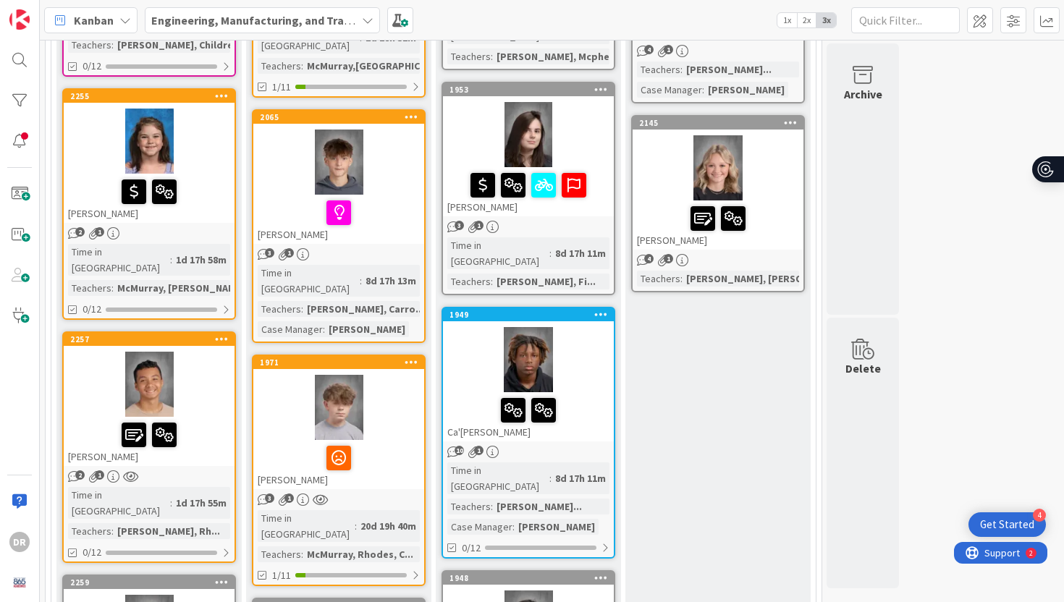
click at [233, 456] on div "Referred Students Add Card... 2250 Iteng Lohure 1 1 Time in [GEOGRAPHIC_DATA] :…" at bounding box center [148, 50] width 185 height 2552
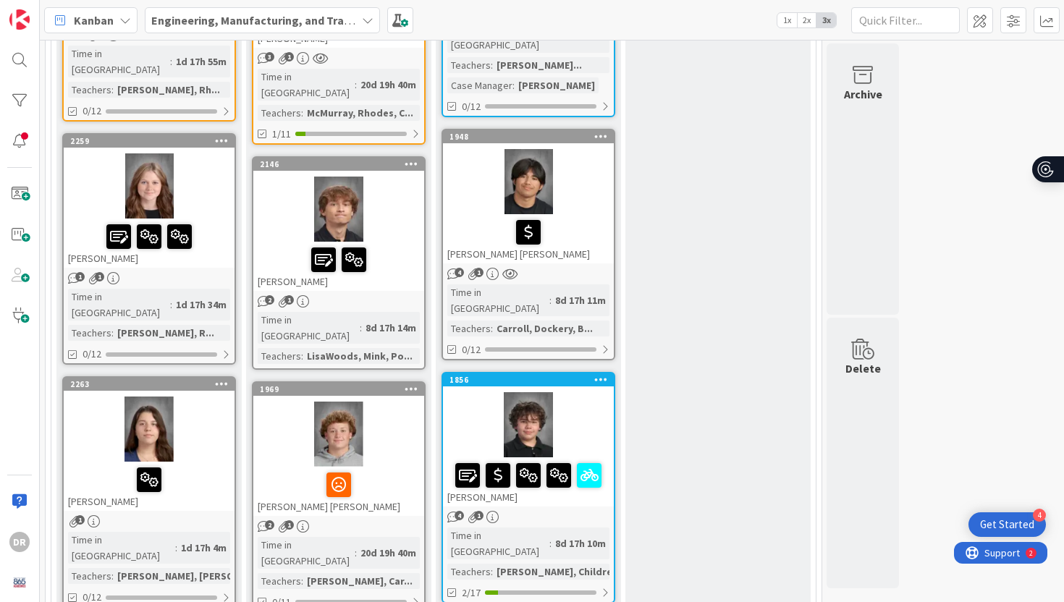
scroll to position [1883, 0]
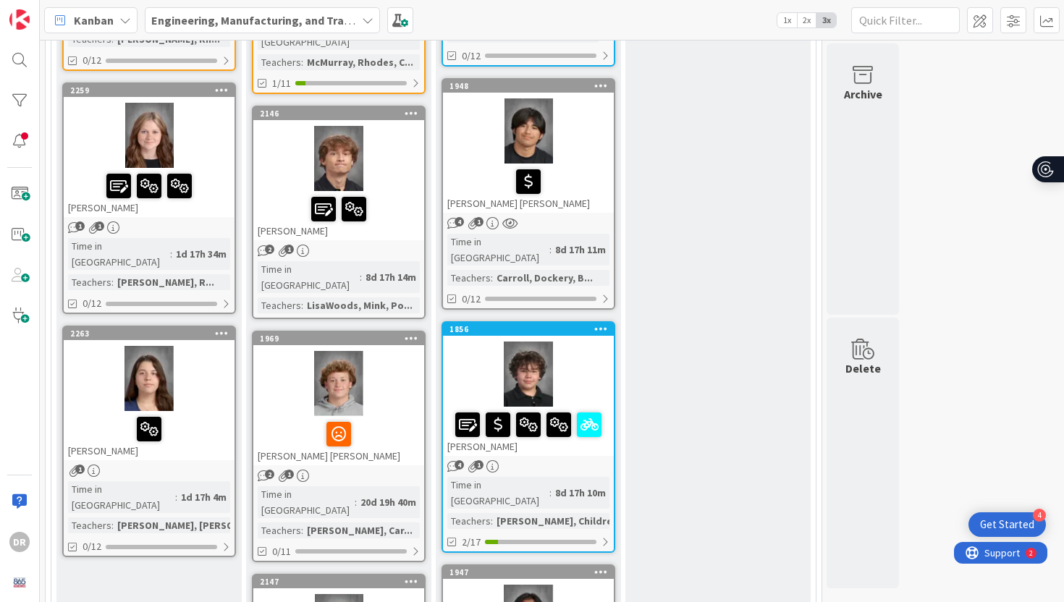
click at [211, 411] on div "[PERSON_NAME]" at bounding box center [149, 435] width 171 height 49
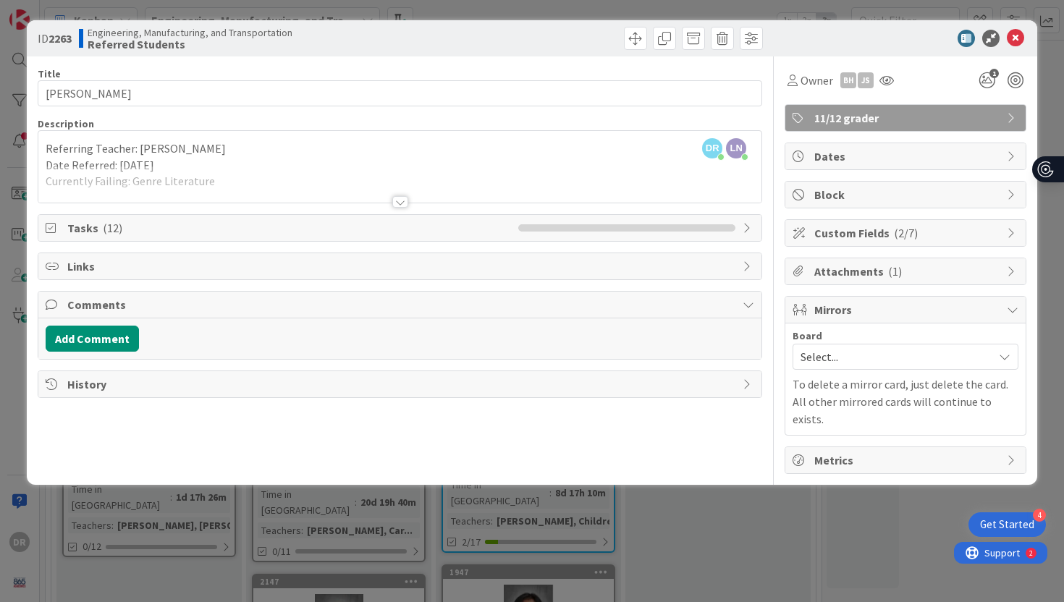
click at [400, 203] on div at bounding box center [400, 202] width 16 height 12
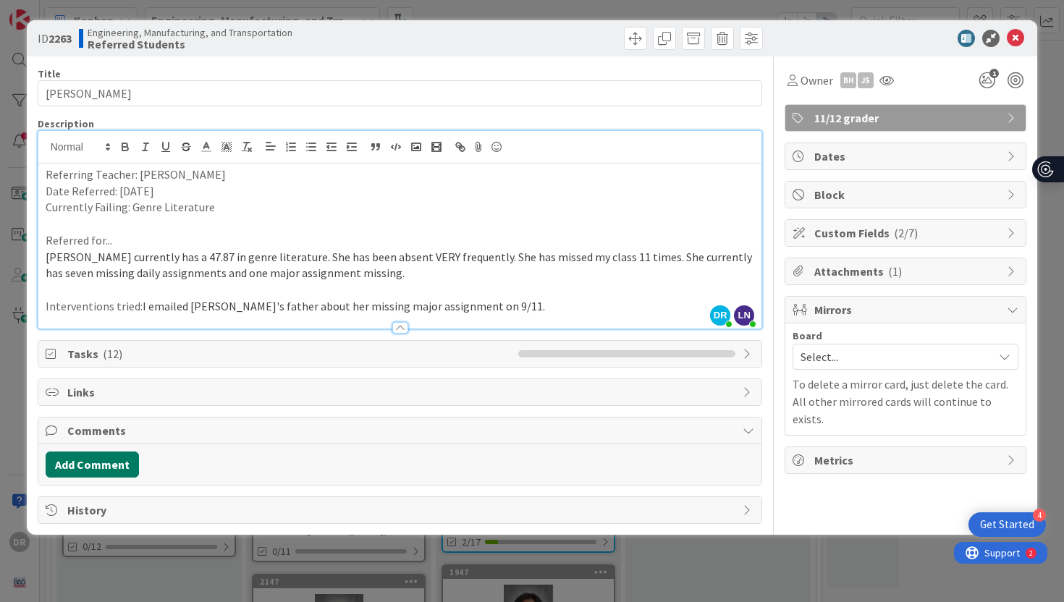
click at [114, 463] on button "Add Comment" at bounding box center [92, 465] width 93 height 26
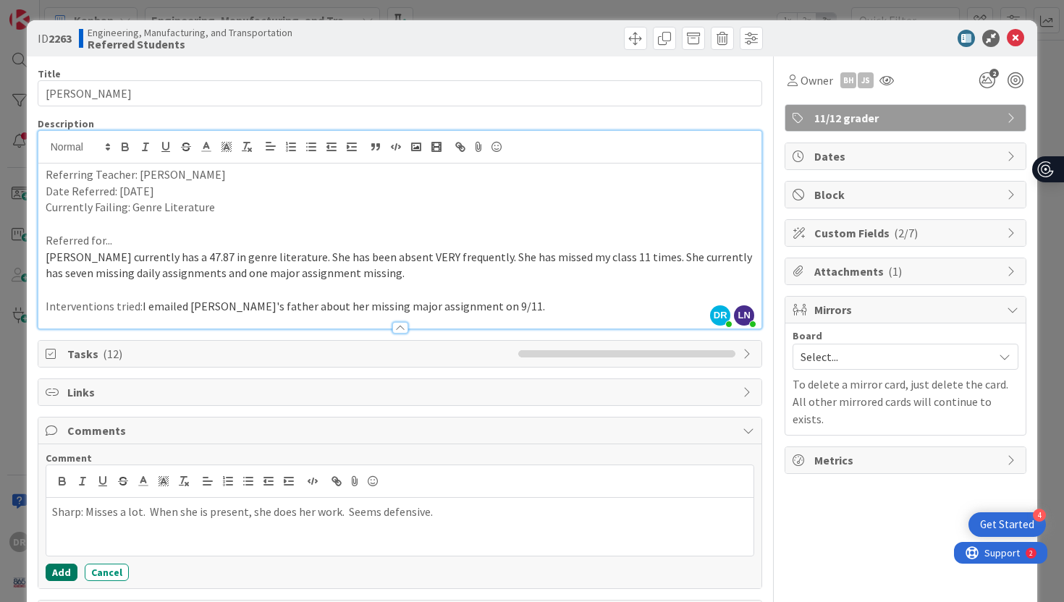
click at [60, 570] on button "Add" at bounding box center [62, 572] width 32 height 17
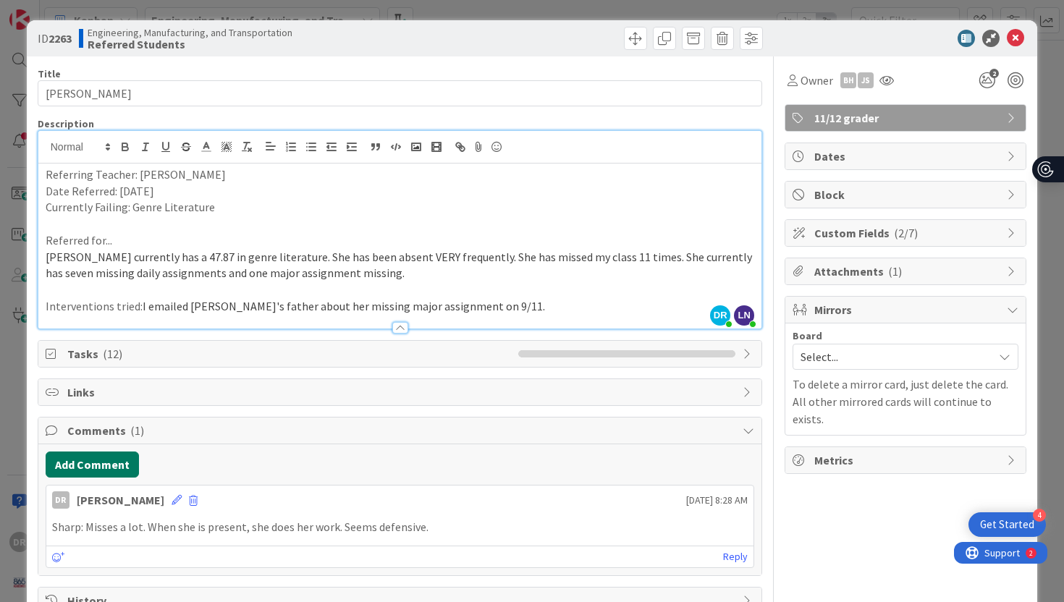
click at [105, 468] on button "Add Comment" at bounding box center [92, 465] width 93 height 26
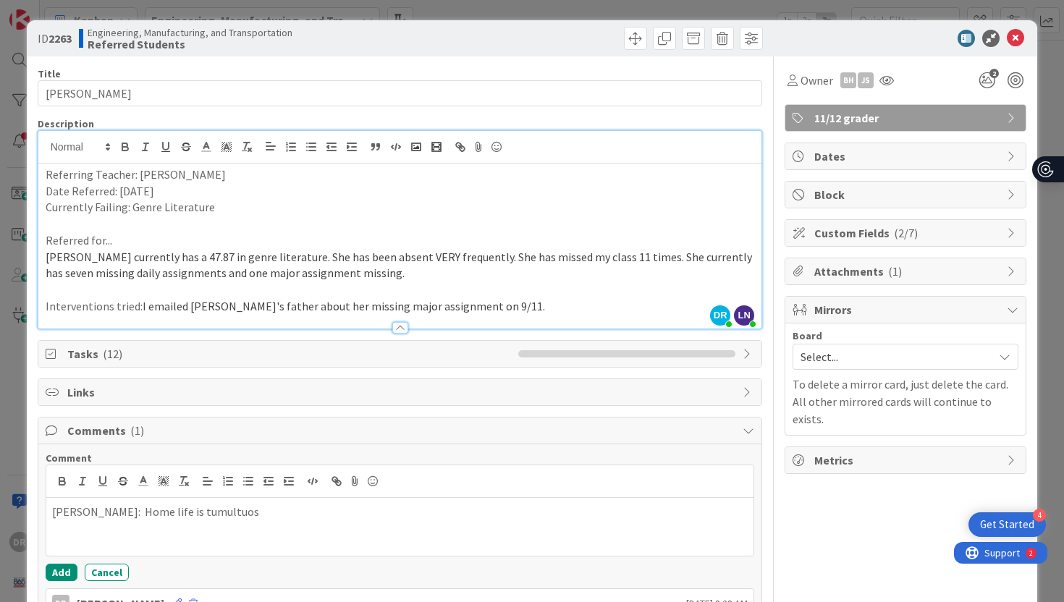
click at [219, 521] on div "[PERSON_NAME]: Home life is tumultuos" at bounding box center [400, 527] width 708 height 58
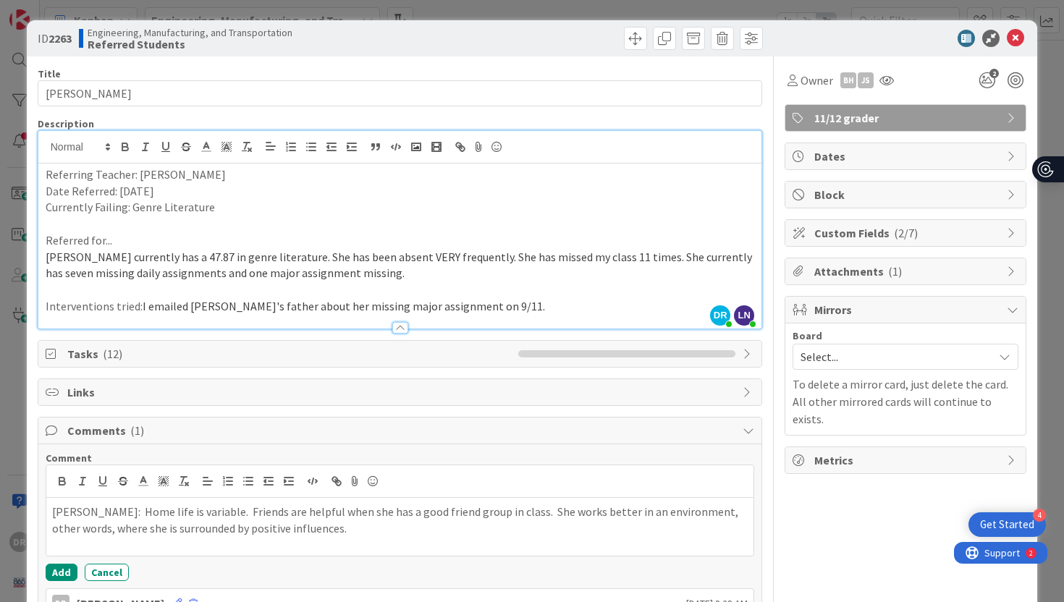
click at [303, 538] on div "[PERSON_NAME]: Home life is variable. Friends are helpful when she has a good f…" at bounding box center [400, 527] width 708 height 58
click at [62, 572] on button "Add" at bounding box center [62, 572] width 32 height 17
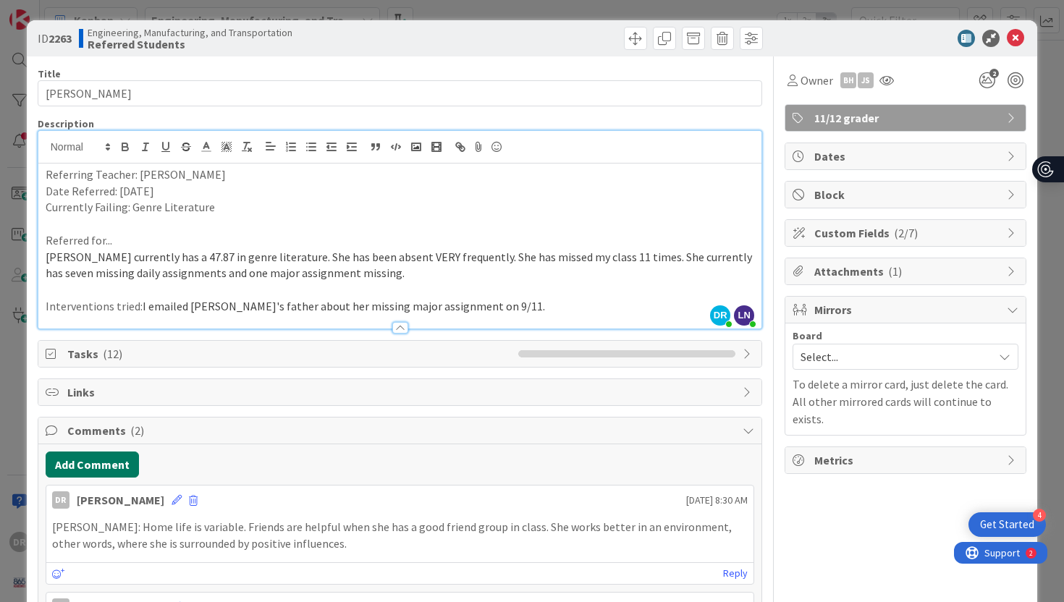
click at [101, 470] on button "Add Comment" at bounding box center [92, 465] width 93 height 26
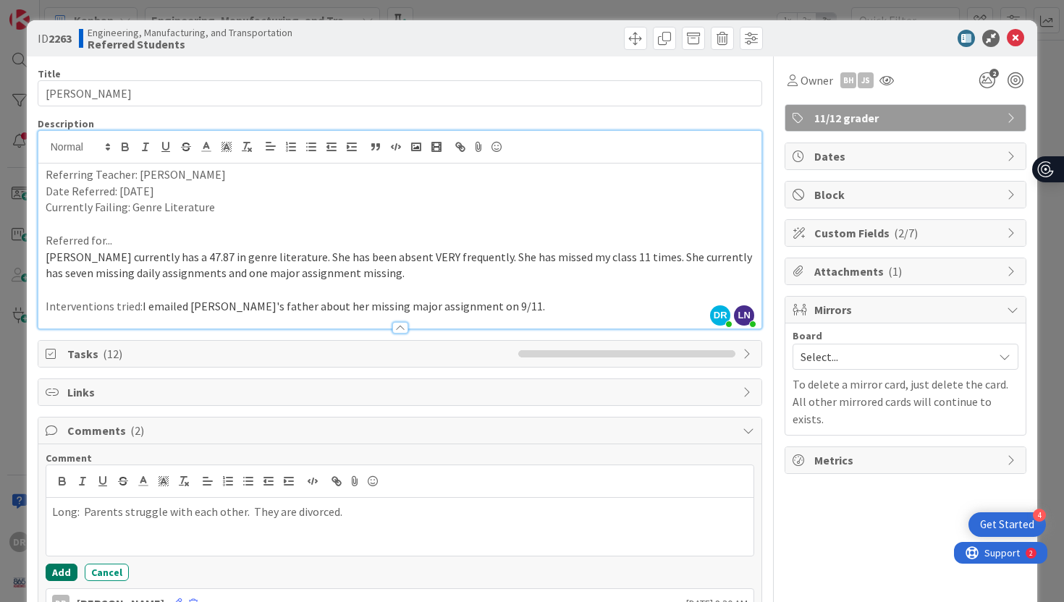
click at [59, 568] on button "Add" at bounding box center [62, 572] width 32 height 17
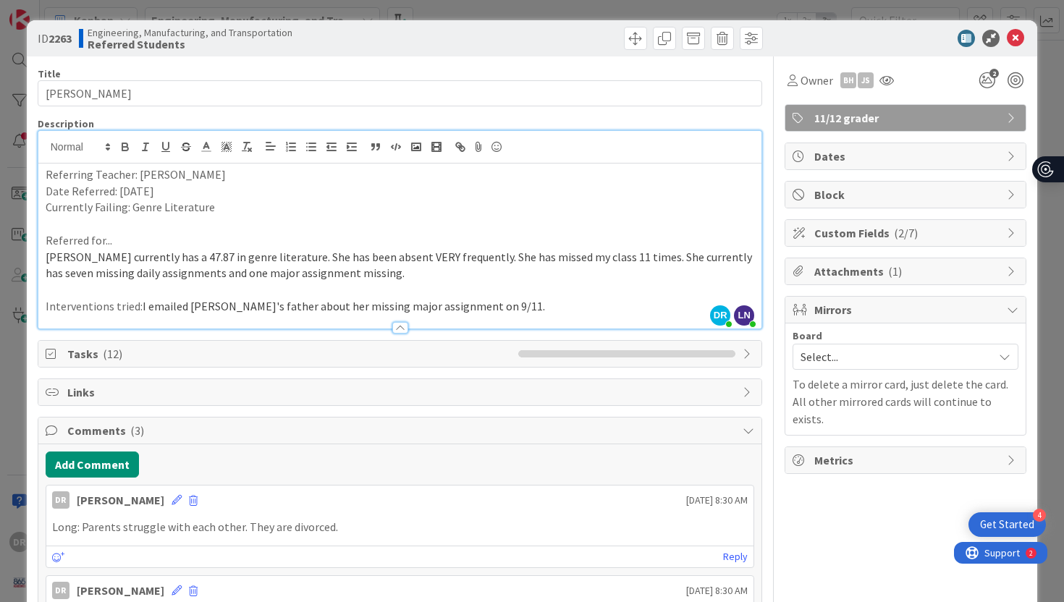
click at [1056, 292] on div "ID 2263 Engineering, Manufacturing, and Transportation Referred Students Title …" at bounding box center [532, 301] width 1064 height 602
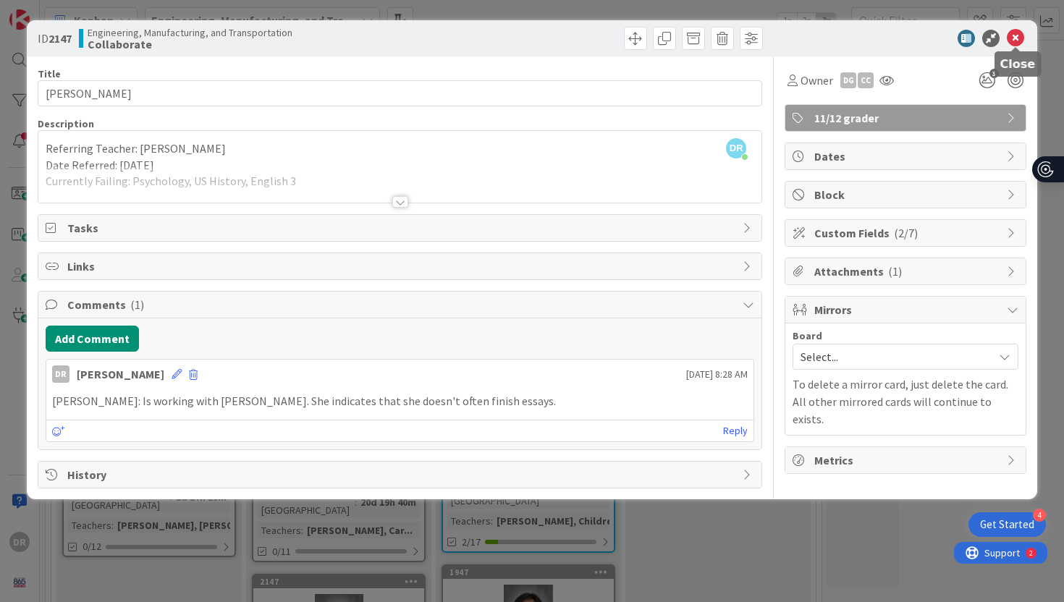
click at [1013, 40] on icon at bounding box center [1015, 38] width 17 height 17
